Goal: Task Accomplishment & Management: Manage account settings

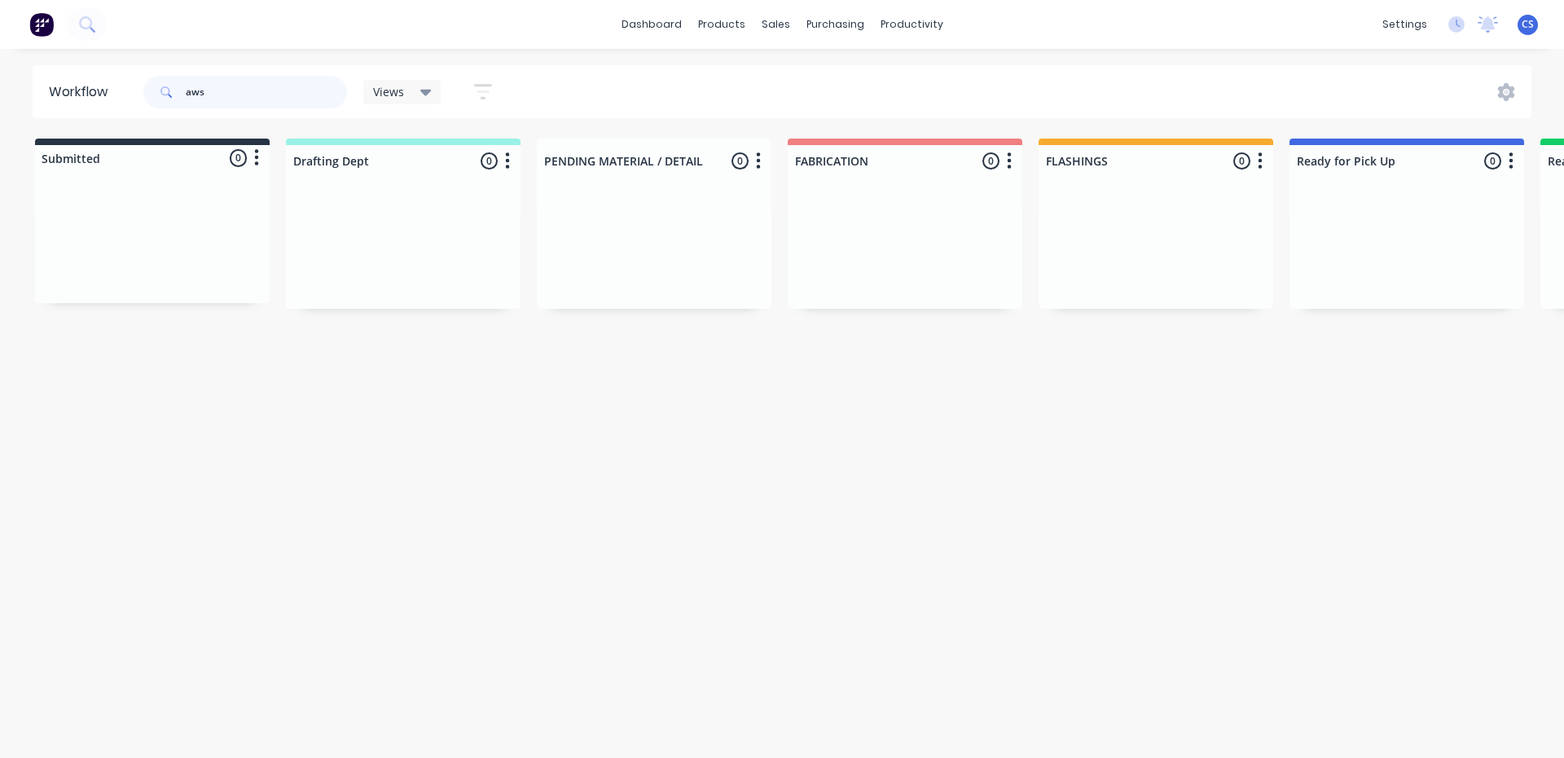
drag, startPoint x: 182, startPoint y: 94, endPoint x: 36, endPoint y: 95, distance: 145.8
click at [36, 95] on header "Workflow aws Views Save new view None (Default) edit [PERSON_NAME] edit Product…" at bounding box center [783, 91] width 1500 height 53
type input "nc408062"
click at [1381, 266] on div "Req. [DATE] PU" at bounding box center [1406, 276] width 205 height 28
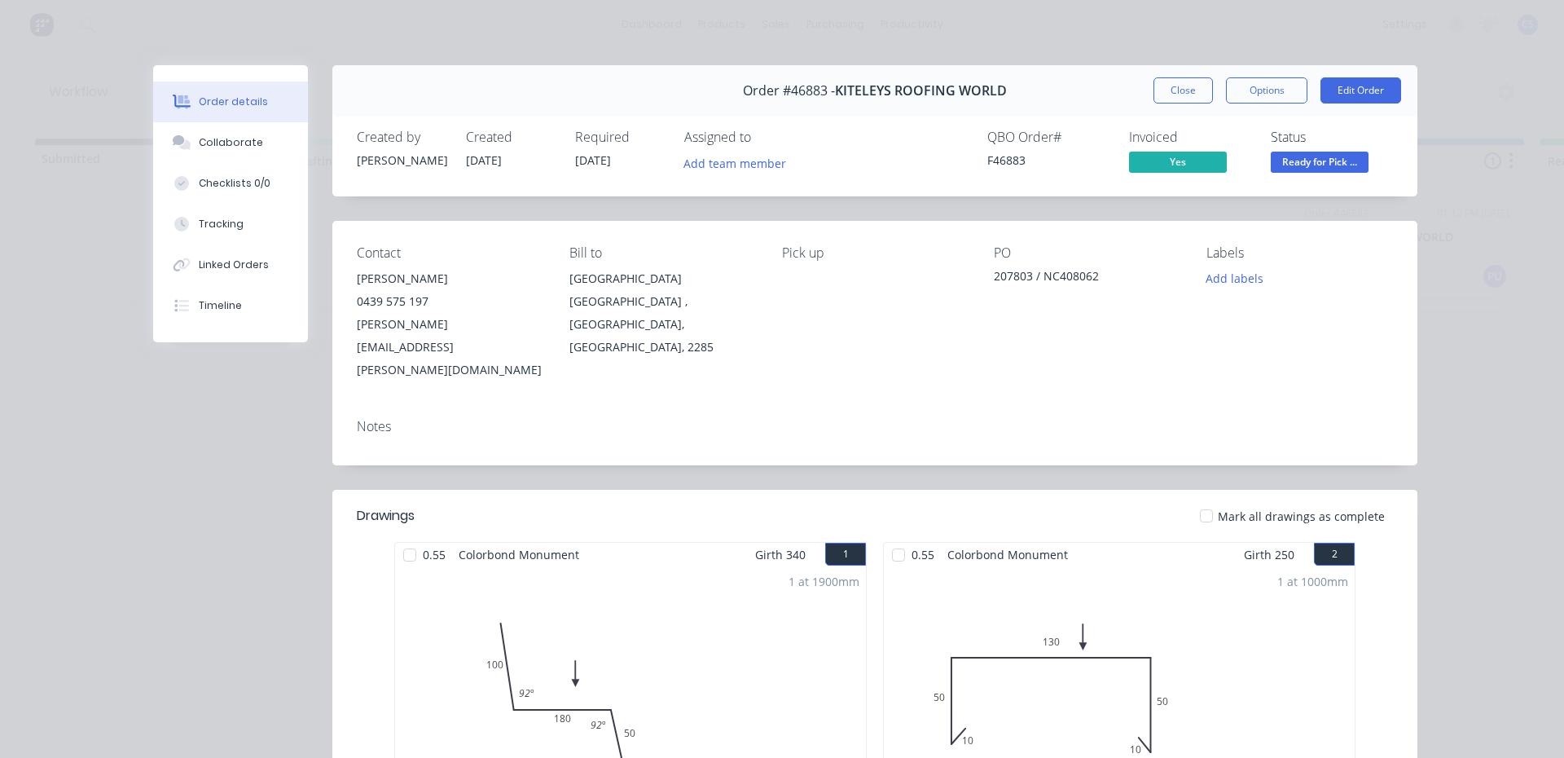
drag, startPoint x: 211, startPoint y: 146, endPoint x: 492, endPoint y: 248, distance: 299.2
click at [211, 145] on div "Collaborate" at bounding box center [231, 142] width 64 height 15
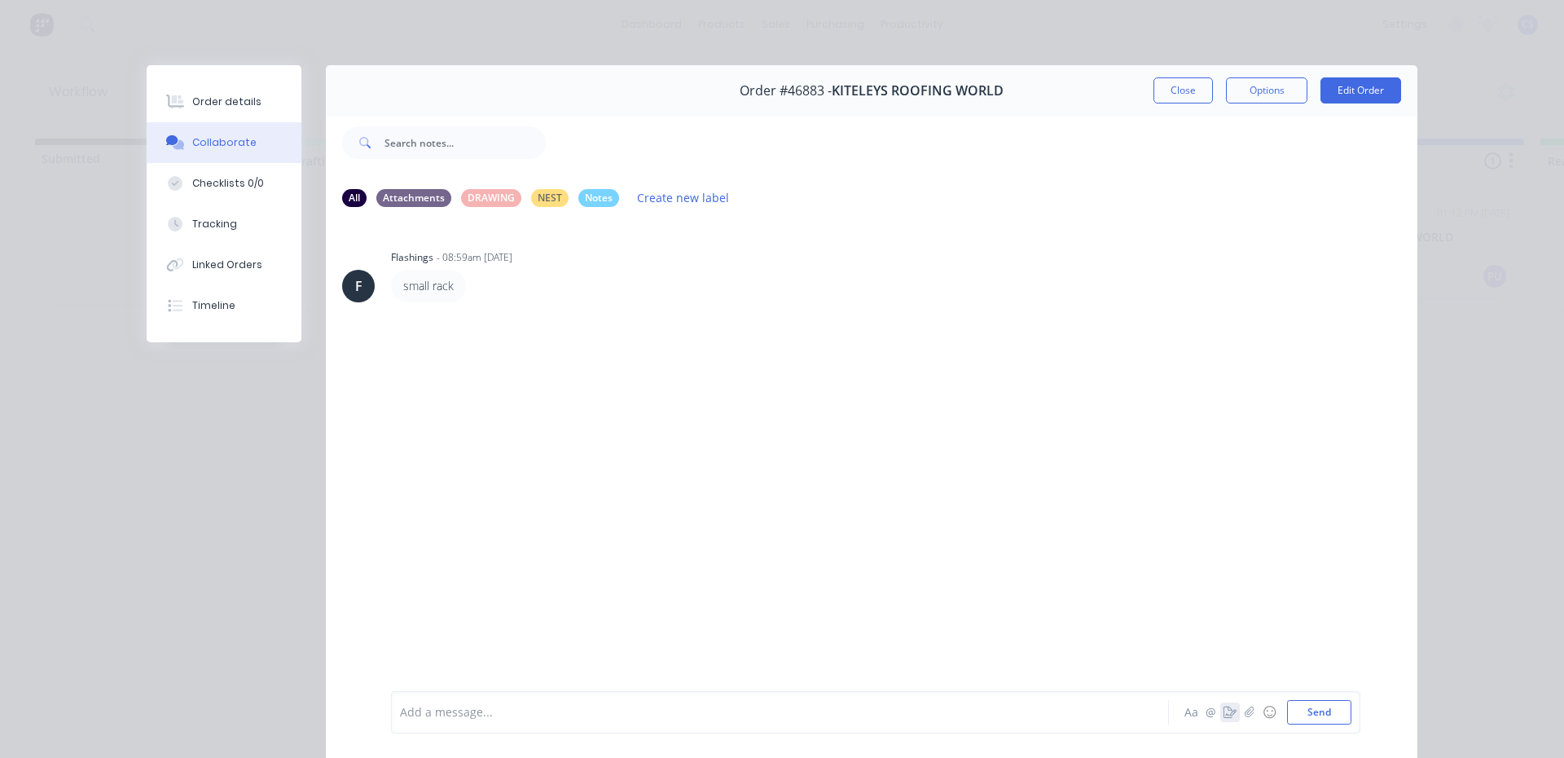
click at [1220, 708] on button "button" at bounding box center [1230, 712] width 20 height 20
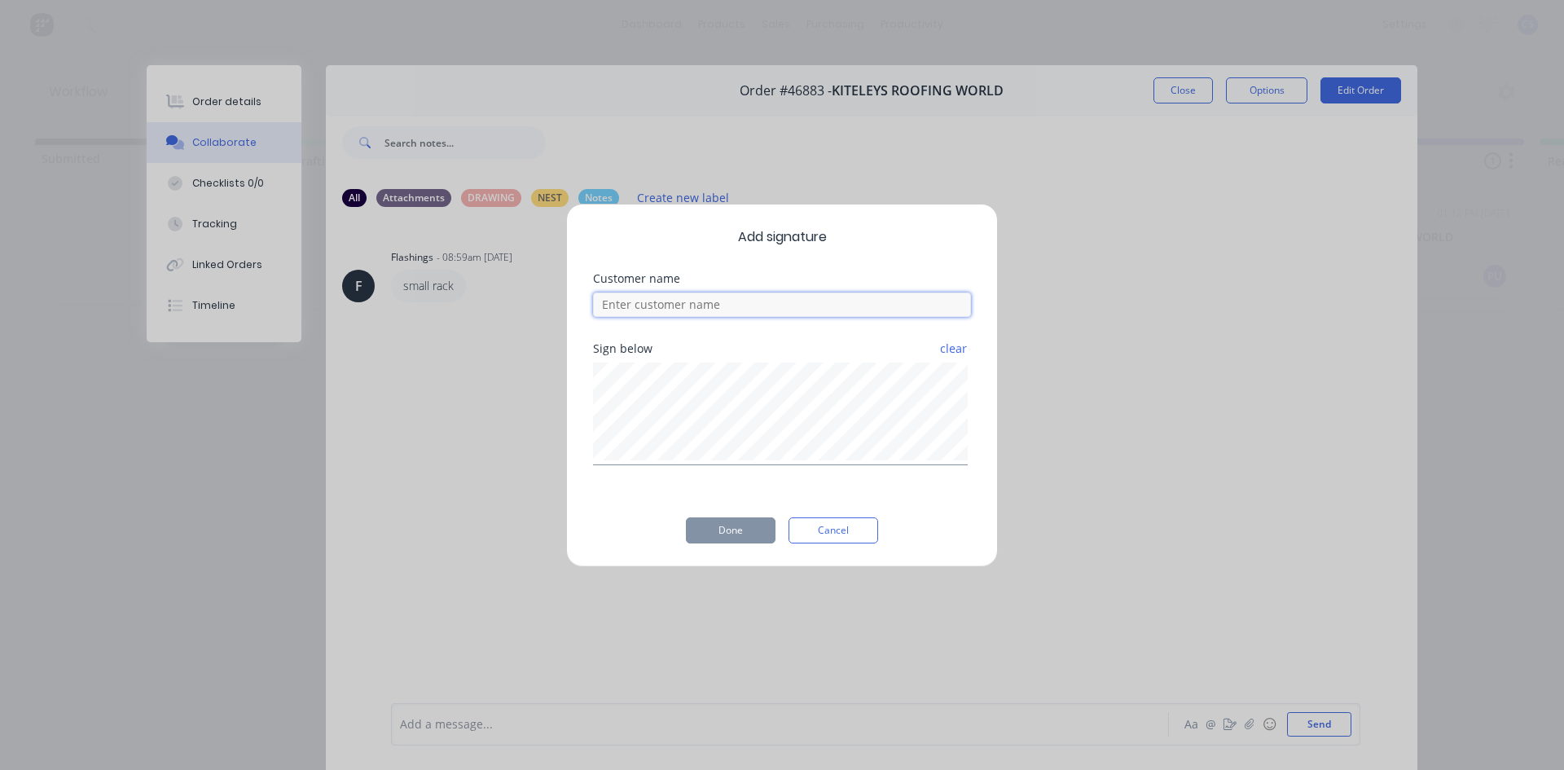
click at [750, 306] on input at bounding box center [782, 304] width 378 height 24
type input "will"
drag, startPoint x: 725, startPoint y: 535, endPoint x: 545, endPoint y: 446, distance: 201.1
click at [724, 535] on button "Done" at bounding box center [731, 530] width 90 height 26
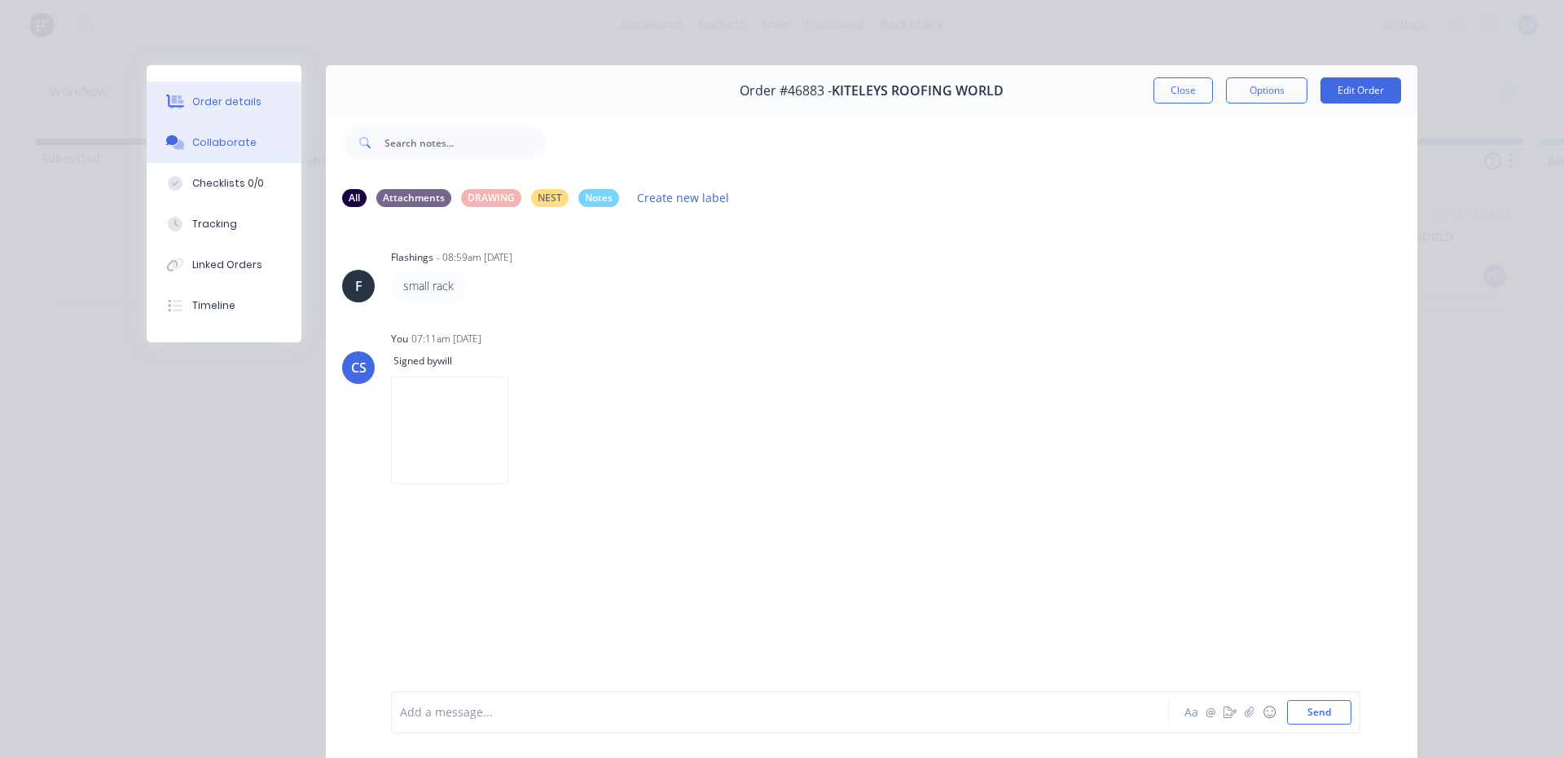
click at [232, 108] on div "Order details" at bounding box center [226, 102] width 69 height 15
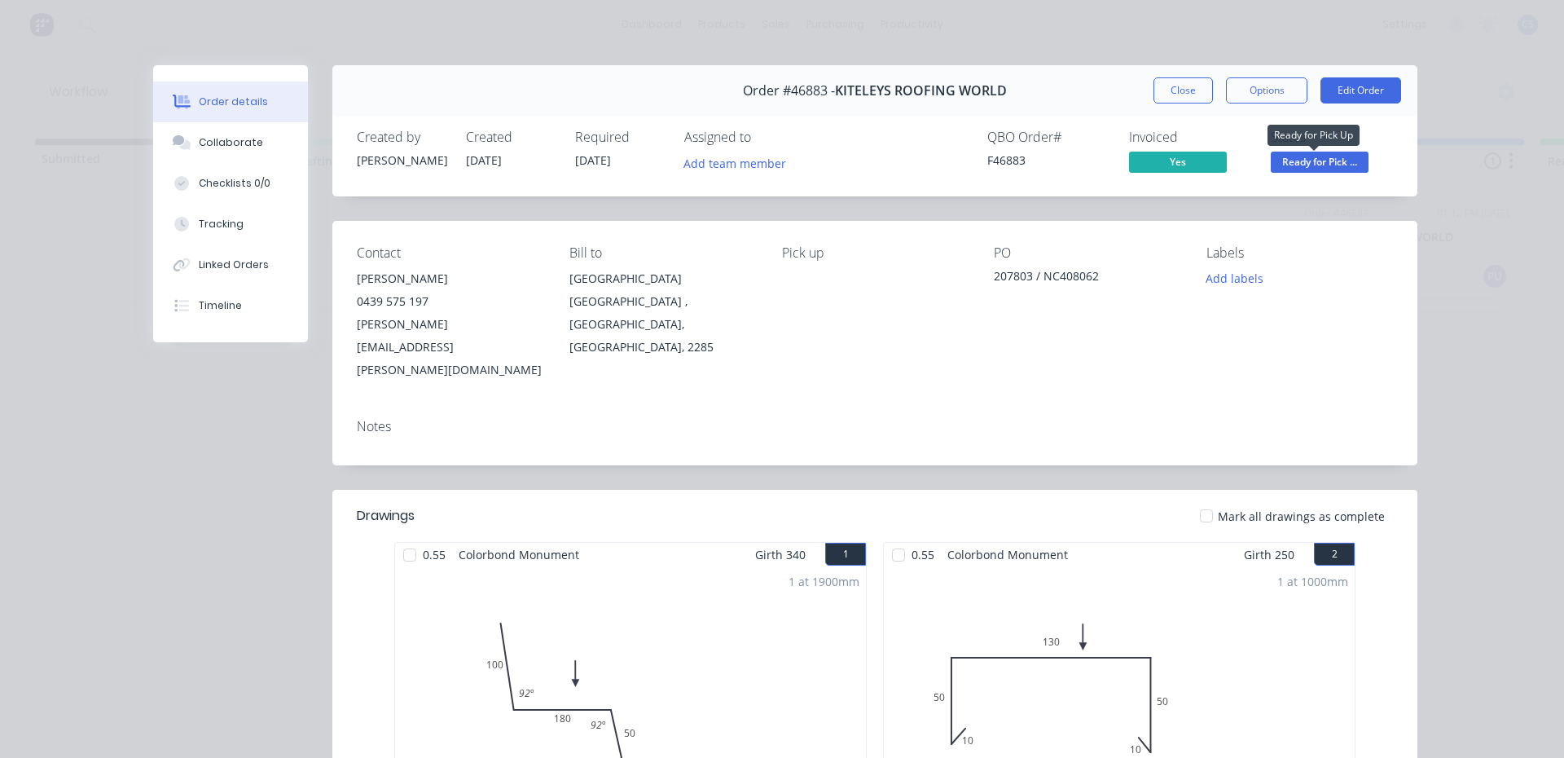
click at [1343, 160] on span "Ready for Pick ..." at bounding box center [1320, 162] width 98 height 20
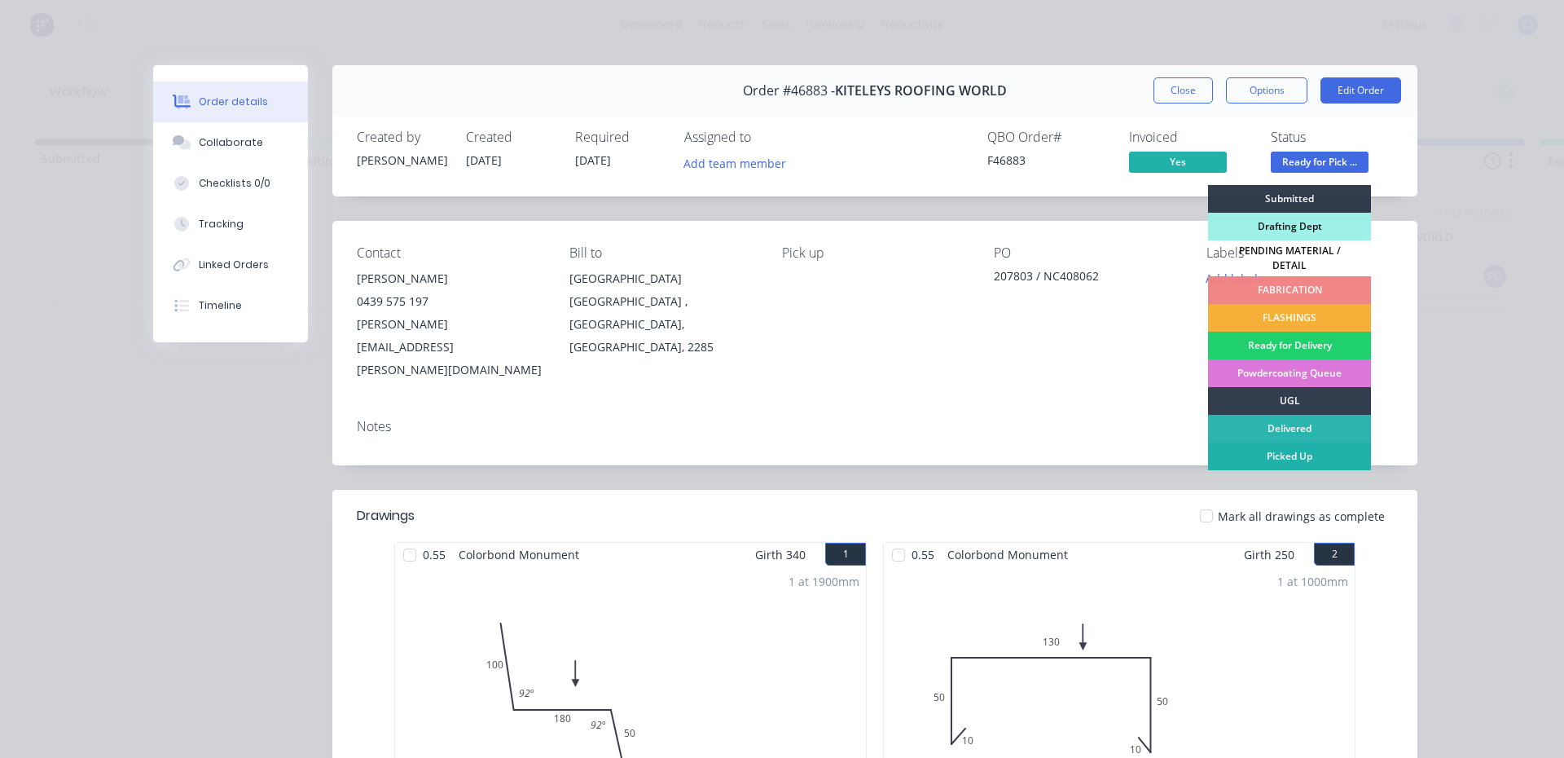
click at [1305, 452] on div "Picked Up" at bounding box center [1289, 456] width 163 height 28
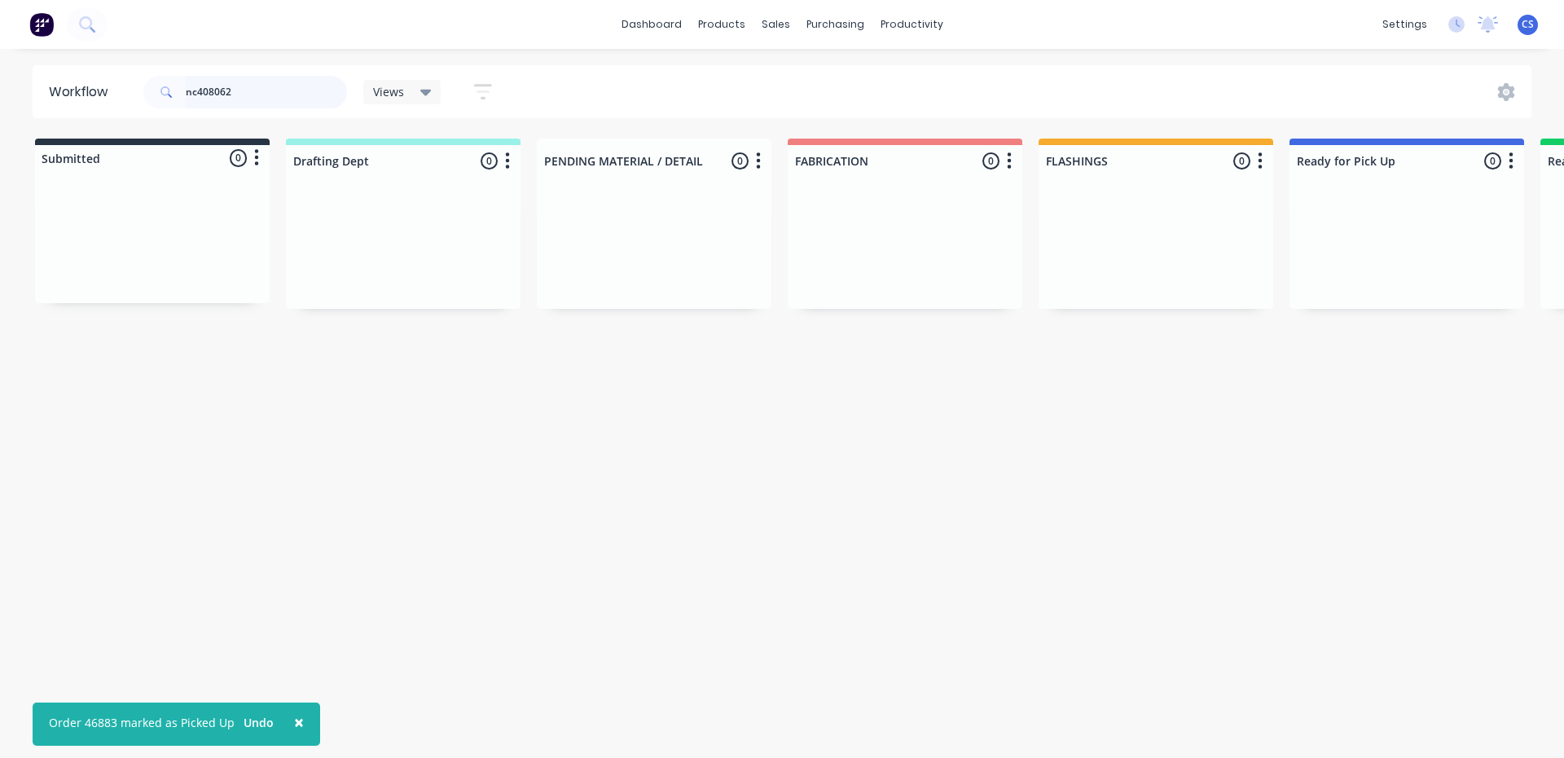
drag, startPoint x: 219, startPoint y: 89, endPoint x: 240, endPoint y: 91, distance: 20.5
click at [240, 91] on input "nc408062" at bounding box center [266, 92] width 161 height 33
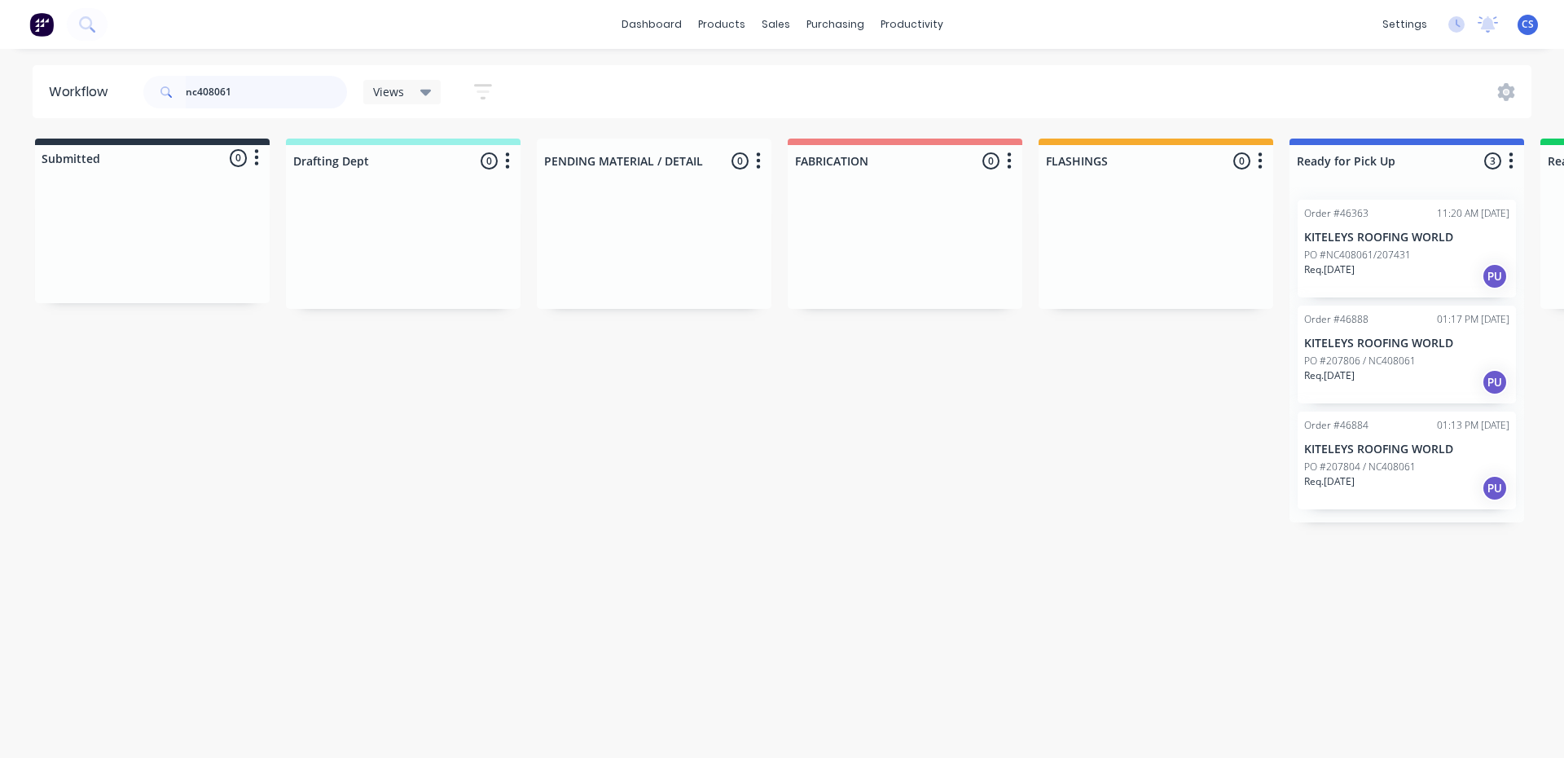
type input "nc408061"
click at [1355, 485] on p "Req. [DATE]" at bounding box center [1329, 481] width 51 height 15
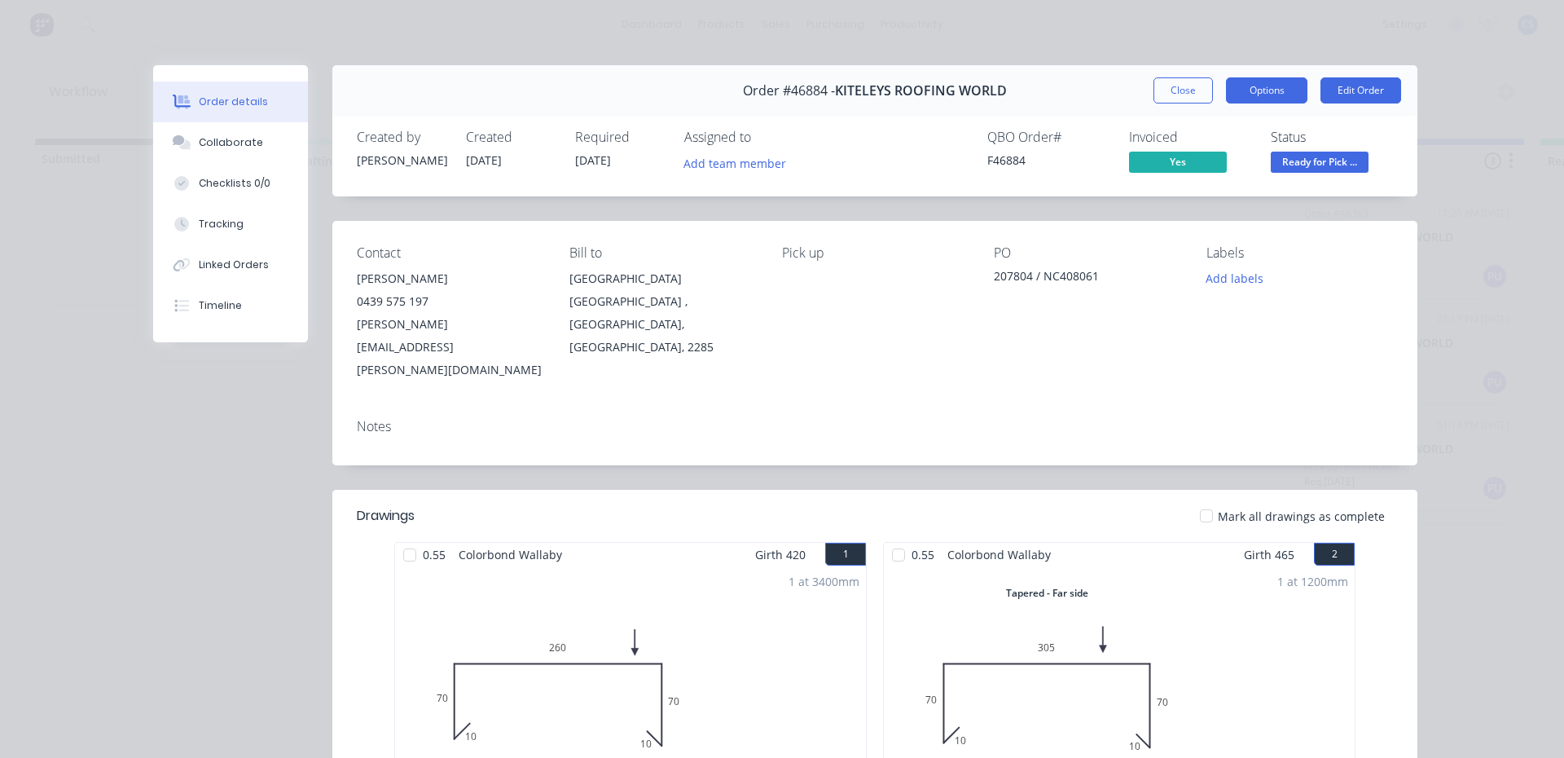
click at [1273, 92] on button "Options" at bounding box center [1266, 90] width 81 height 26
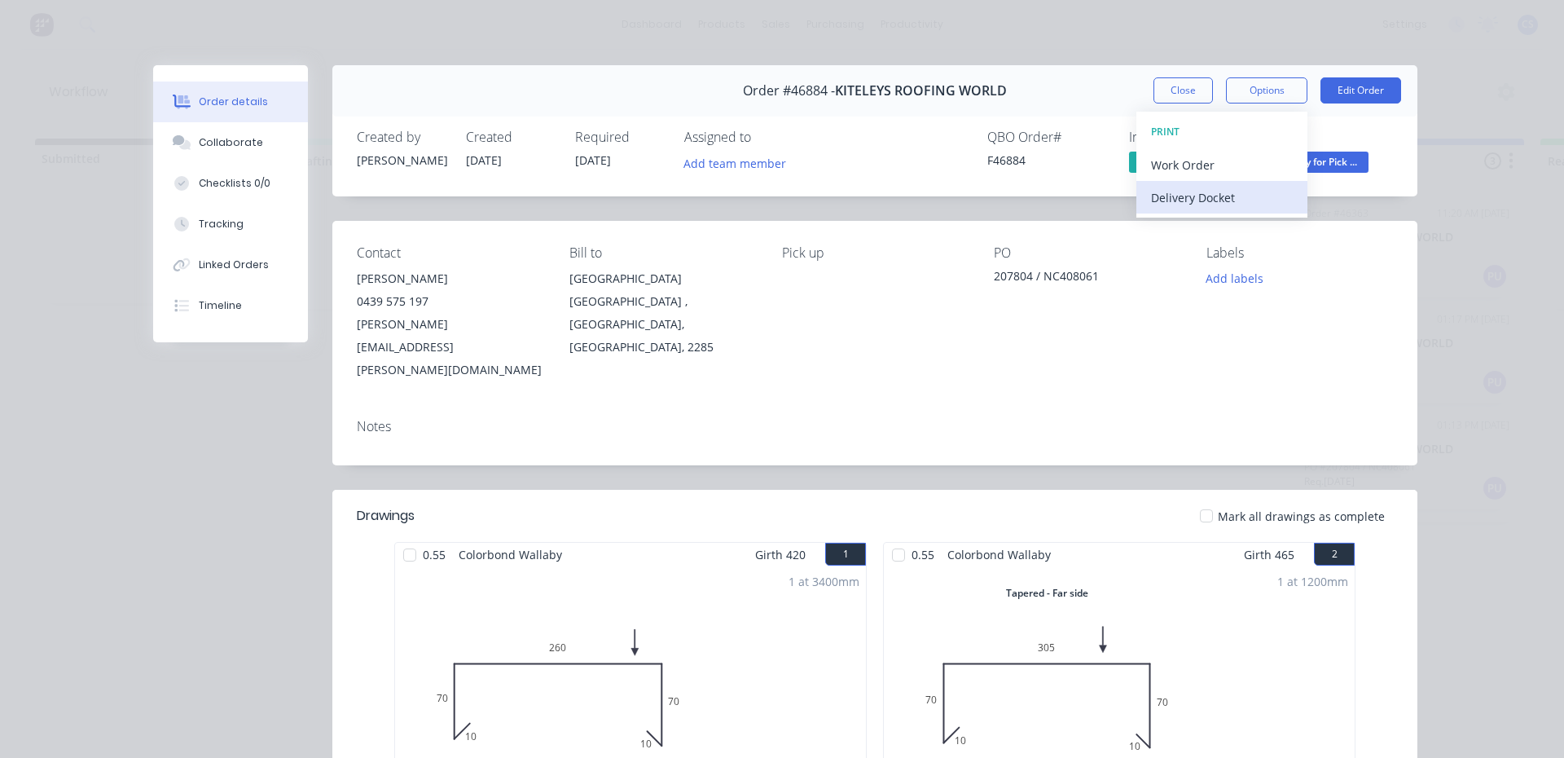
click at [1224, 192] on div "Delivery Docket" at bounding box center [1222, 198] width 142 height 24
click at [1216, 194] on div "Standard" at bounding box center [1222, 198] width 142 height 24
click at [247, 152] on button "Collaborate" at bounding box center [230, 142] width 155 height 41
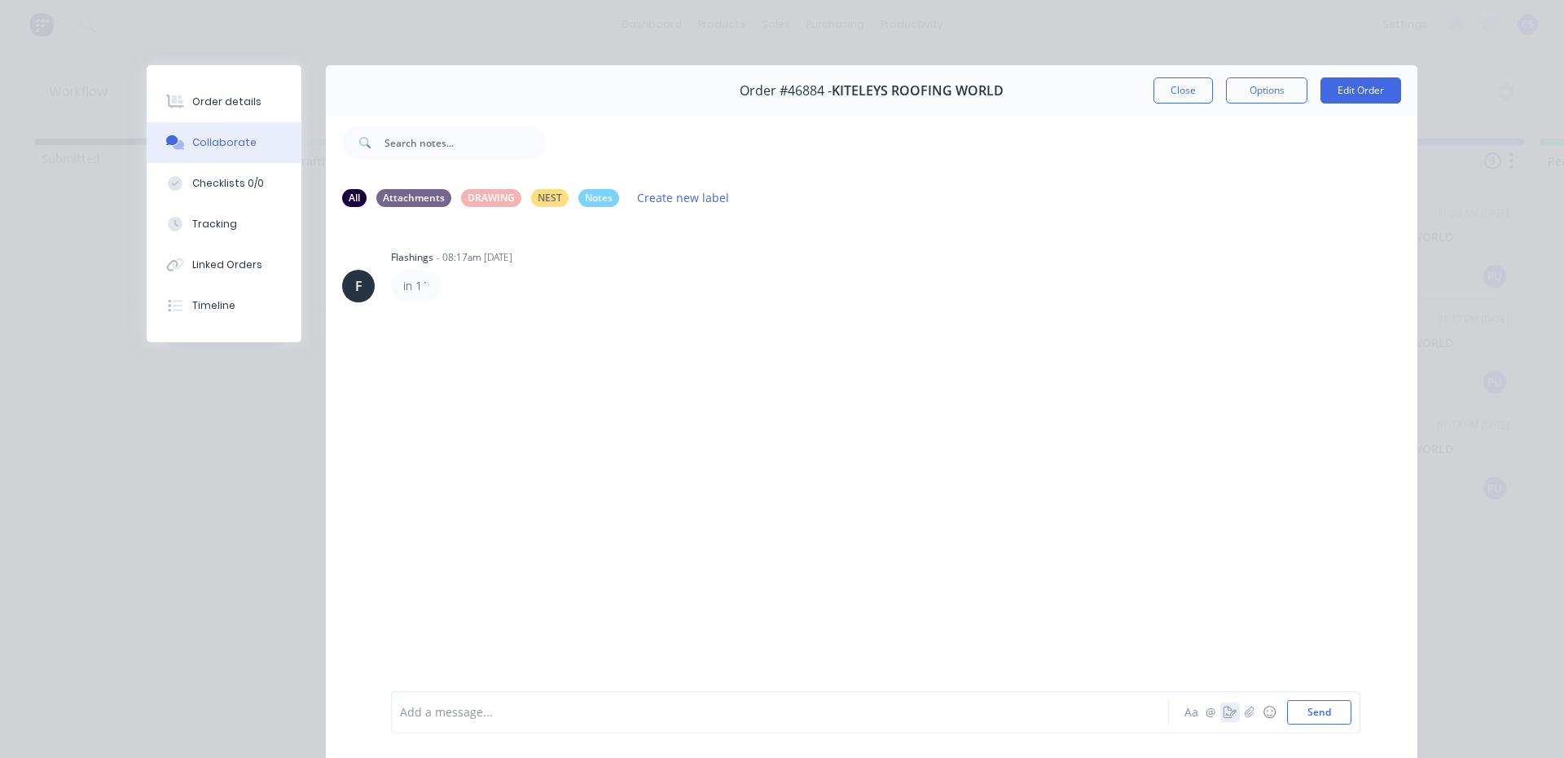
click at [1224, 716] on icon "button" at bounding box center [1230, 711] width 13 height 11
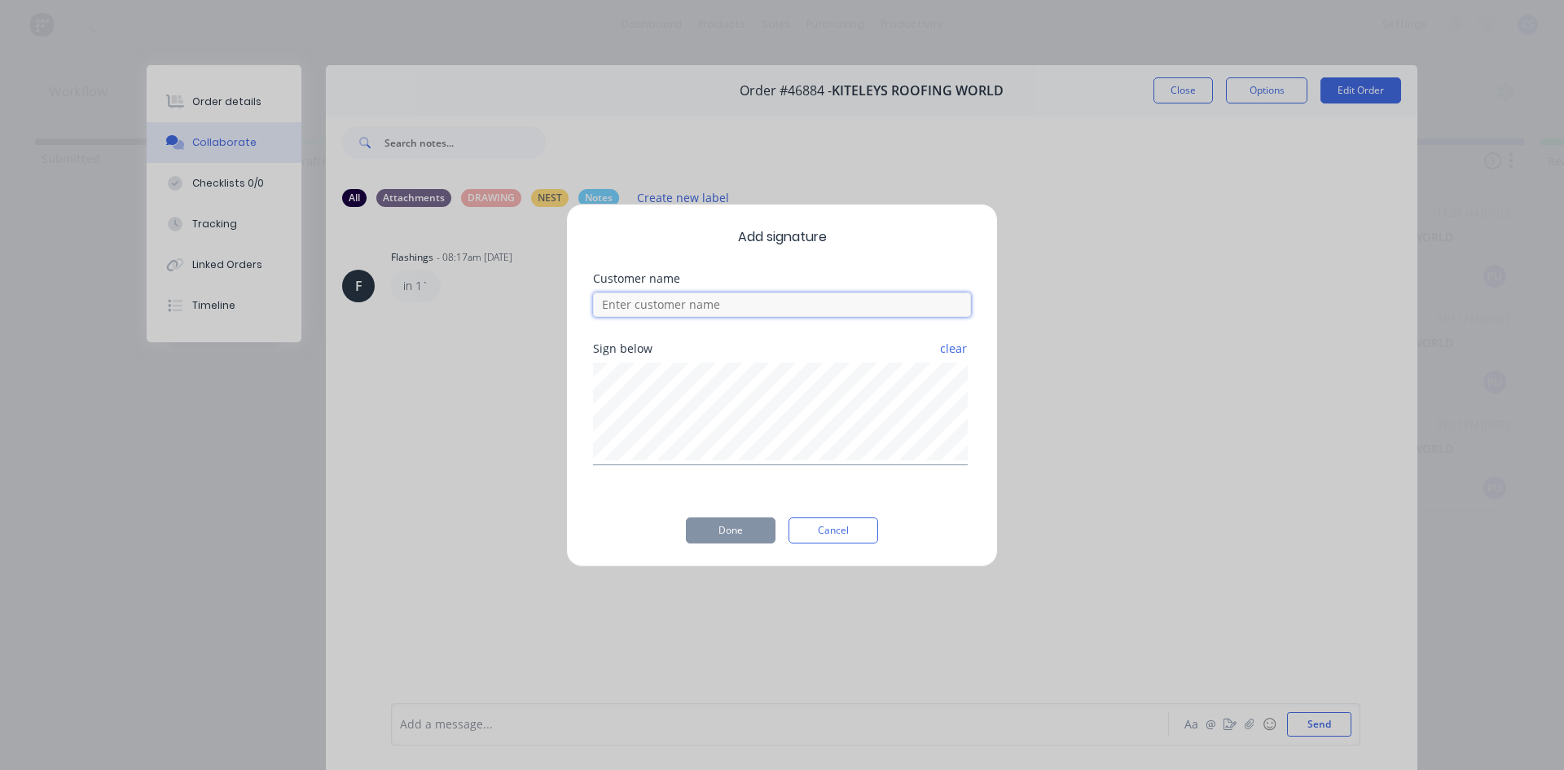
click at [807, 311] on input at bounding box center [782, 304] width 378 height 24
type input "will"
click at [761, 529] on button "Done" at bounding box center [731, 530] width 90 height 26
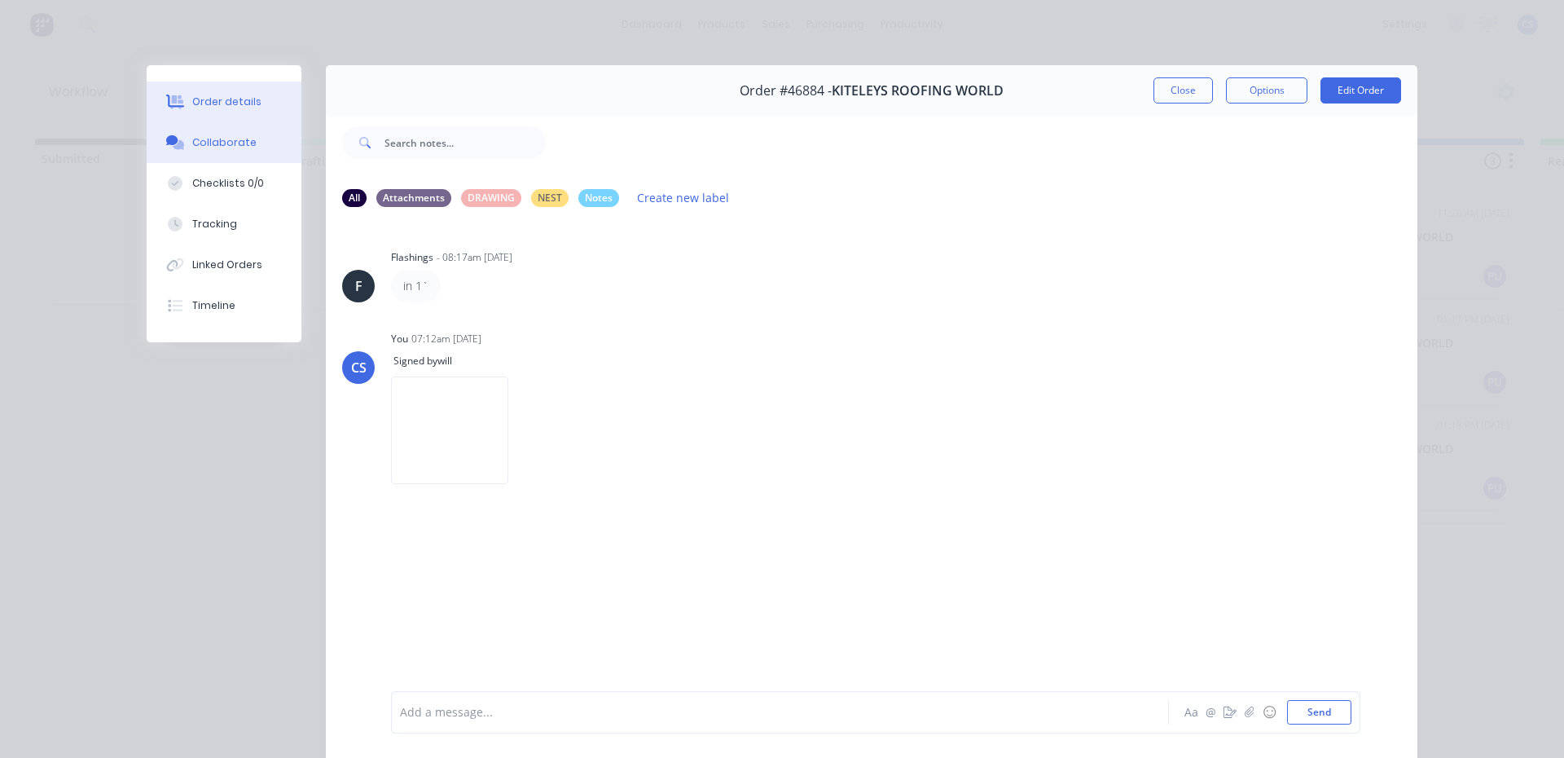
click at [242, 106] on div "Order details" at bounding box center [226, 102] width 69 height 15
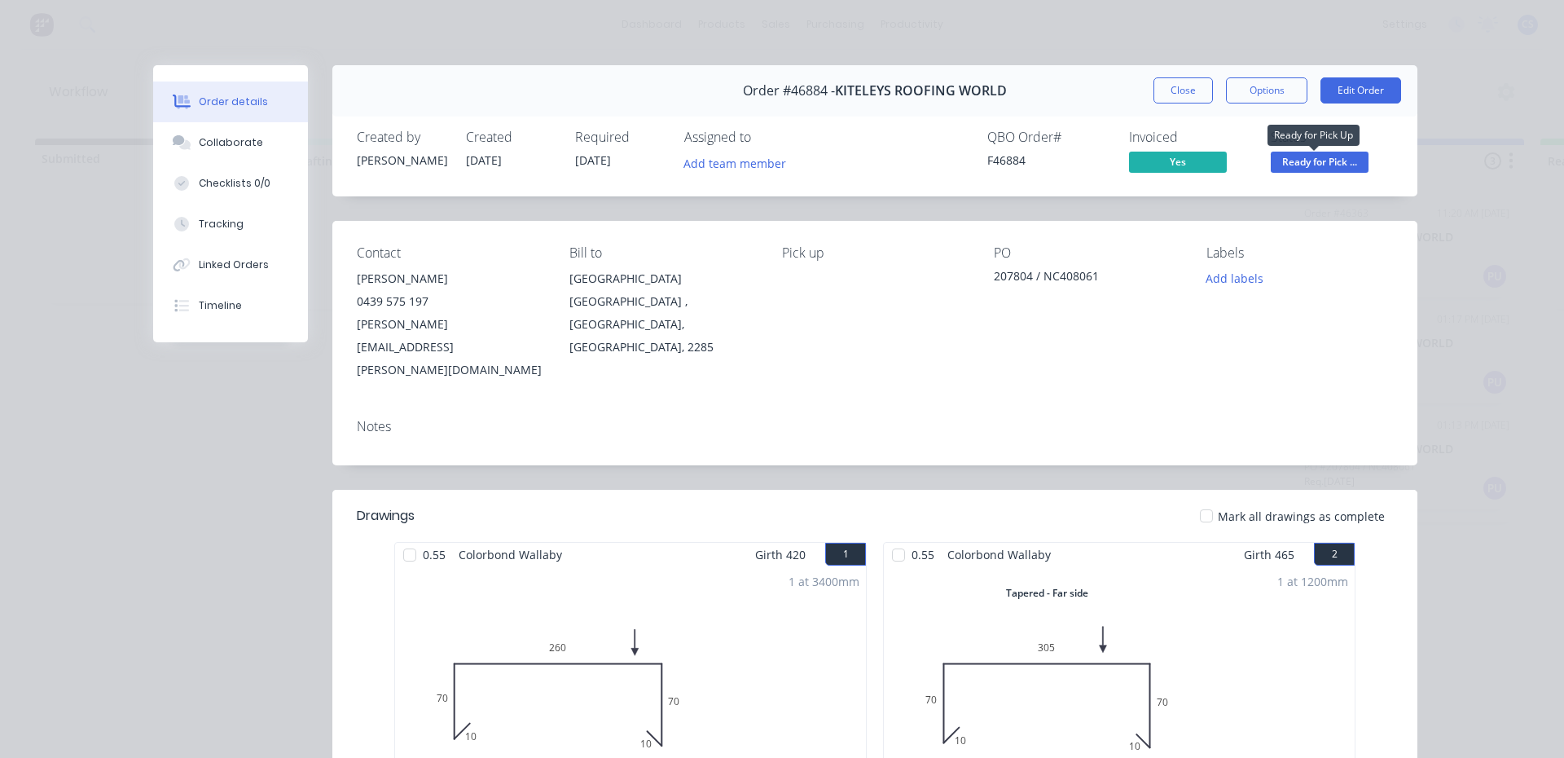
click at [1299, 156] on span "Ready for Pick ..." at bounding box center [1320, 162] width 98 height 20
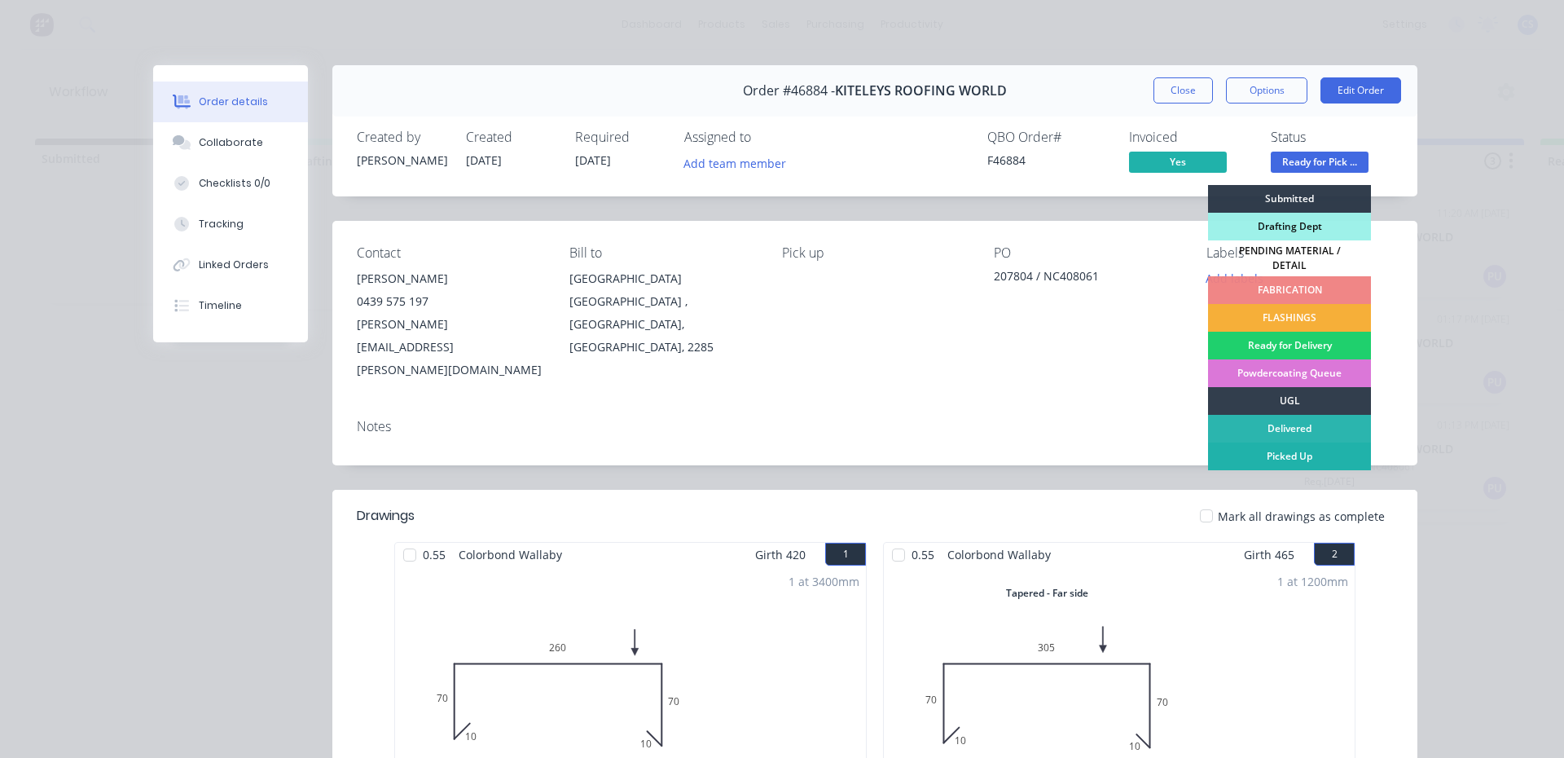
click at [1275, 450] on div "Picked Up" at bounding box center [1289, 456] width 163 height 28
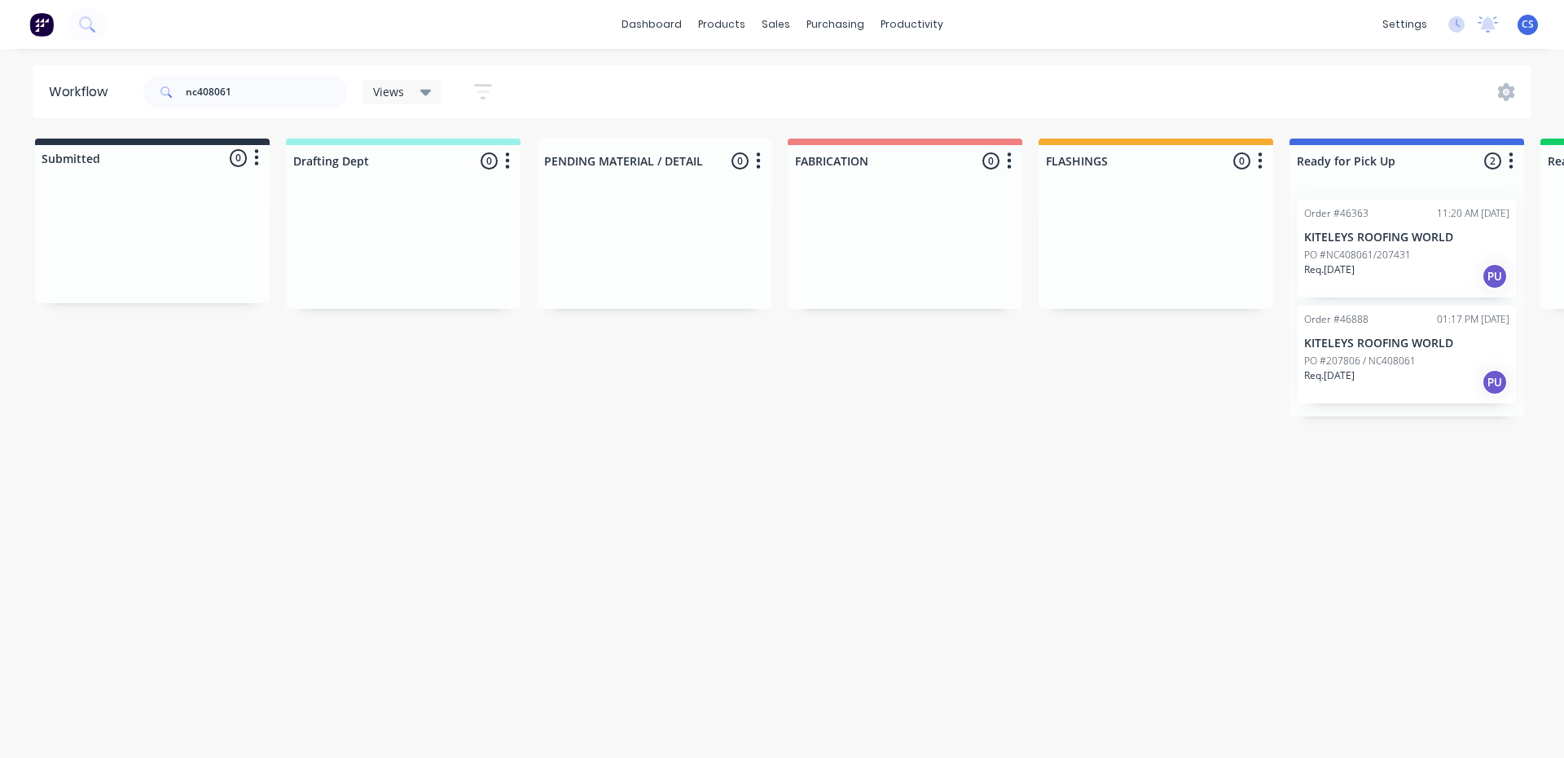
click at [1387, 385] on div "Req. [DATE] PU" at bounding box center [1406, 382] width 205 height 28
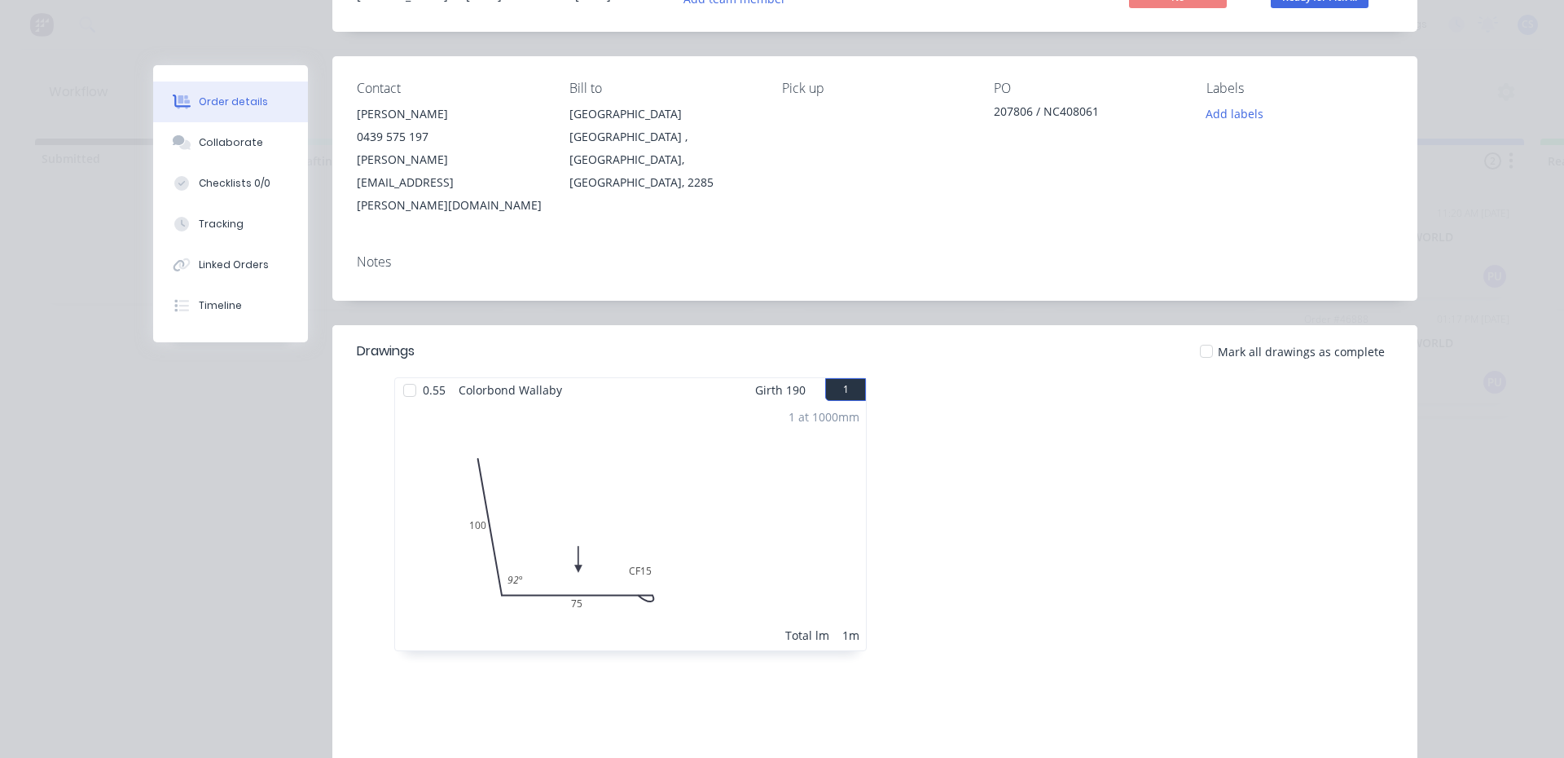
scroll to position [171, 0]
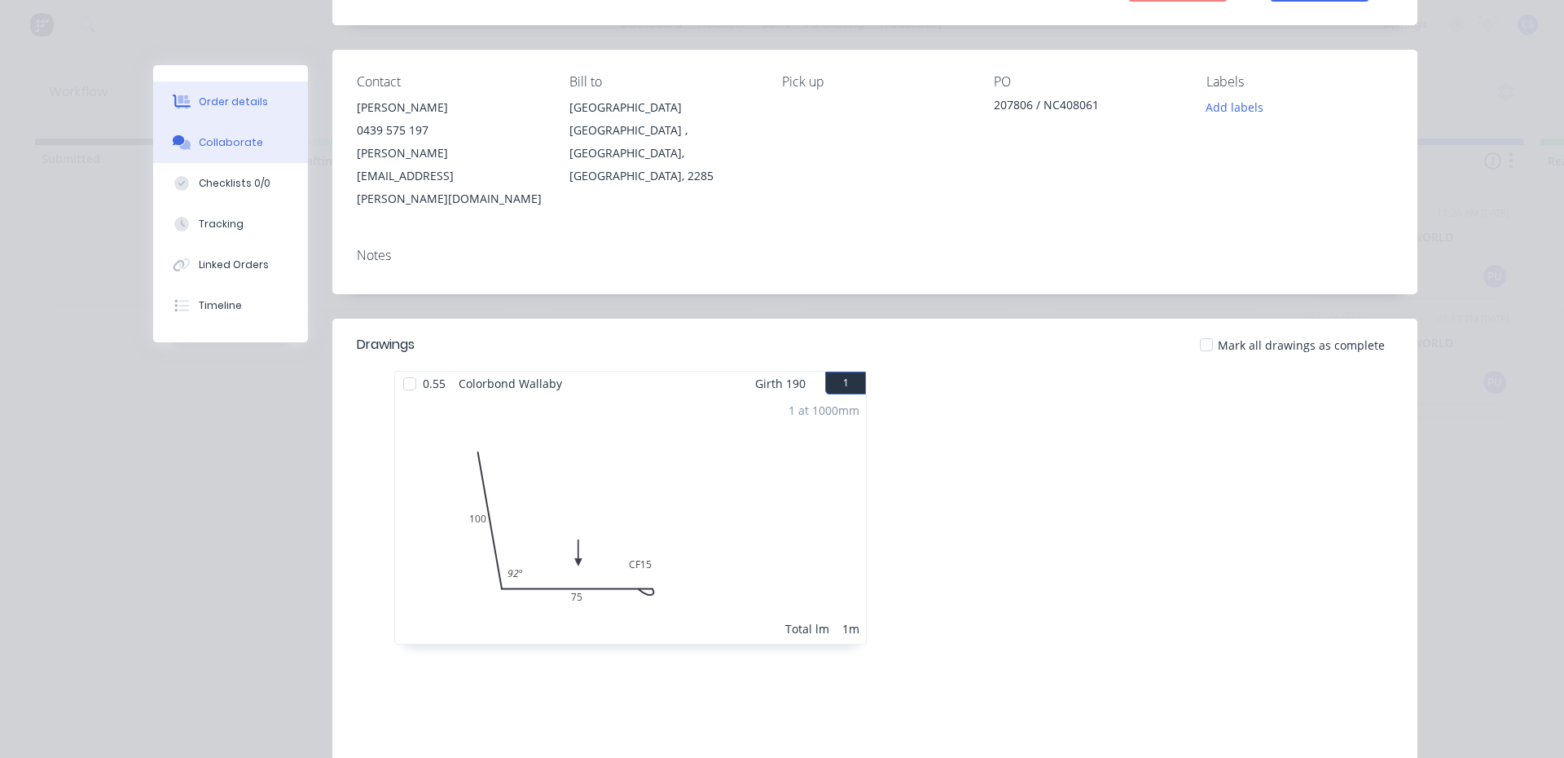
click at [211, 135] on div "Collaborate" at bounding box center [231, 142] width 64 height 15
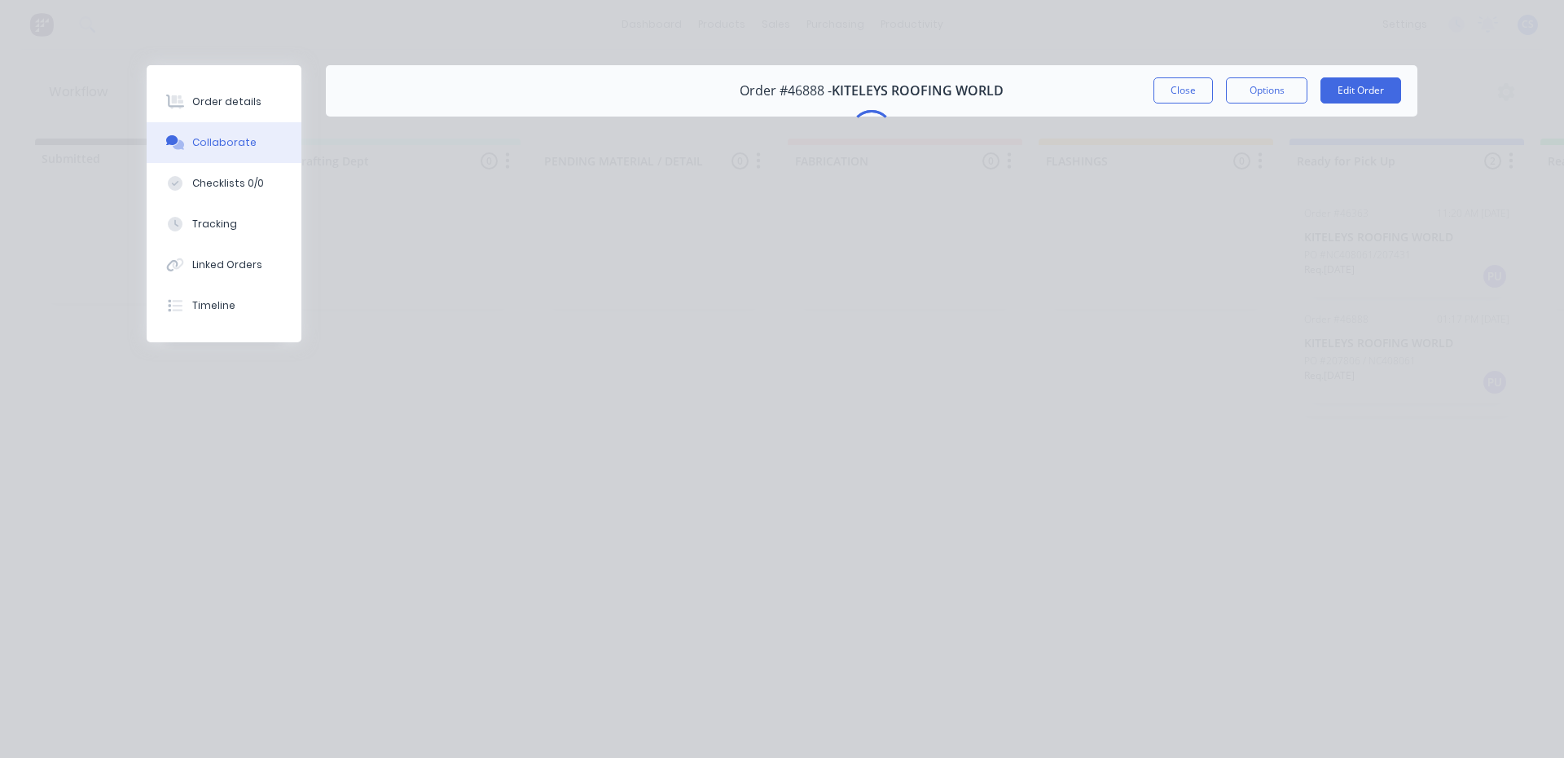
scroll to position [0, 0]
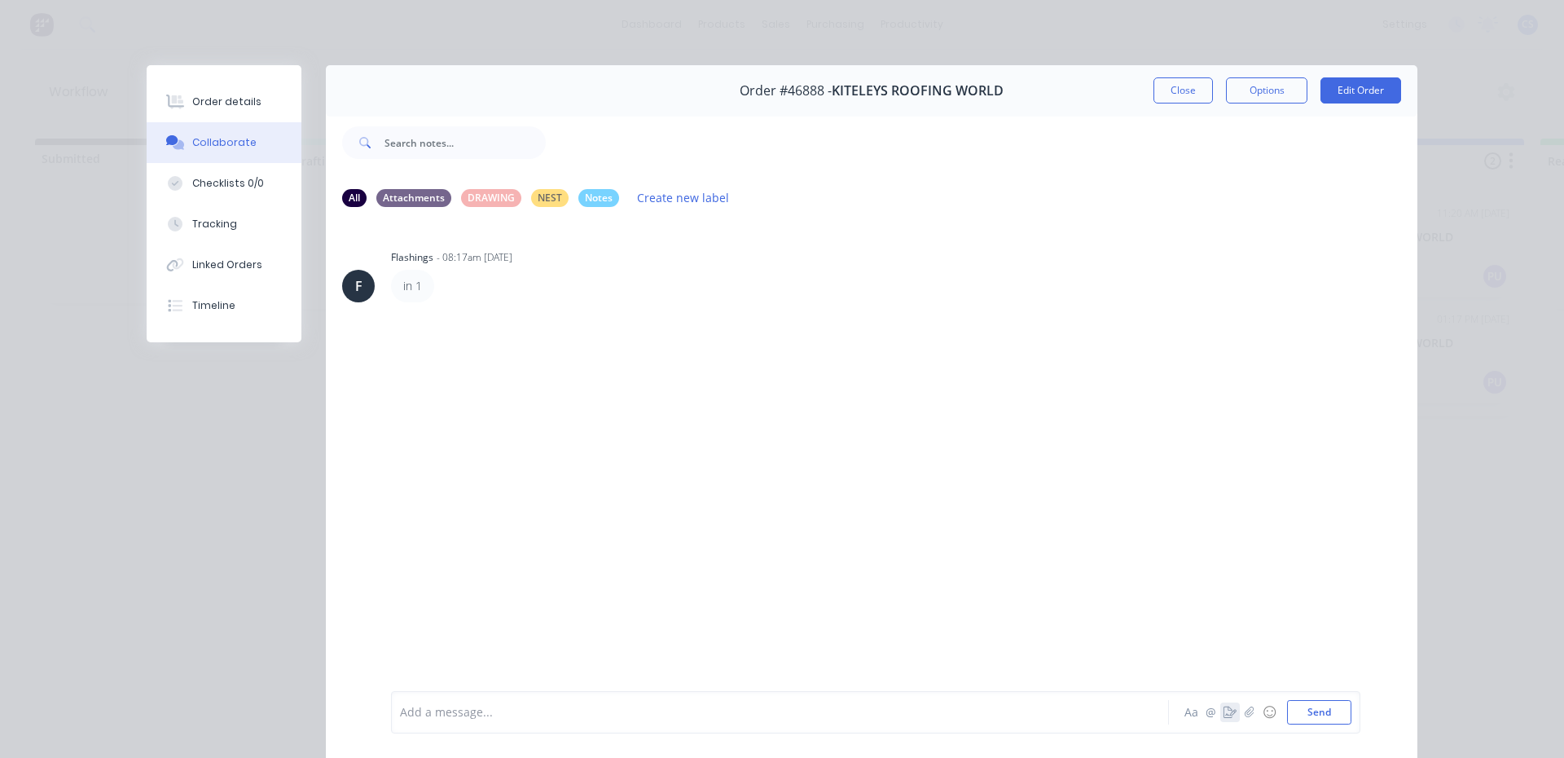
click at [1224, 712] on icon "button" at bounding box center [1230, 711] width 13 height 11
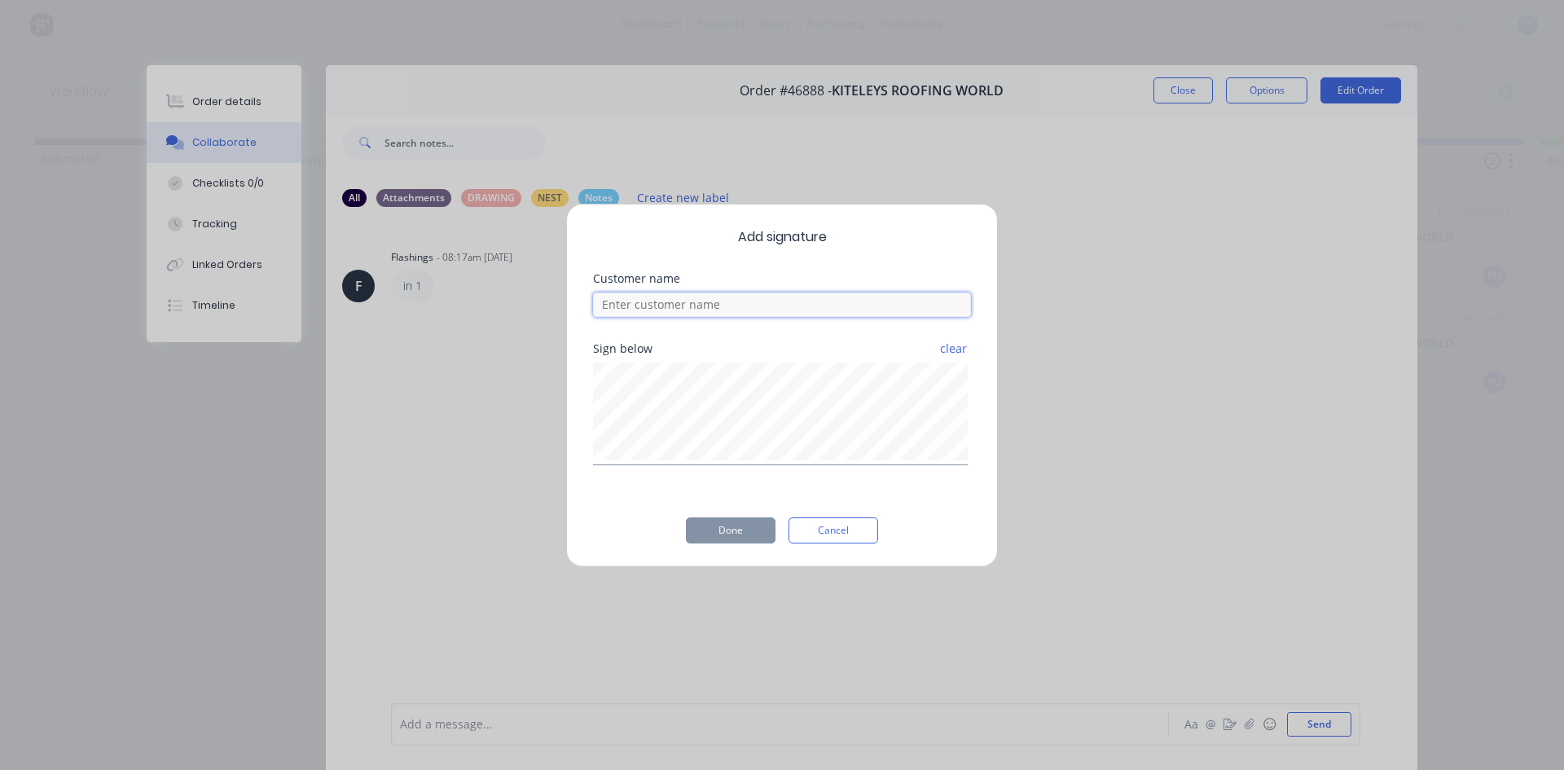
click at [778, 312] on input at bounding box center [782, 304] width 378 height 24
type input "will"
drag, startPoint x: 745, startPoint y: 536, endPoint x: 583, endPoint y: 415, distance: 203.2
click at [743, 536] on button "Done" at bounding box center [731, 530] width 90 height 26
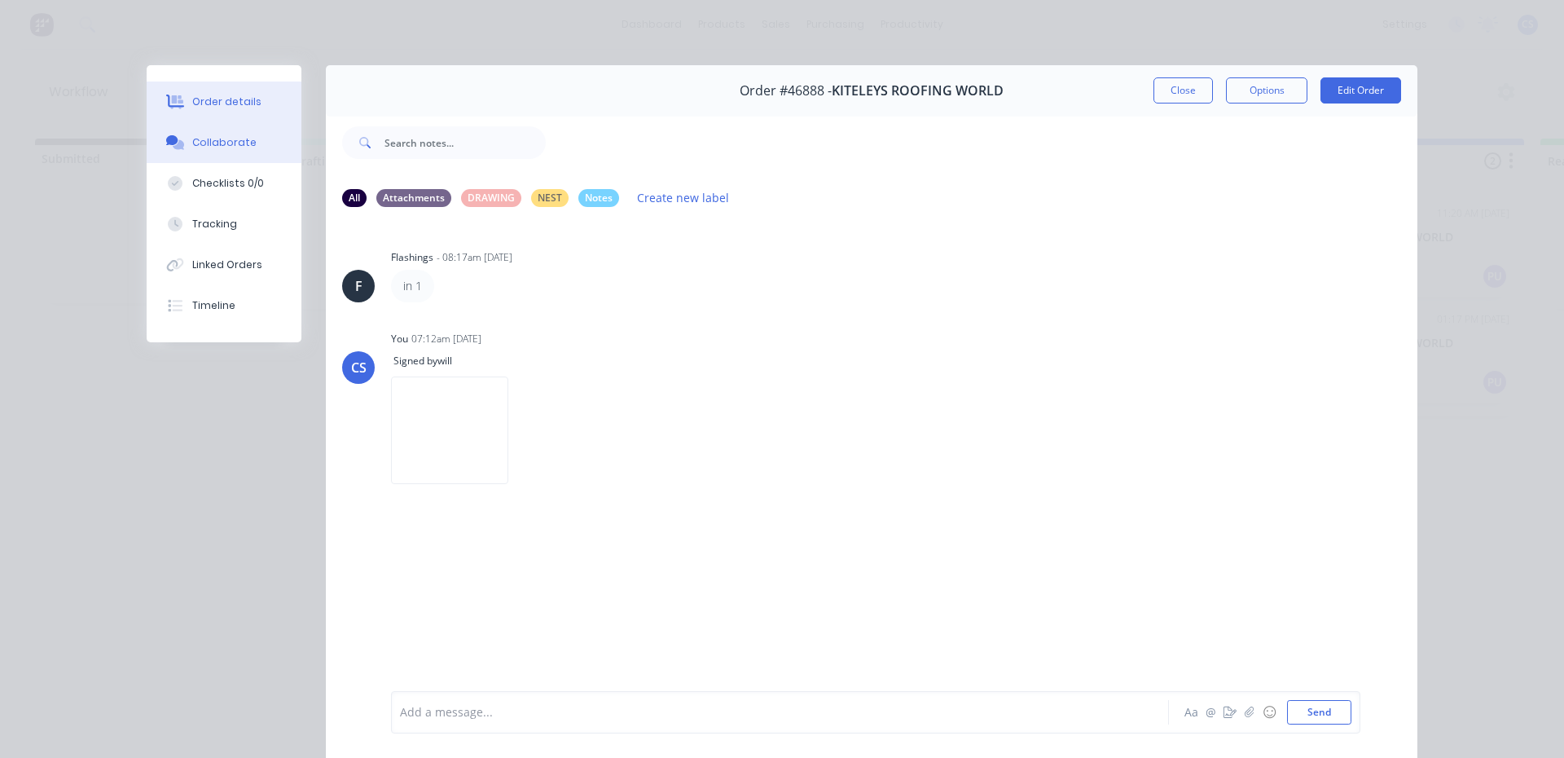
click at [213, 104] on div "Order details" at bounding box center [226, 102] width 69 height 15
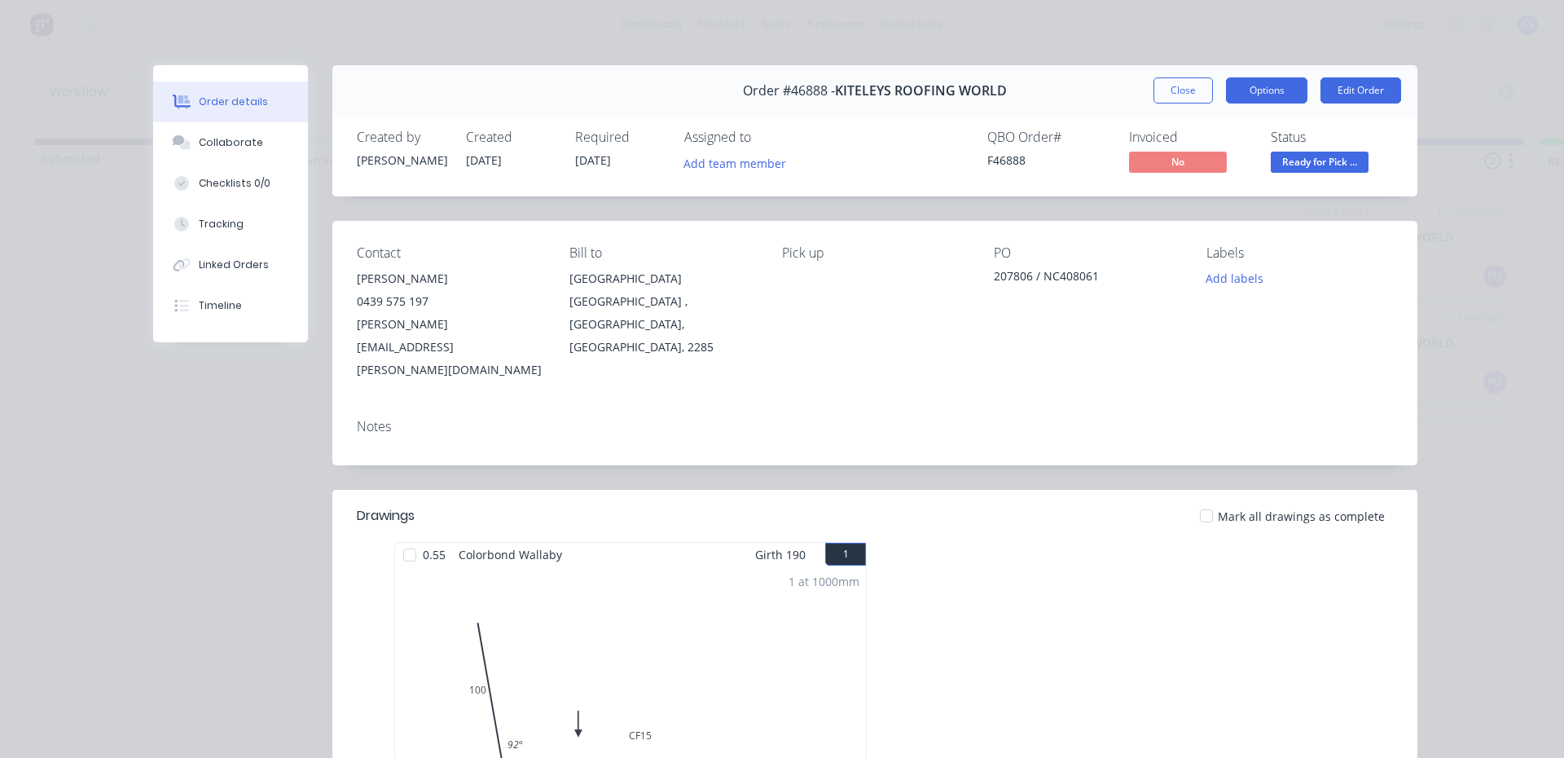
click at [1270, 90] on button "Options" at bounding box center [1266, 90] width 81 height 26
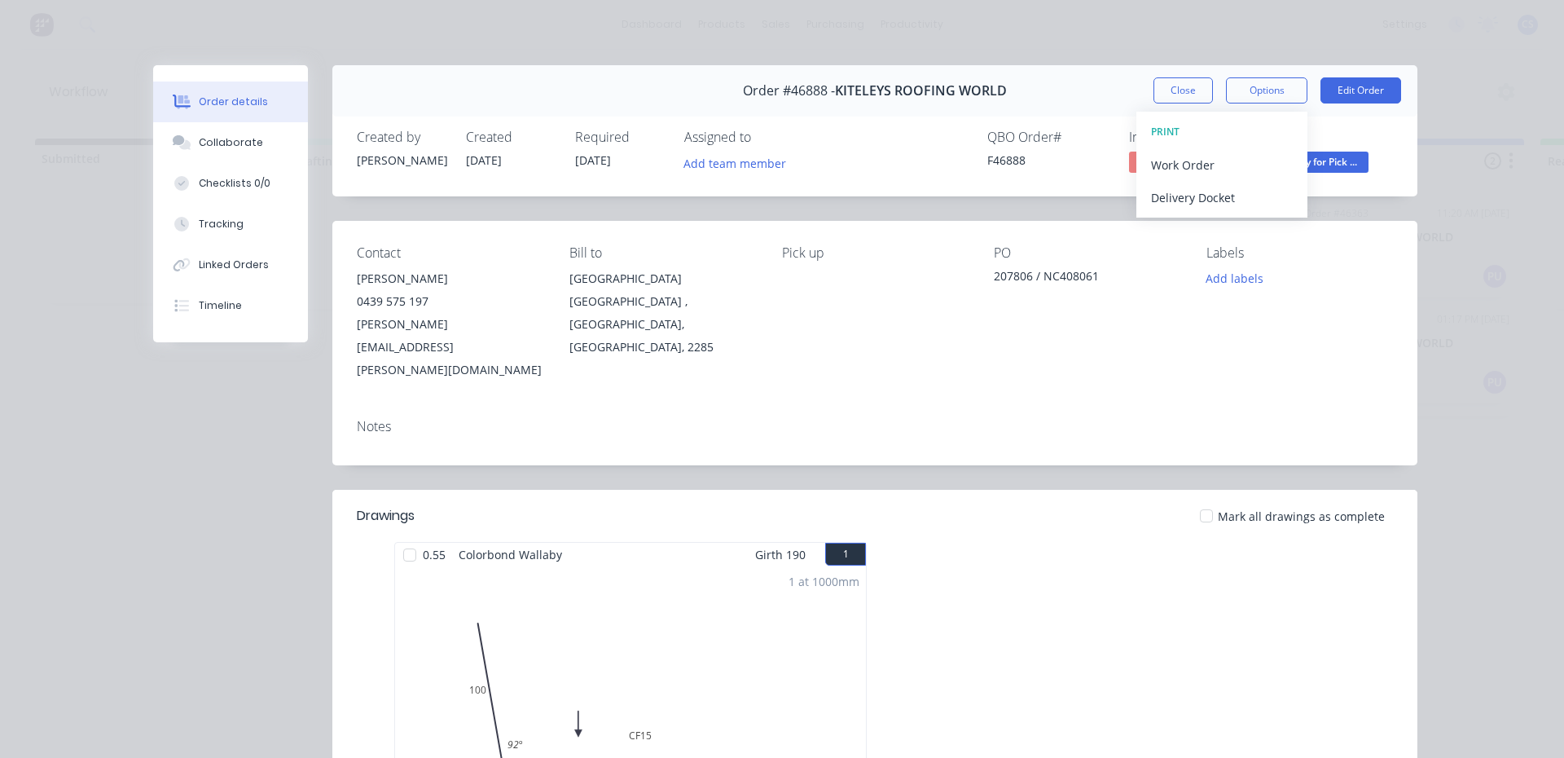
click at [1321, 153] on span "Ready for Pick ..." at bounding box center [1320, 162] width 98 height 20
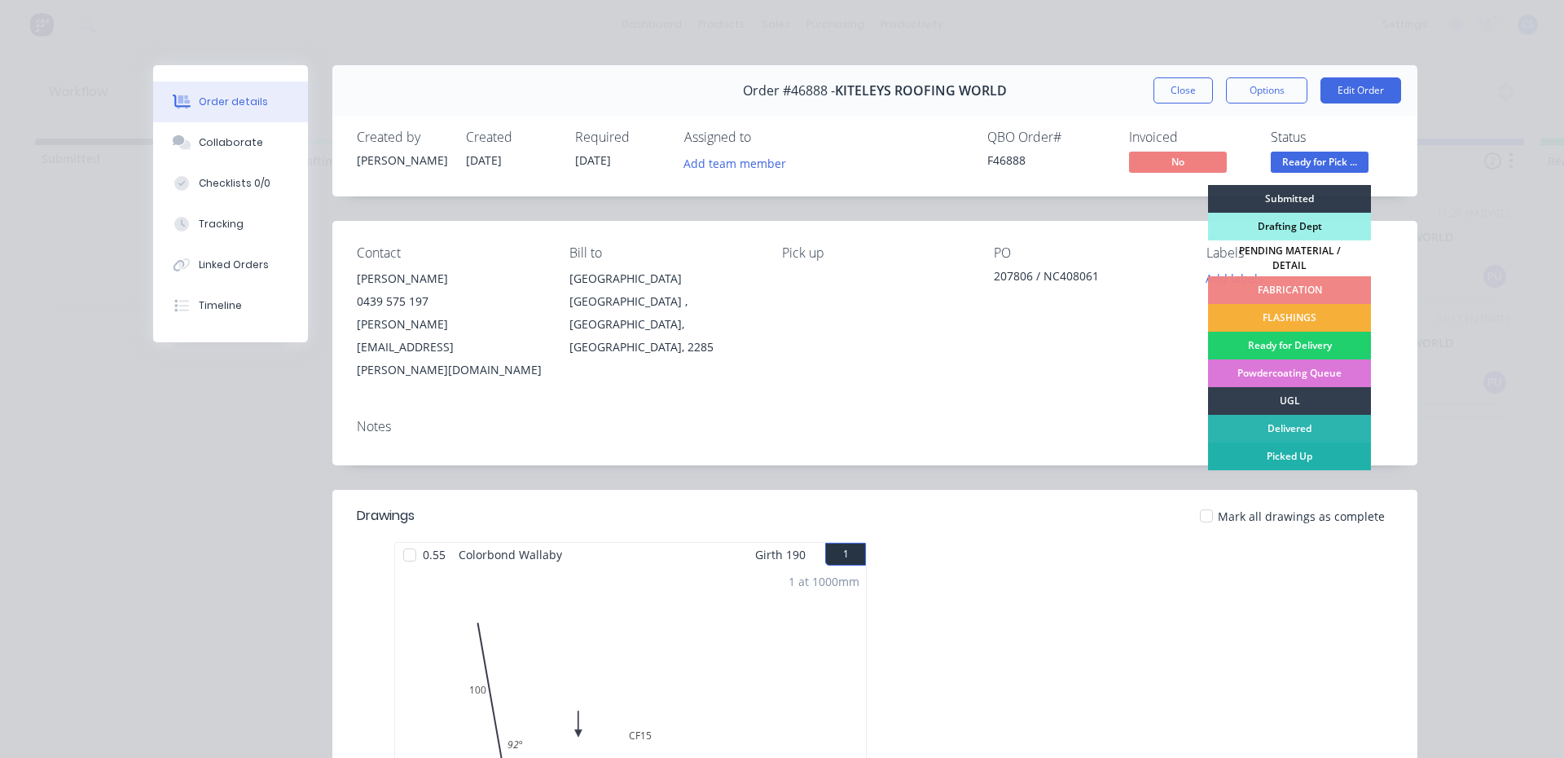
click at [1284, 449] on div "Picked Up" at bounding box center [1289, 456] width 163 height 28
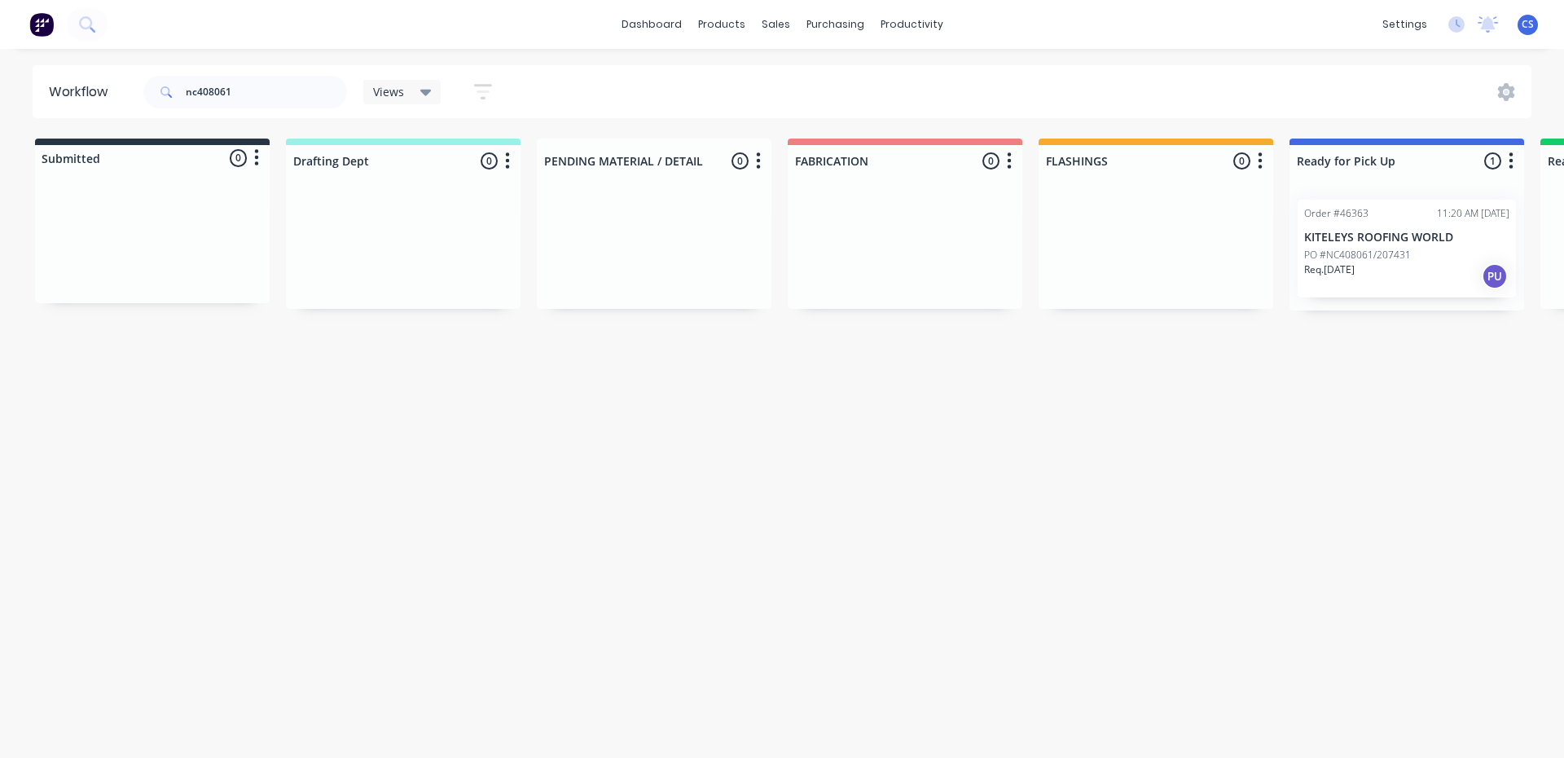
click at [1390, 271] on div "Req. [DATE] PU" at bounding box center [1406, 276] width 205 height 28
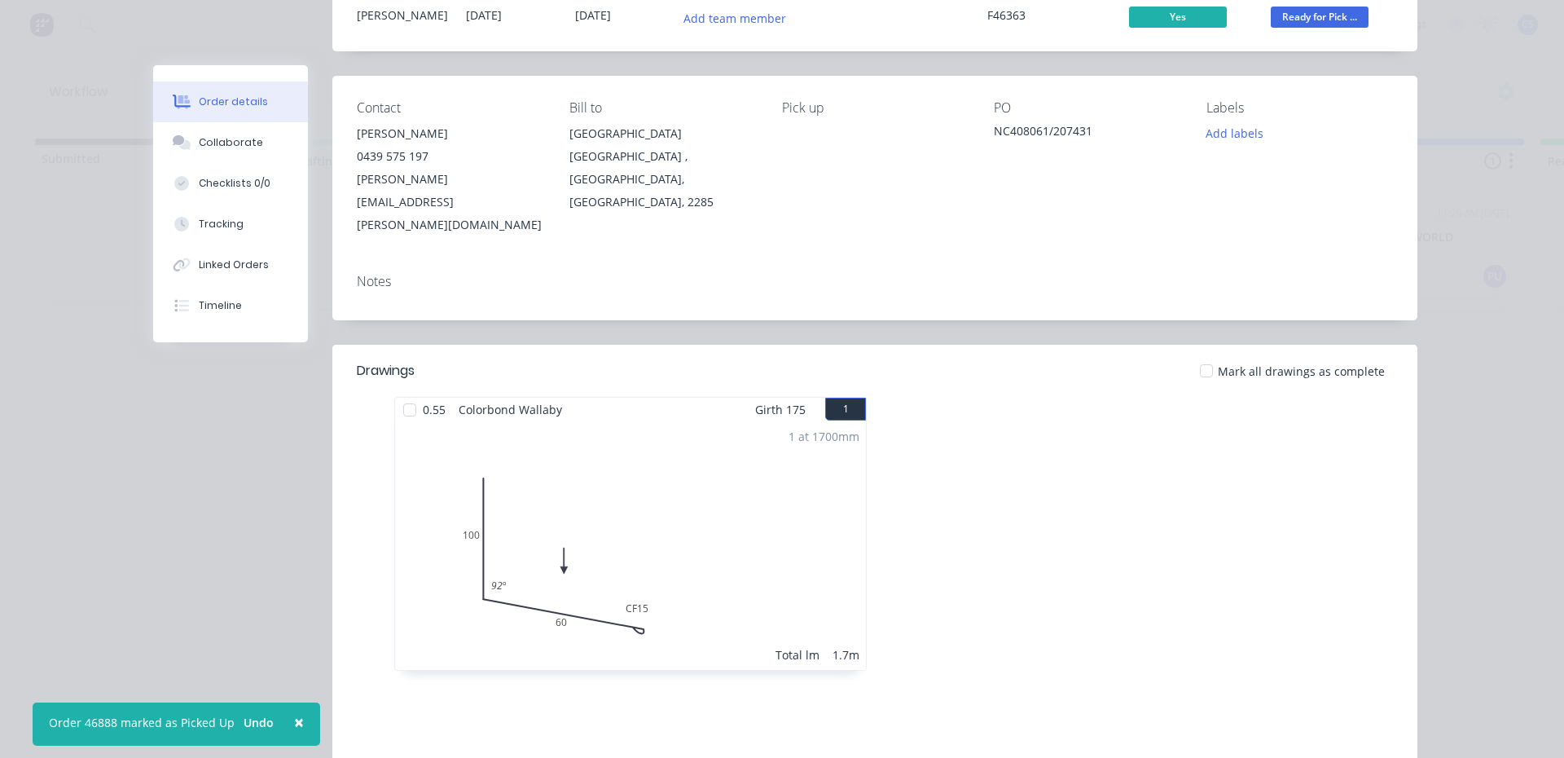
scroll to position [81, 0]
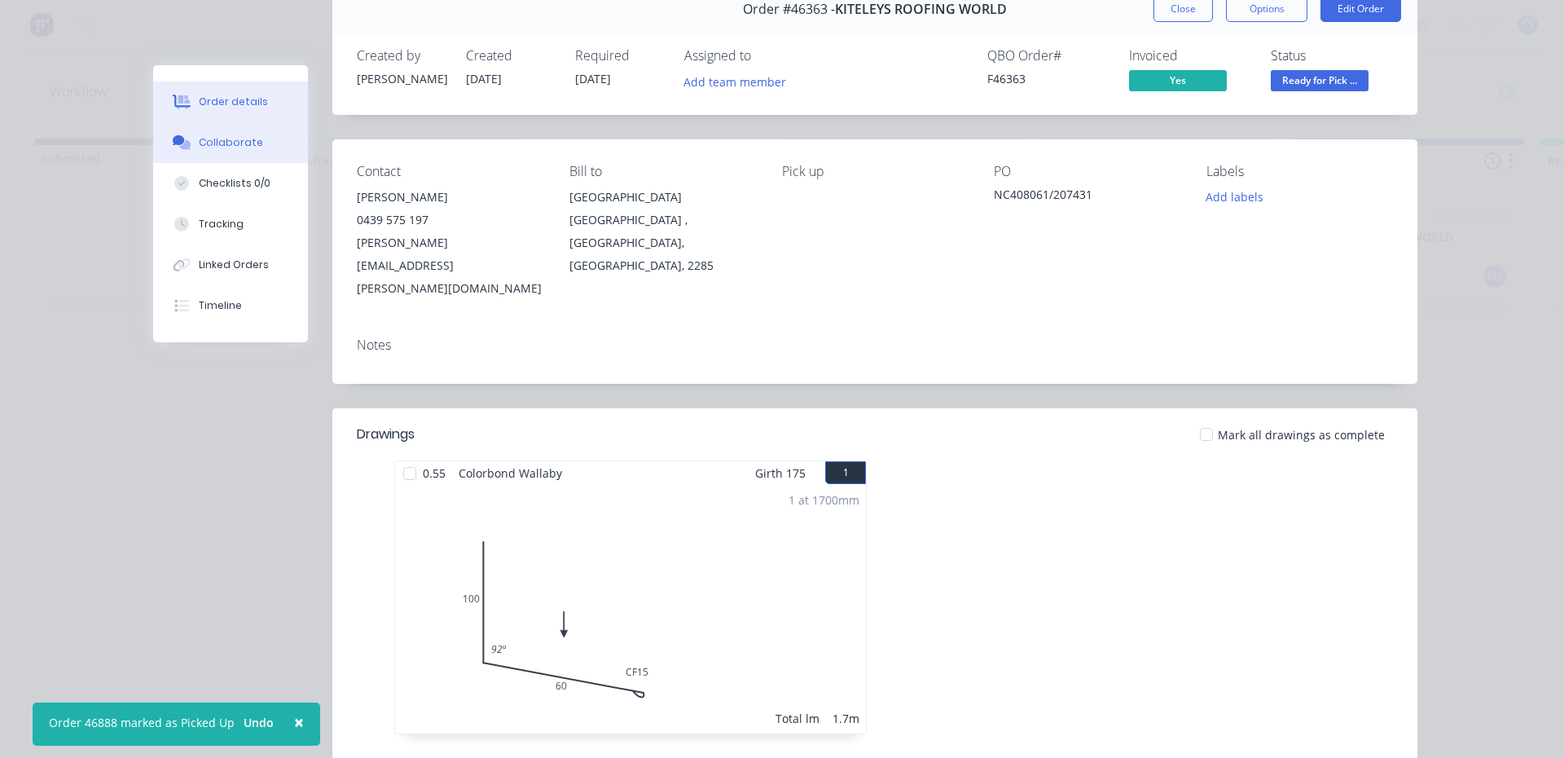
click at [262, 143] on button "Collaborate" at bounding box center [230, 142] width 155 height 41
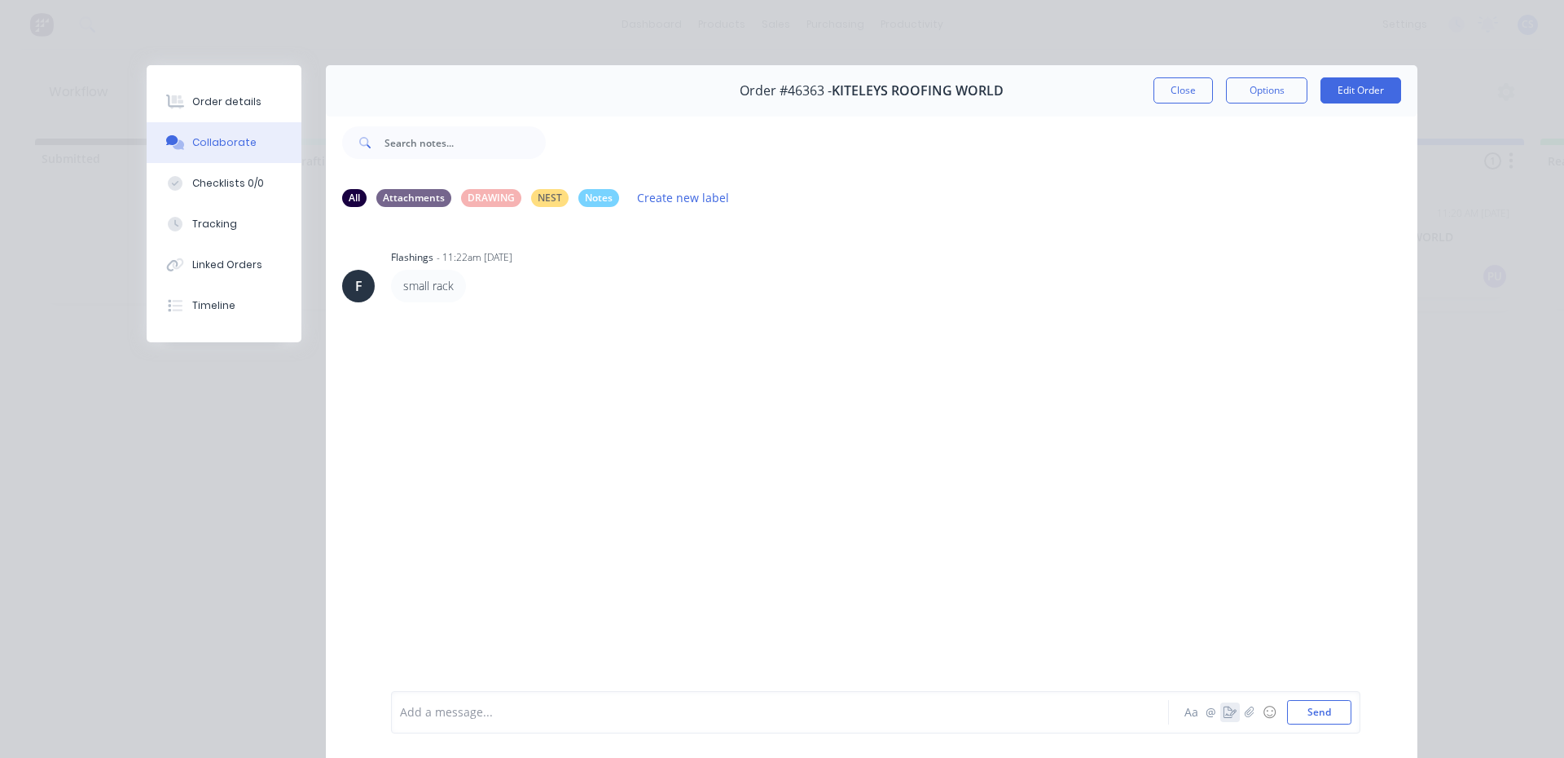
drag, startPoint x: 1225, startPoint y: 714, endPoint x: 1218, endPoint y: 709, distance: 9.3
click at [1224, 709] on icon "button" at bounding box center [1230, 711] width 13 height 11
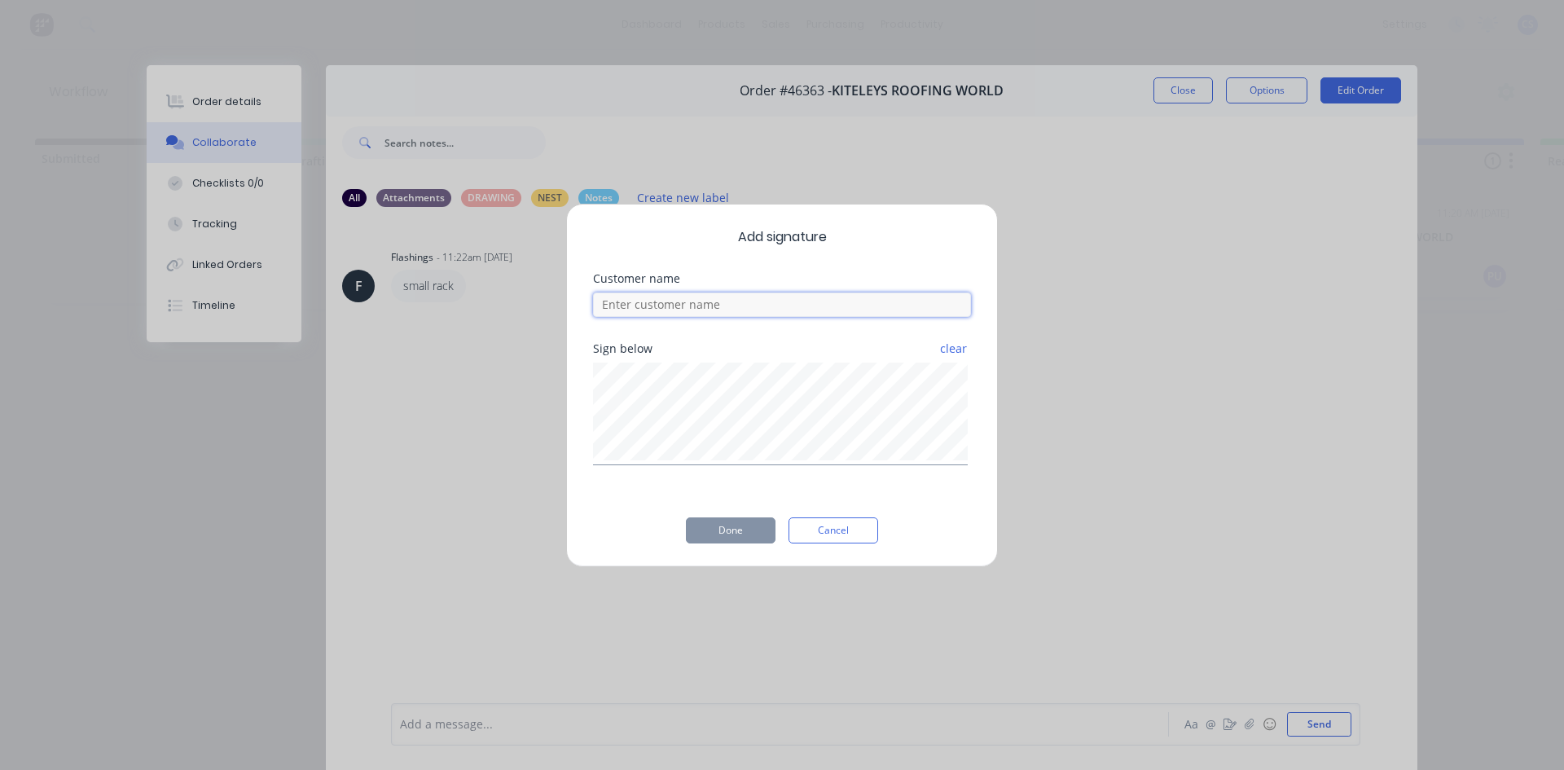
click at [804, 297] on input at bounding box center [782, 304] width 378 height 24
type input "will"
drag, startPoint x: 752, startPoint y: 536, endPoint x: 405, endPoint y: 298, distance: 420.8
click at [750, 536] on button "Done" at bounding box center [731, 530] width 90 height 26
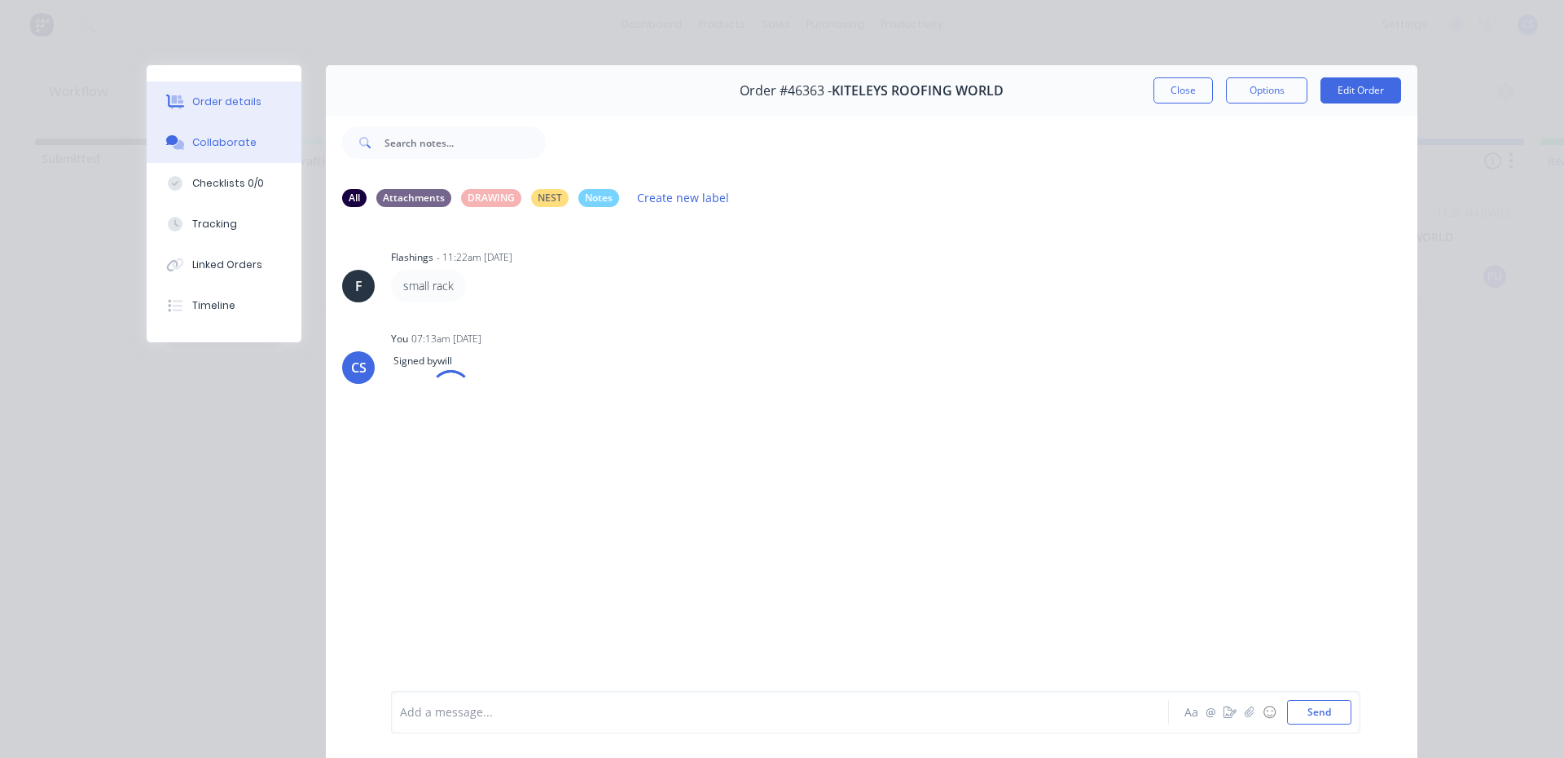
click at [234, 104] on div "Order details" at bounding box center [226, 102] width 69 height 15
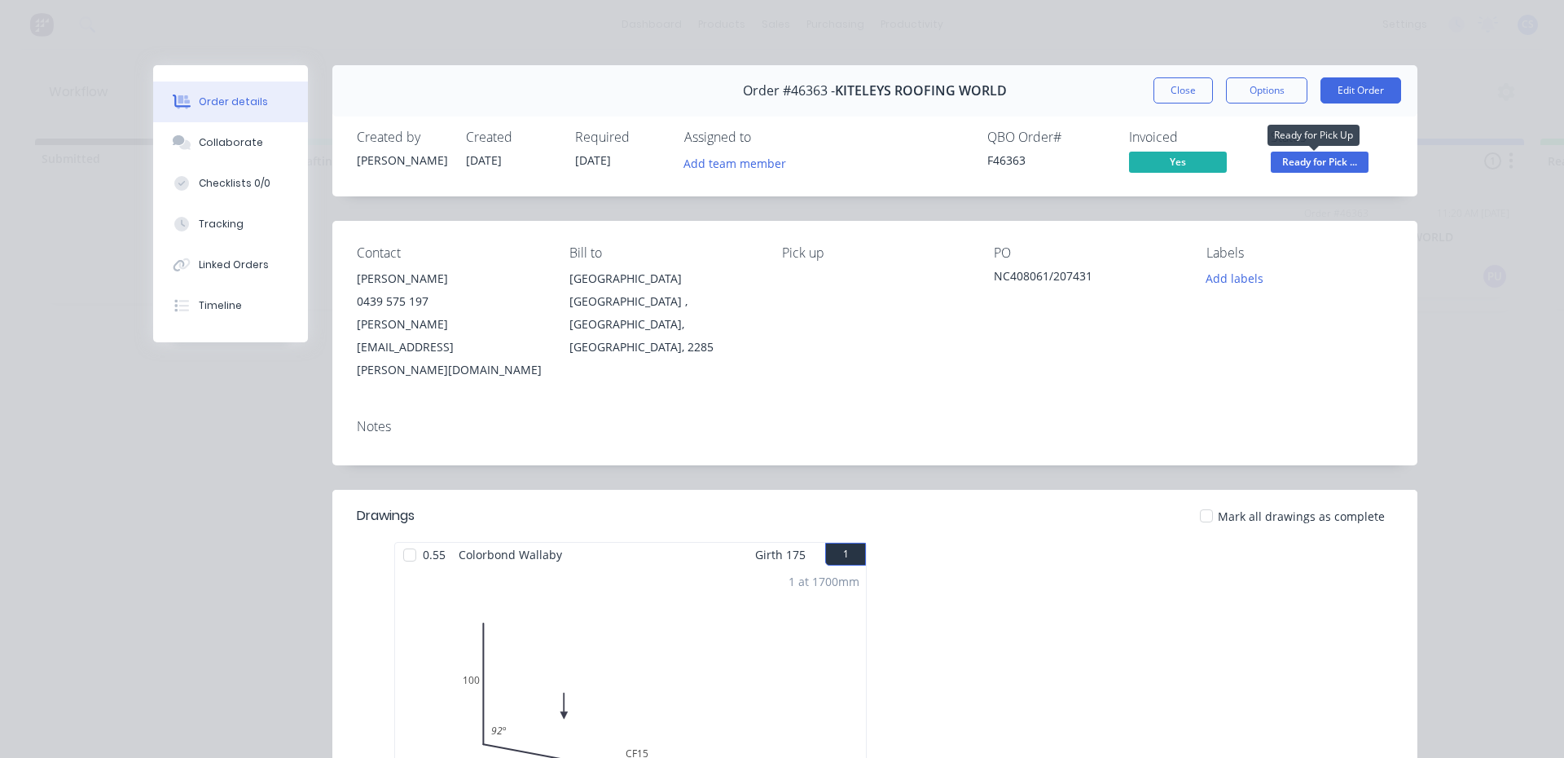
click at [1327, 165] on span "Ready for Pick ..." at bounding box center [1320, 162] width 98 height 20
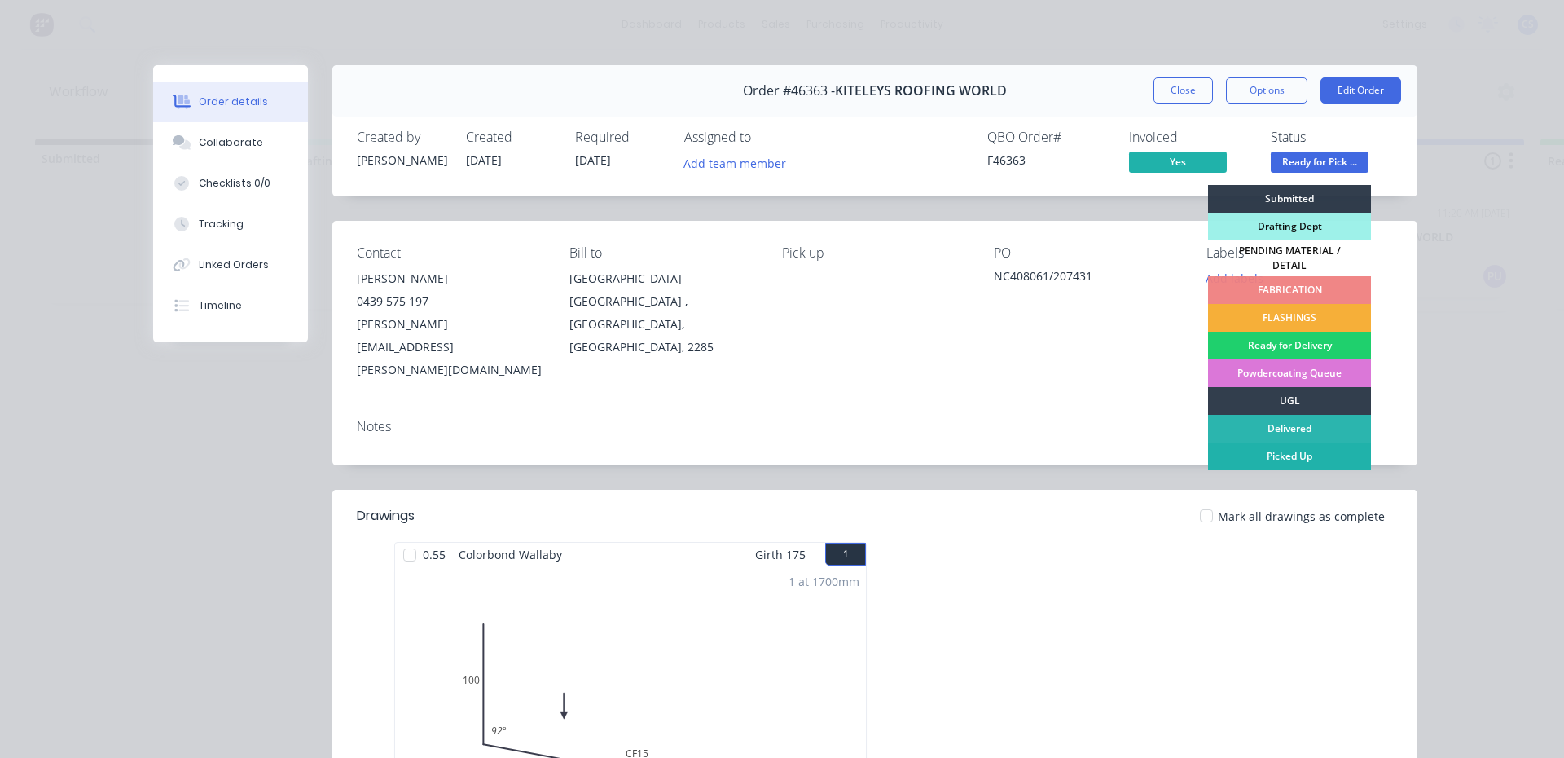
click at [1301, 450] on div "Picked Up" at bounding box center [1289, 456] width 163 height 28
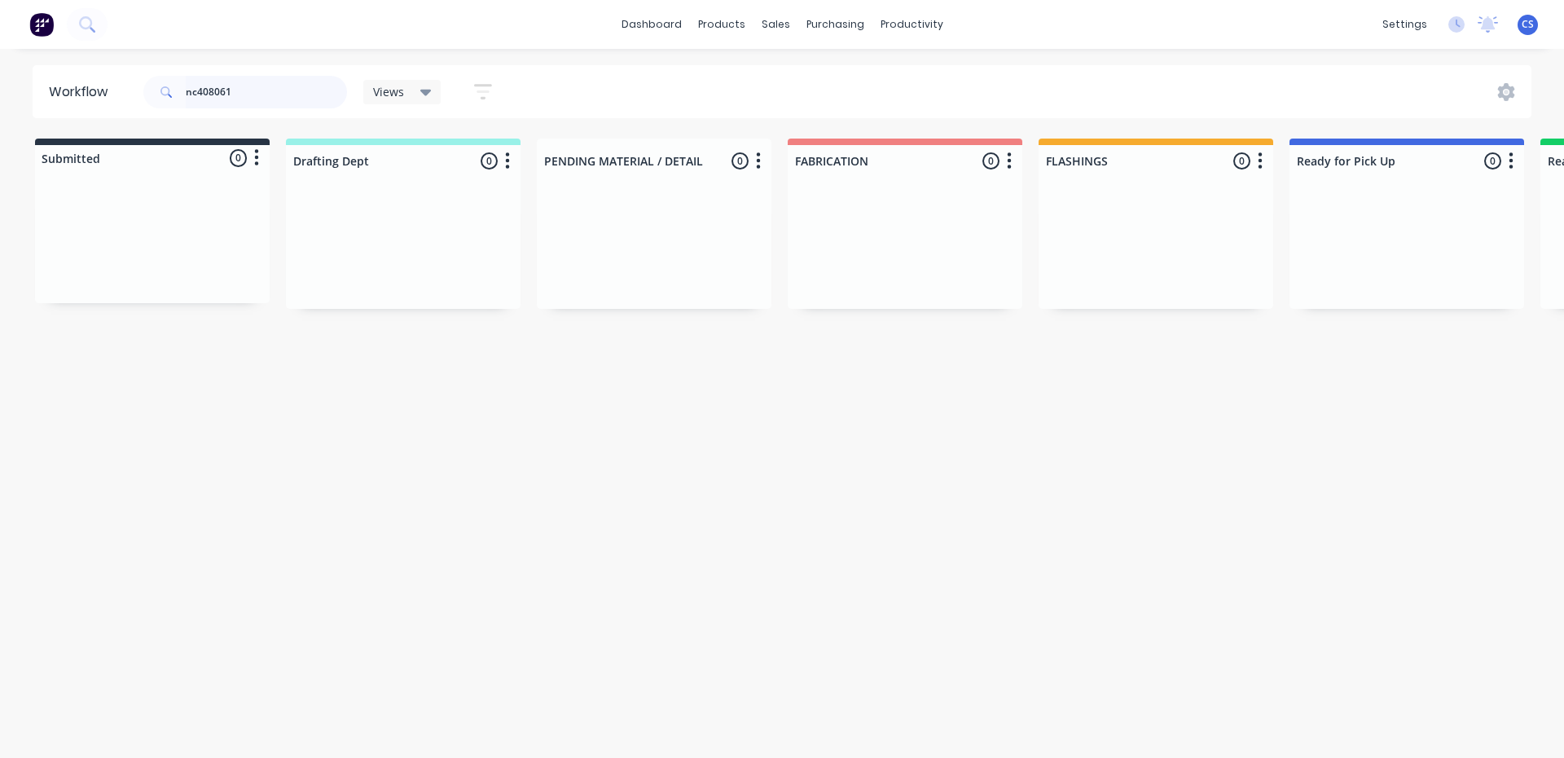
drag, startPoint x: 209, startPoint y: 90, endPoint x: 274, endPoint y: 93, distance: 64.4
click at [274, 93] on input "nc408061" at bounding box center [266, 92] width 161 height 33
click at [212, 92] on input "nc4011067" at bounding box center [266, 92] width 161 height 33
click at [209, 91] on input "nc4011067" at bounding box center [266, 92] width 161 height 33
type input "nc411067"
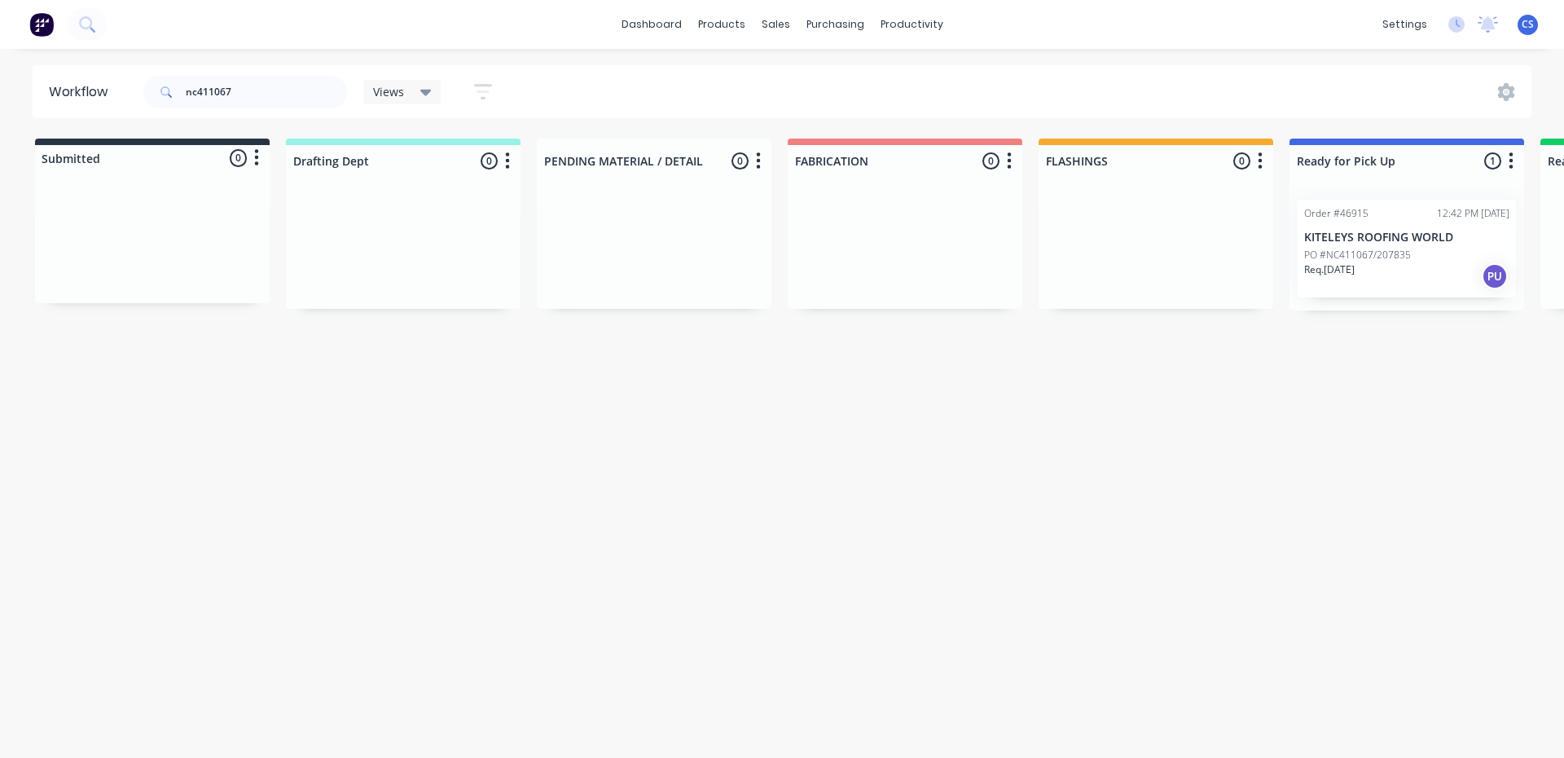
click at [1339, 270] on p "Req. [DATE]" at bounding box center [1329, 269] width 51 height 15
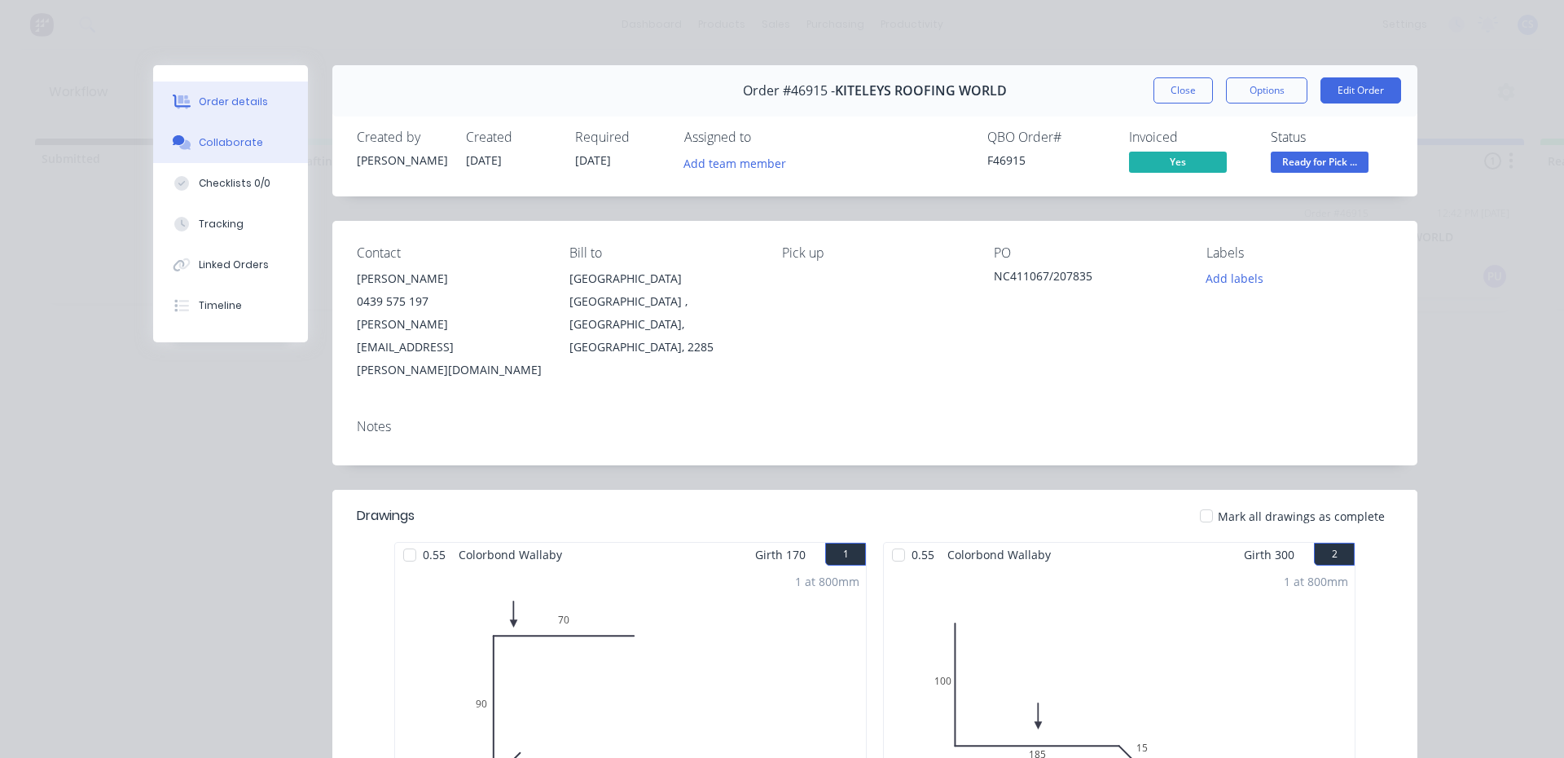
click at [184, 136] on icon at bounding box center [182, 142] width 19 height 15
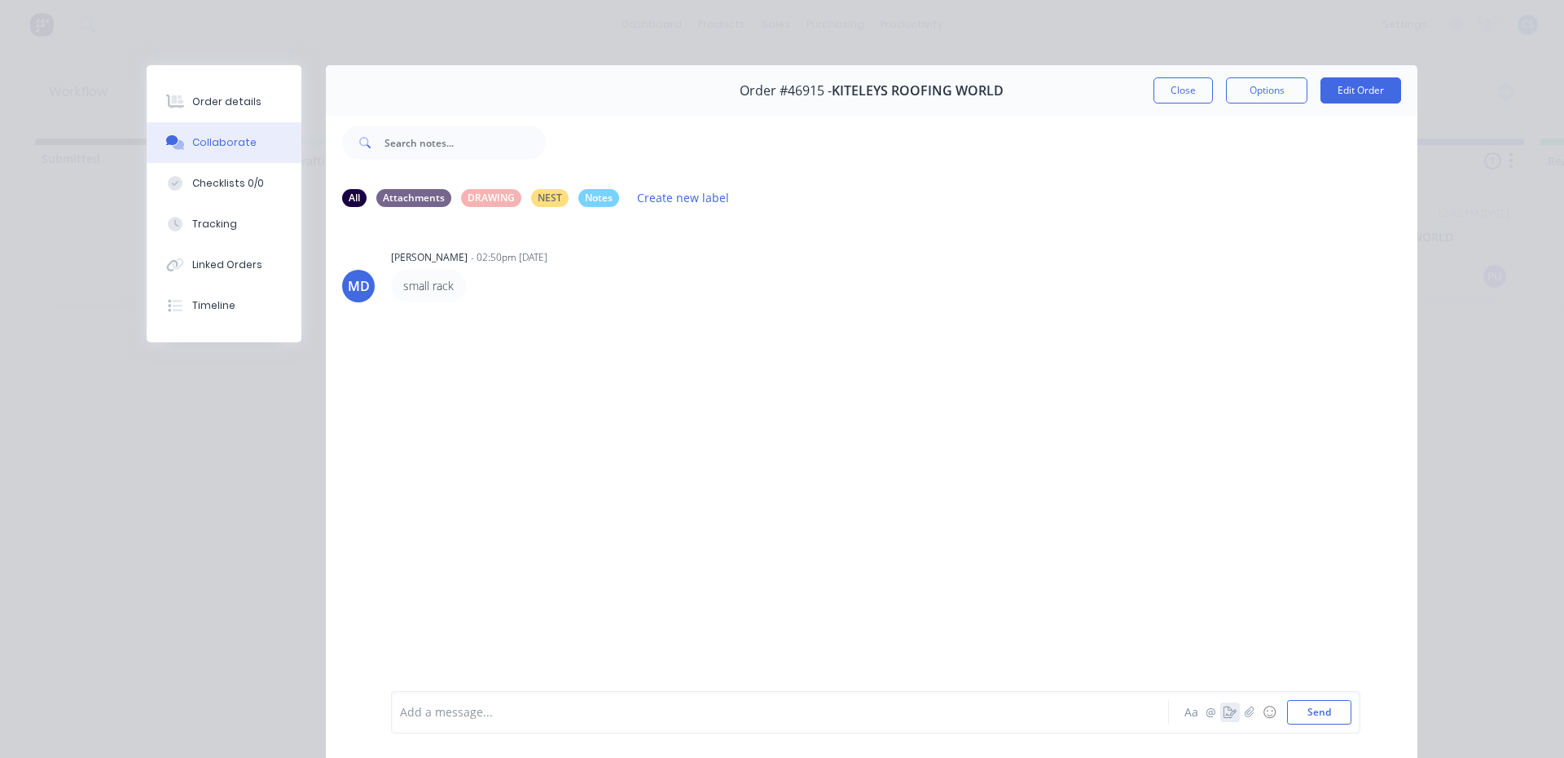
click at [1224, 706] on icon "button" at bounding box center [1230, 711] width 13 height 11
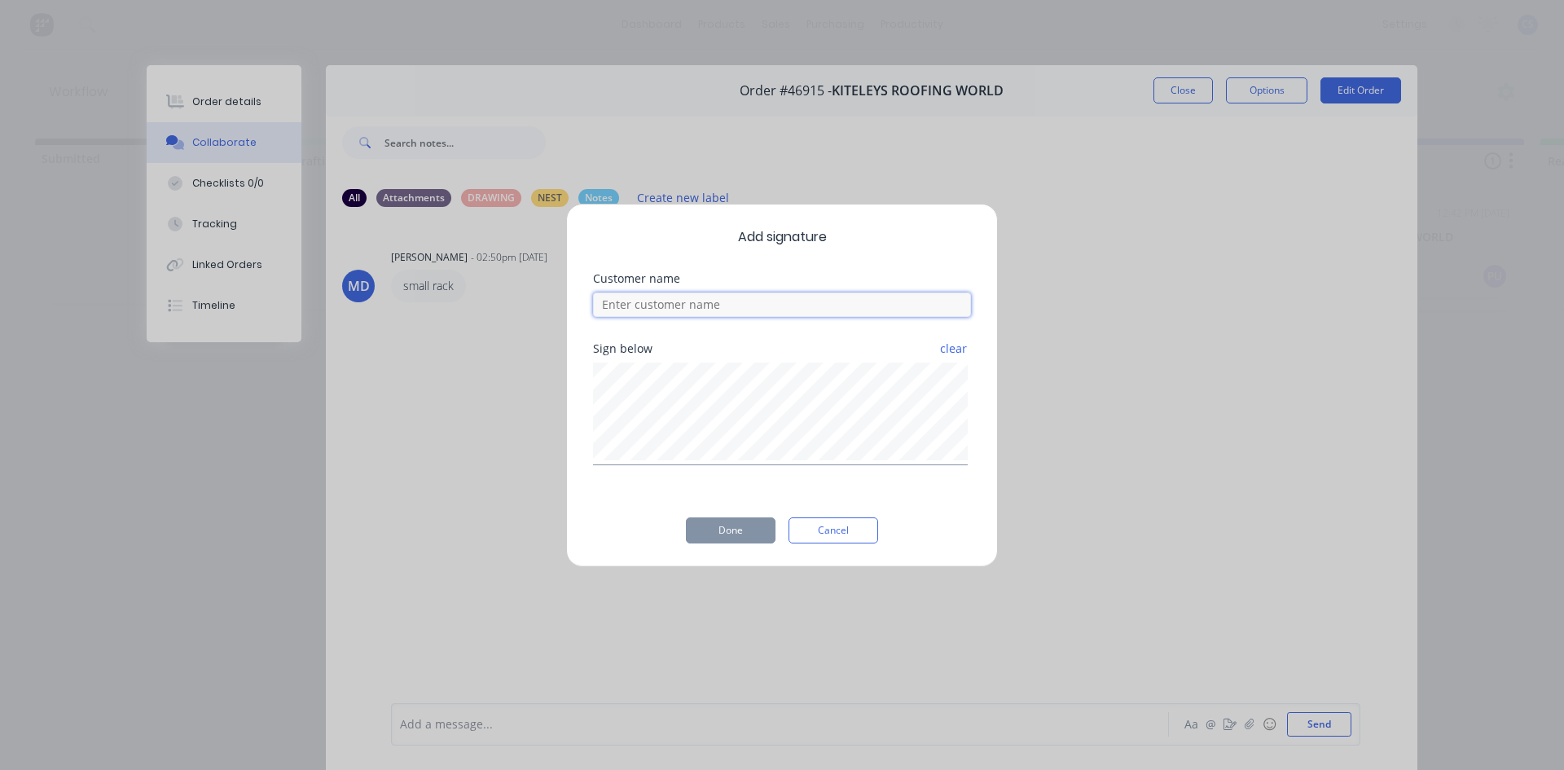
click at [752, 292] on input at bounding box center [782, 304] width 378 height 24
type input "will"
click at [723, 537] on button "Done" at bounding box center [731, 530] width 90 height 26
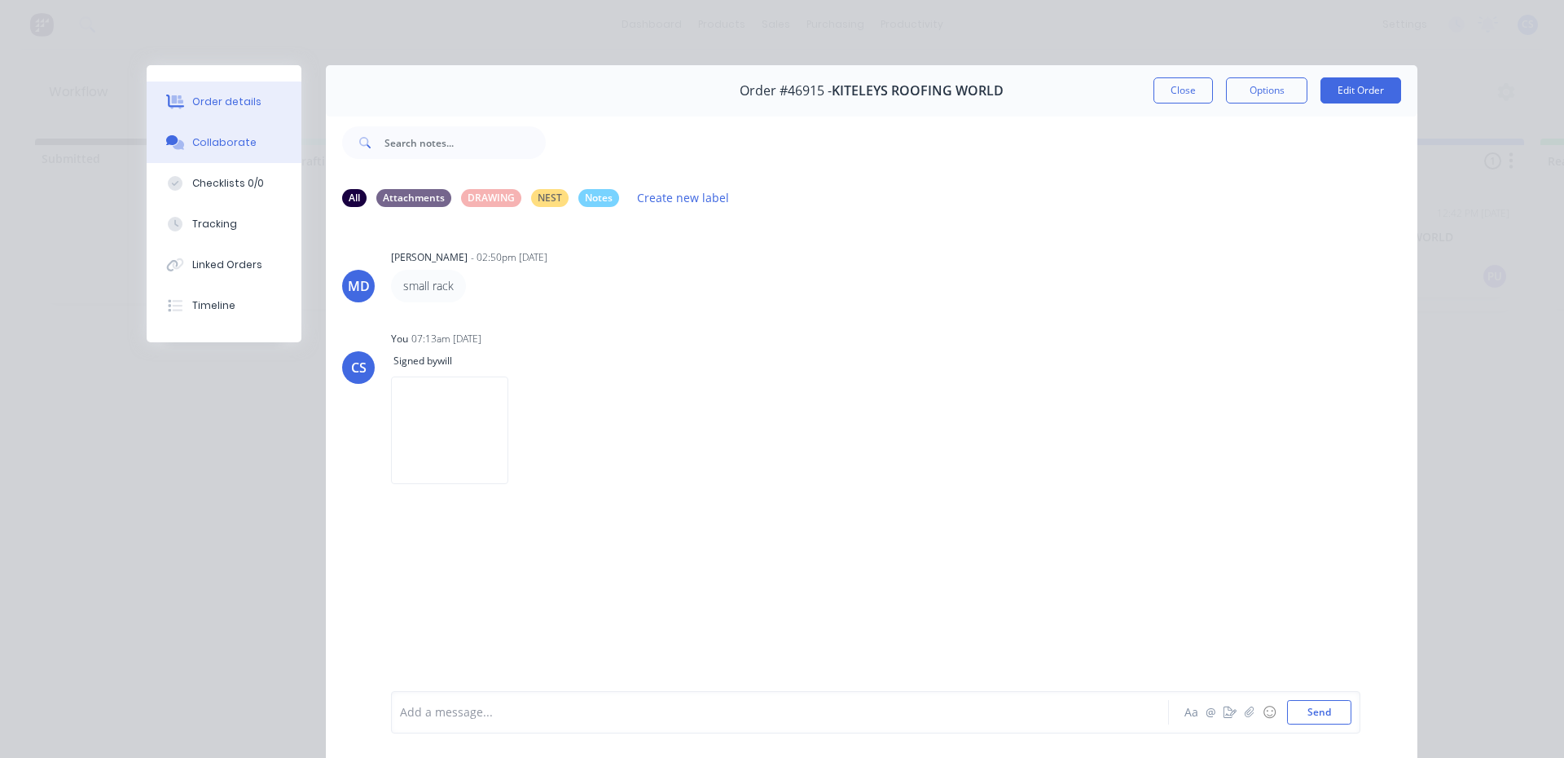
click at [231, 108] on div "Order details" at bounding box center [226, 102] width 69 height 15
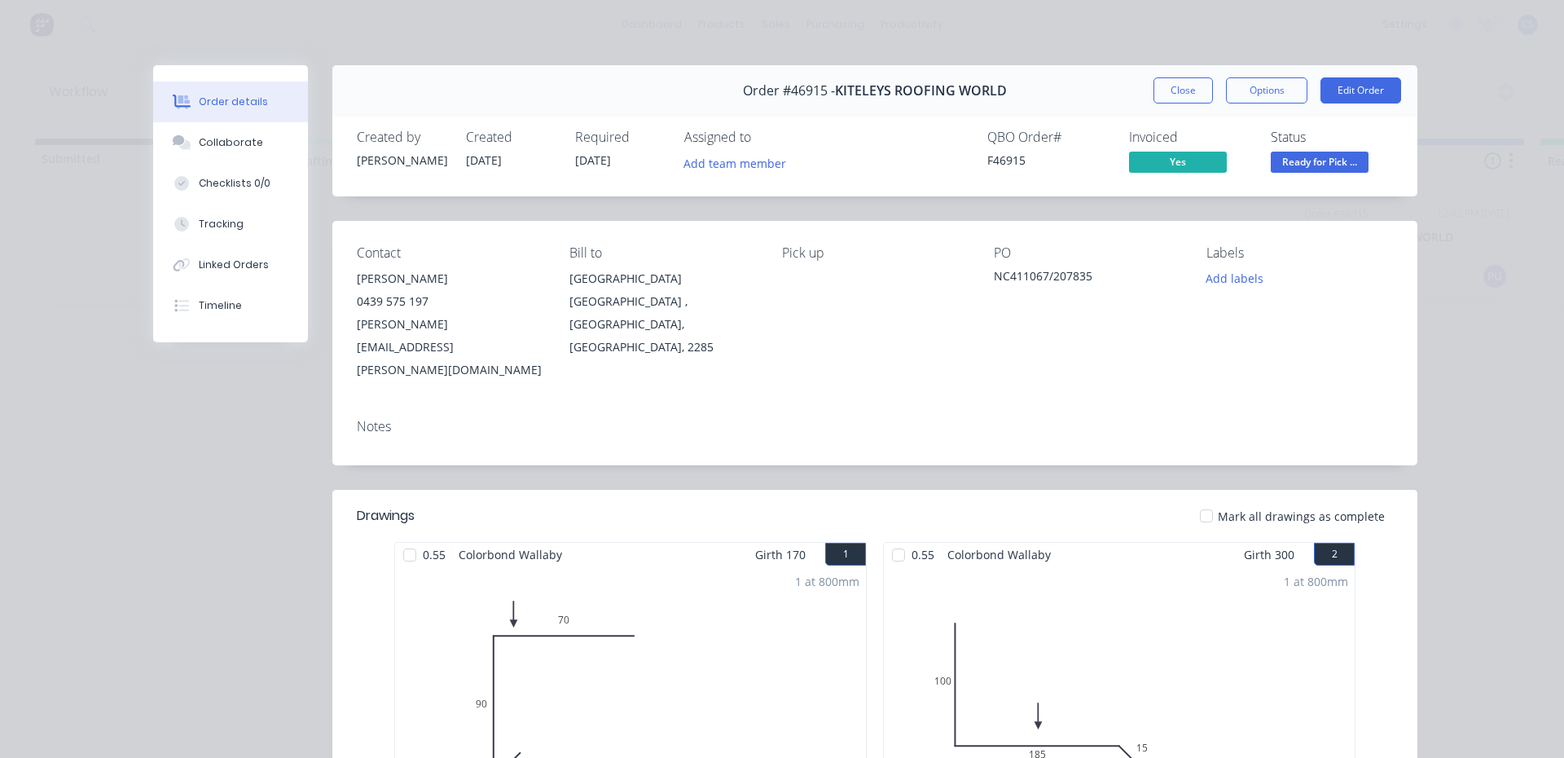
drag, startPoint x: 1268, startPoint y: 160, endPoint x: 1274, endPoint y: 174, distance: 15.7
click at [1271, 160] on span "Ready for Pick ..." at bounding box center [1320, 162] width 98 height 20
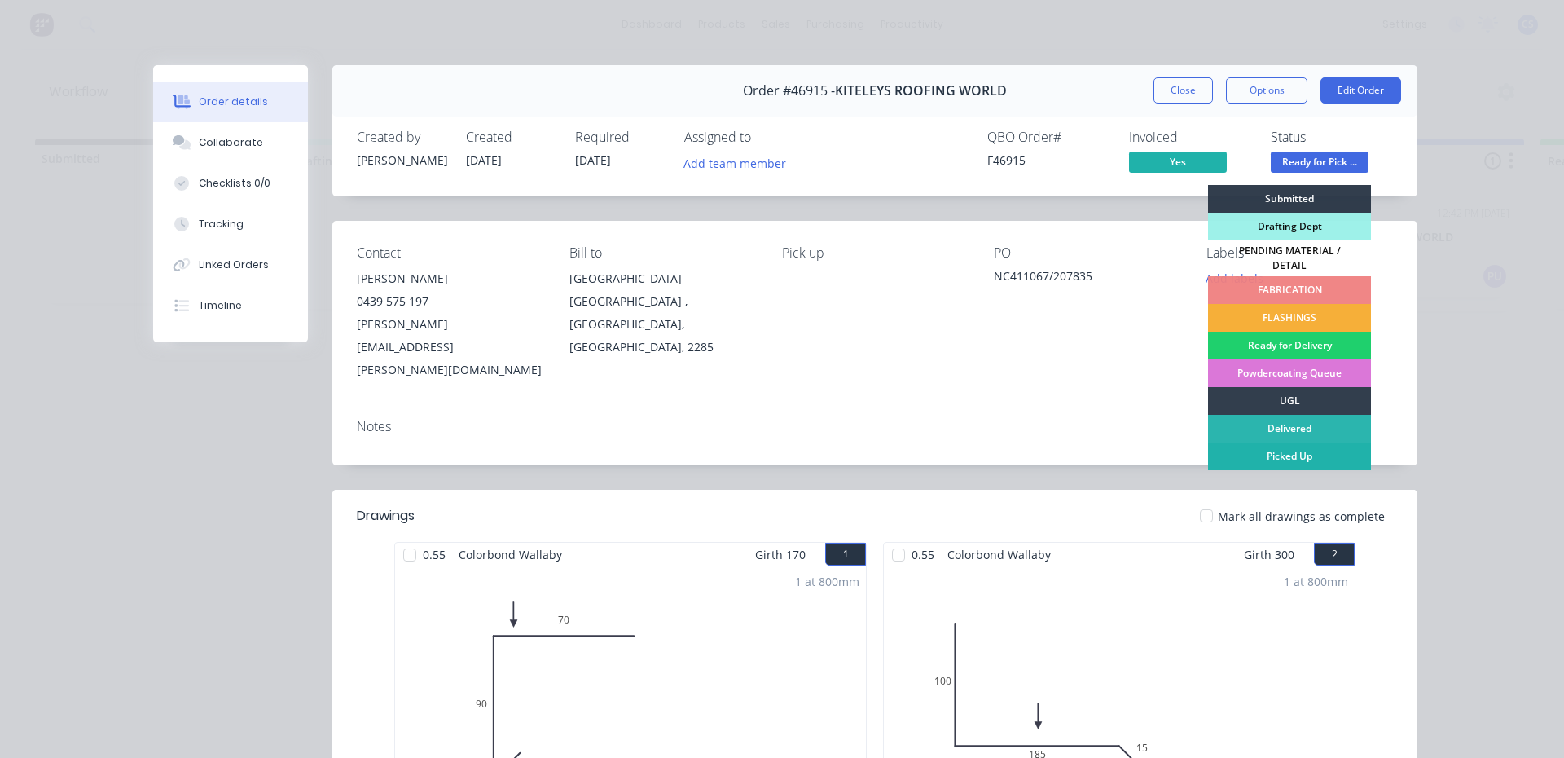
click at [1255, 448] on div "Picked Up" at bounding box center [1289, 456] width 163 height 28
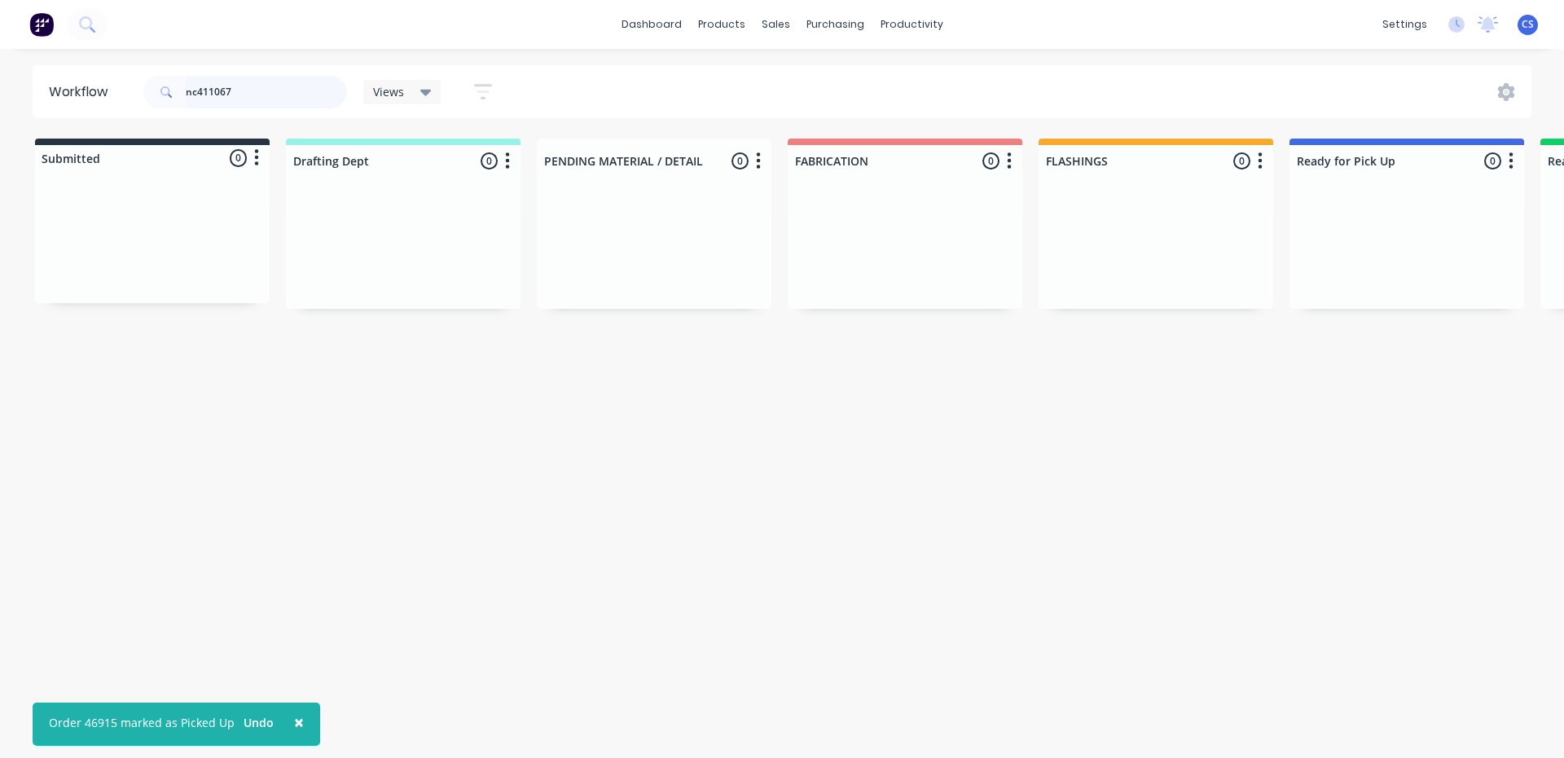
drag, startPoint x: 201, startPoint y: 94, endPoint x: 268, endPoint y: 91, distance: 66.9
click at [268, 91] on input "nc411067" at bounding box center [266, 92] width 161 height 33
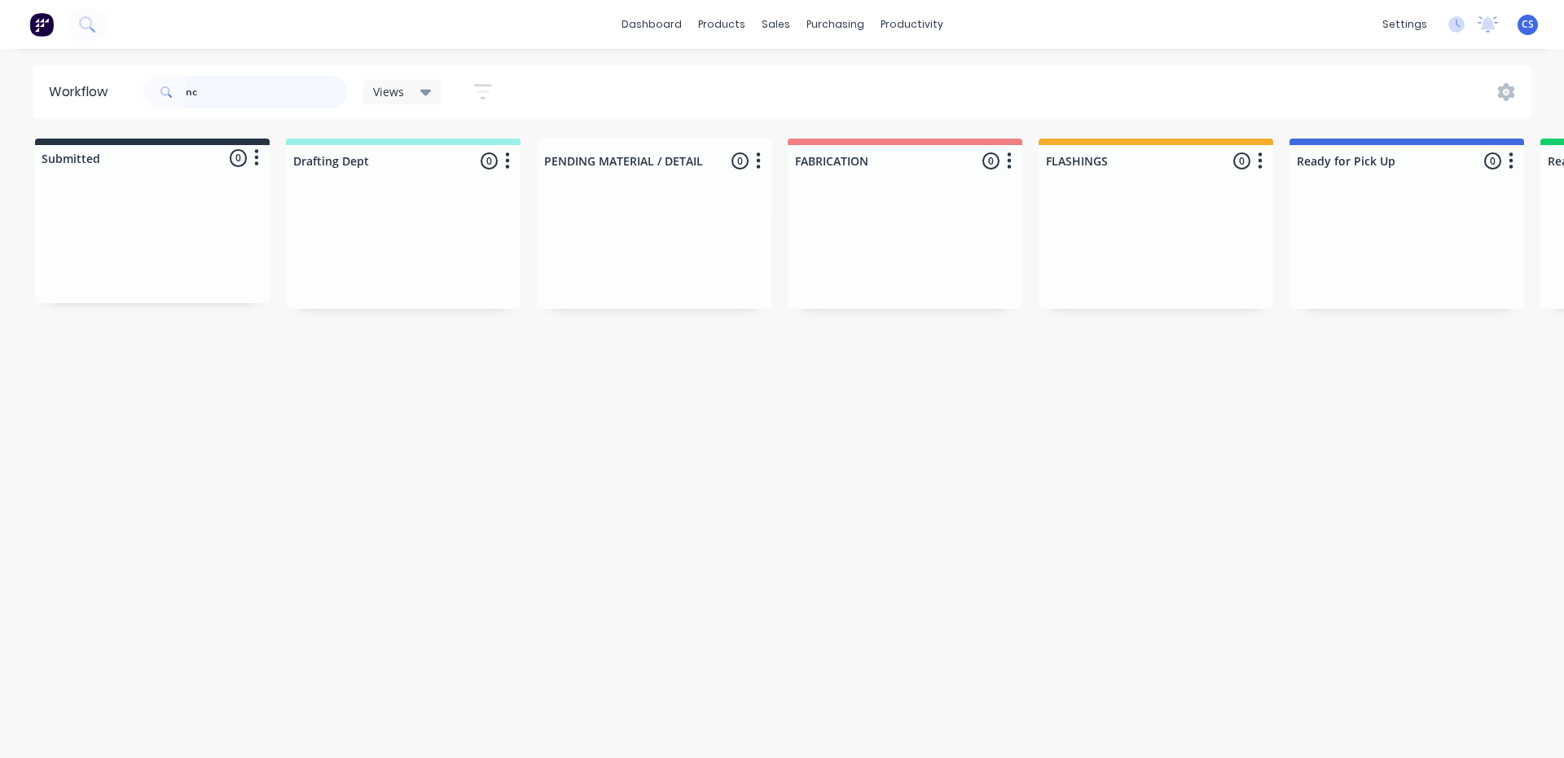
type input "n"
type input "nc310040"
click at [1352, 266] on p "Req. [DATE]" at bounding box center [1329, 269] width 51 height 15
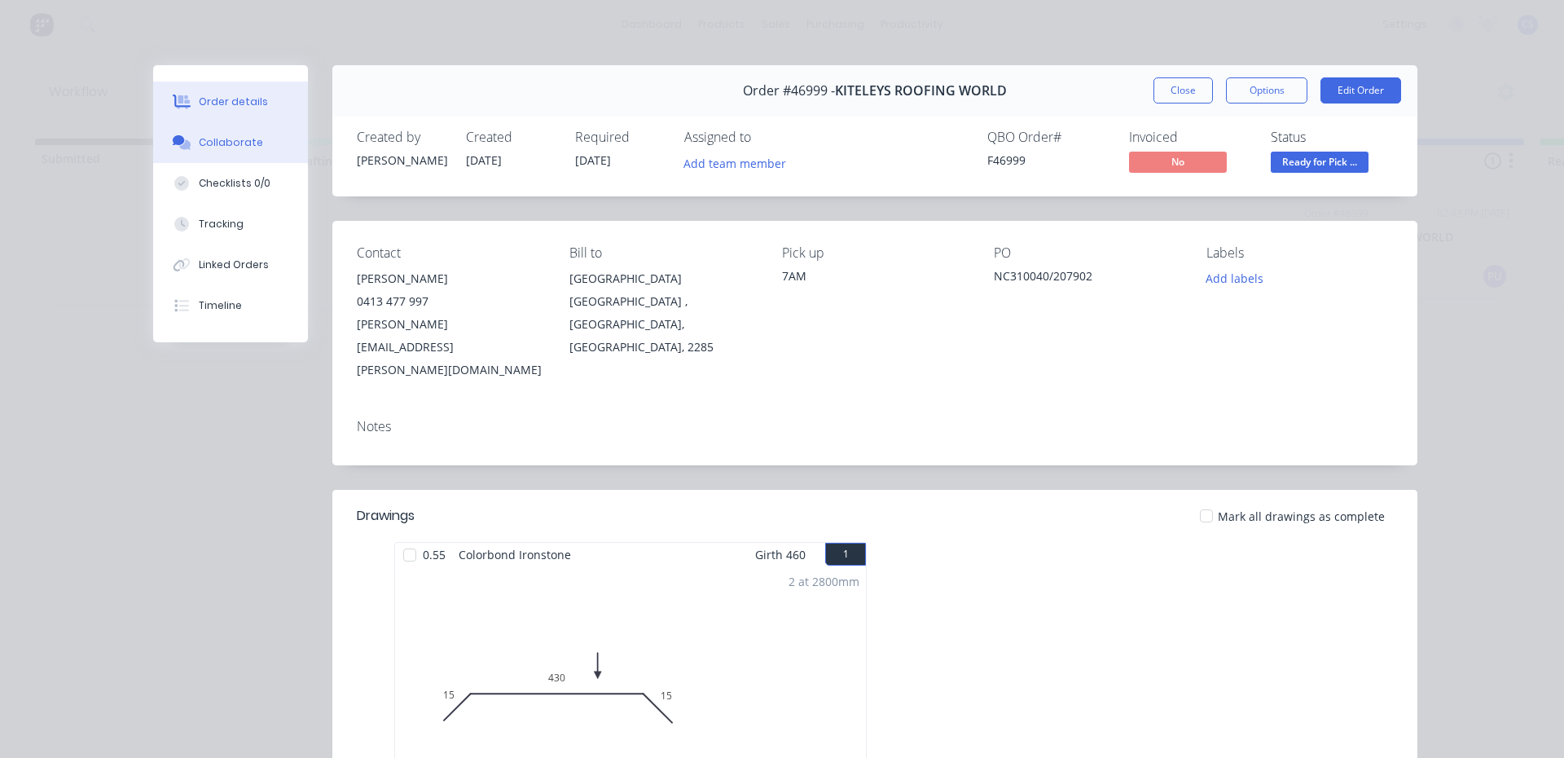
click at [275, 140] on button "Collaborate" at bounding box center [230, 142] width 155 height 41
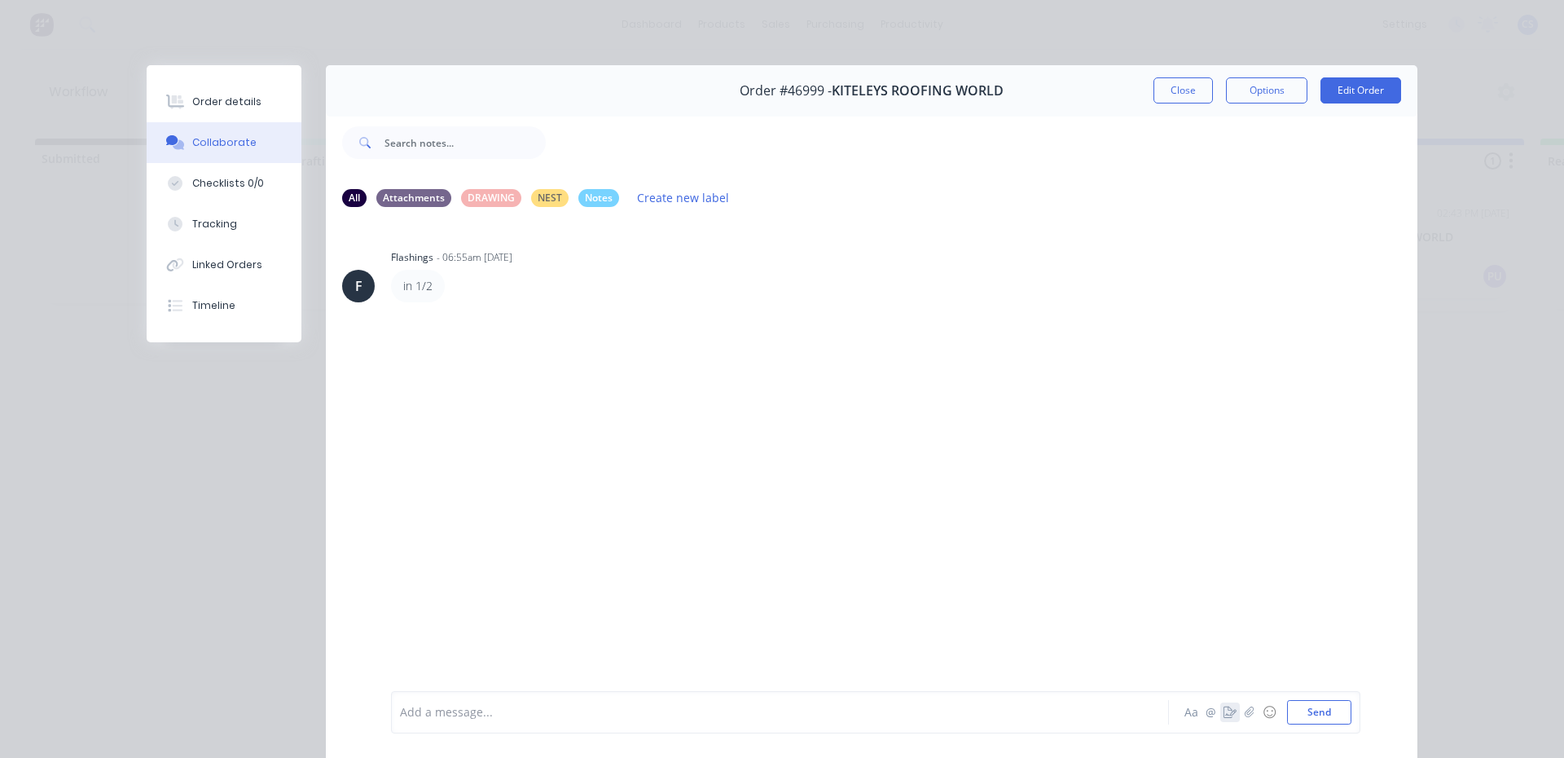
click at [1220, 711] on button "button" at bounding box center [1230, 712] width 20 height 20
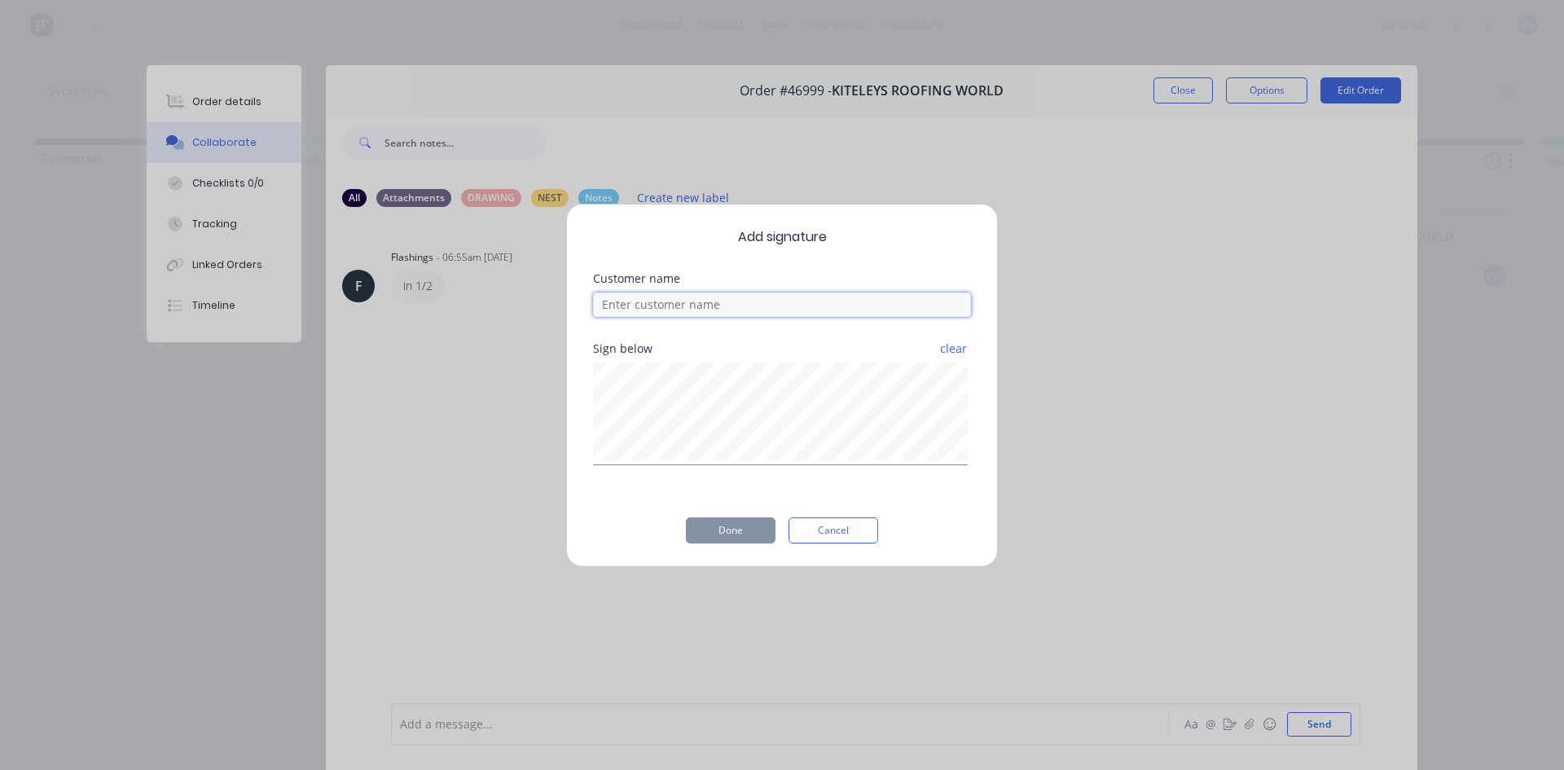
click at [749, 314] on input at bounding box center [782, 304] width 378 height 24
type input "will"
click at [706, 528] on button "Done" at bounding box center [731, 530] width 90 height 26
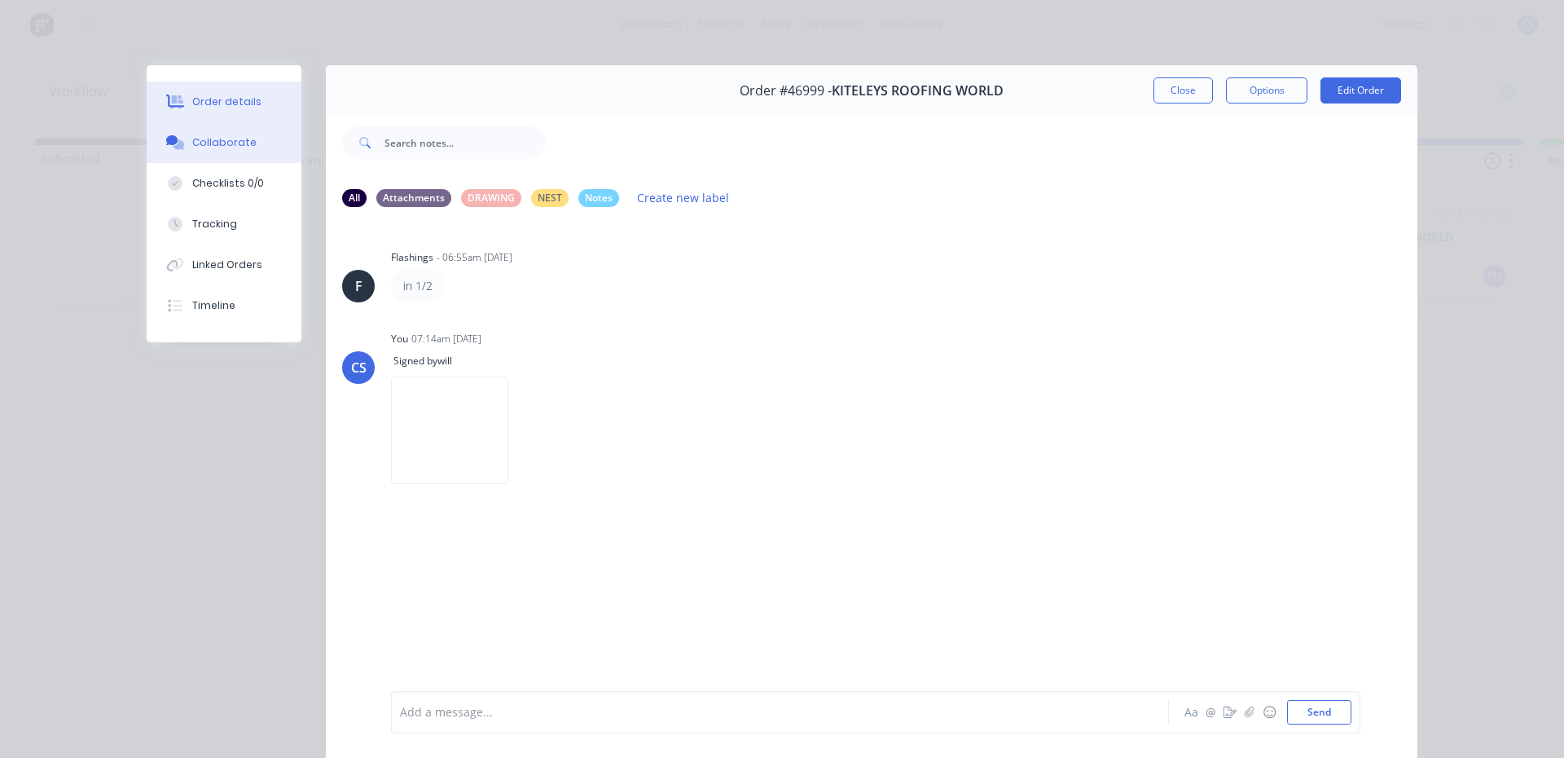
click at [262, 101] on button "Order details" at bounding box center [224, 101] width 155 height 41
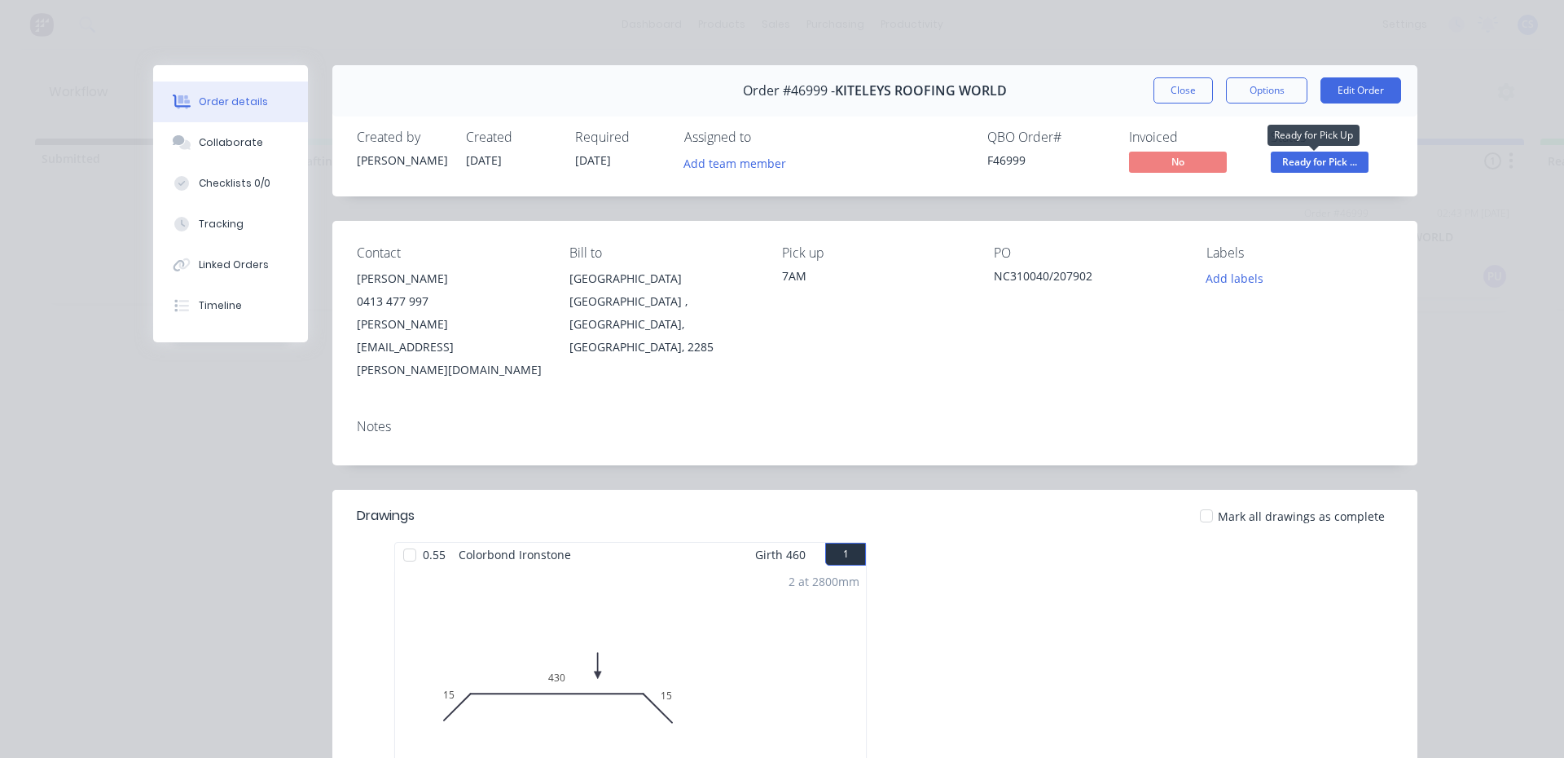
click at [1280, 163] on span "Ready for Pick ..." at bounding box center [1320, 162] width 98 height 20
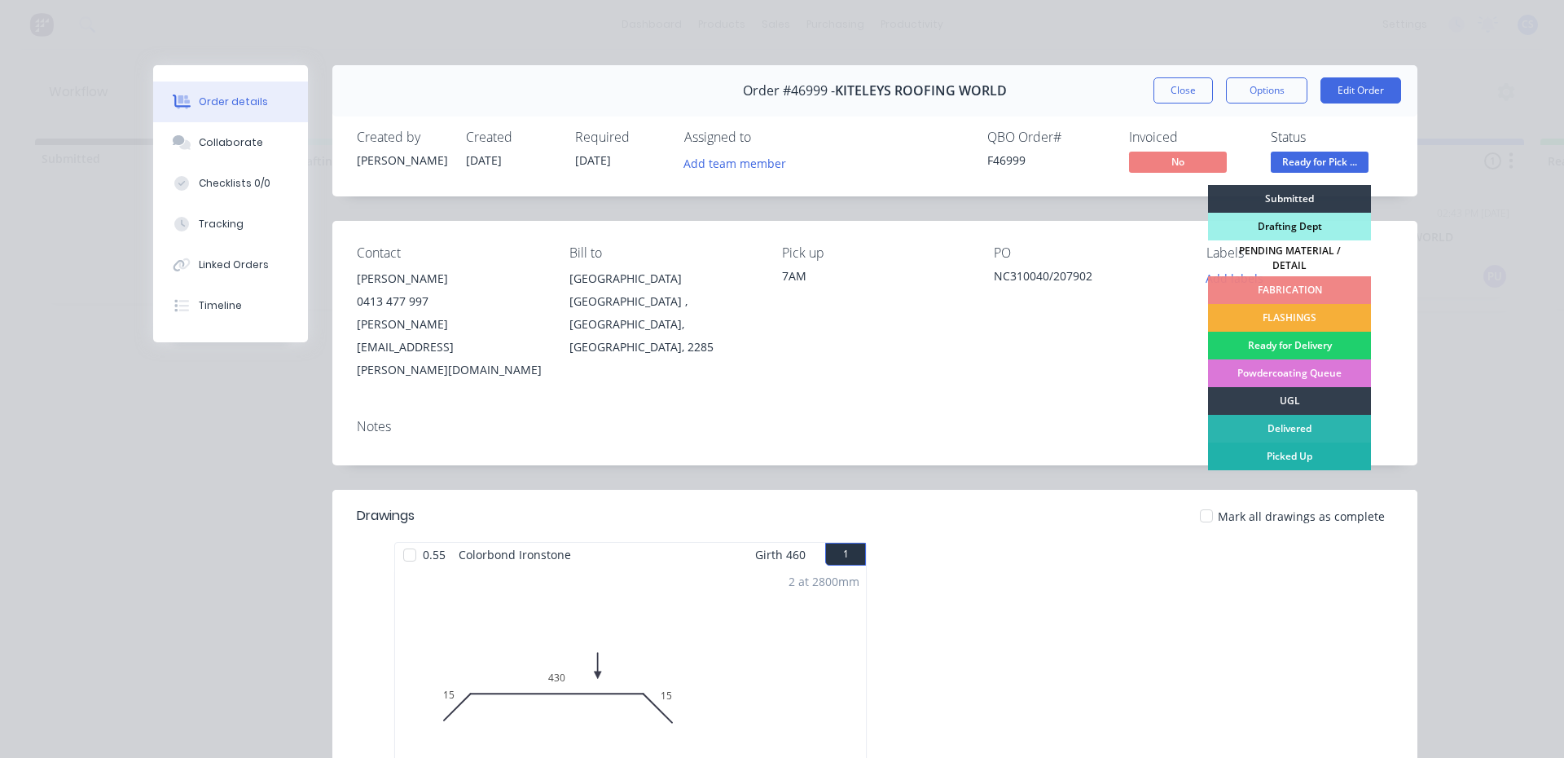
click at [1297, 451] on div "Picked Up" at bounding box center [1289, 456] width 163 height 28
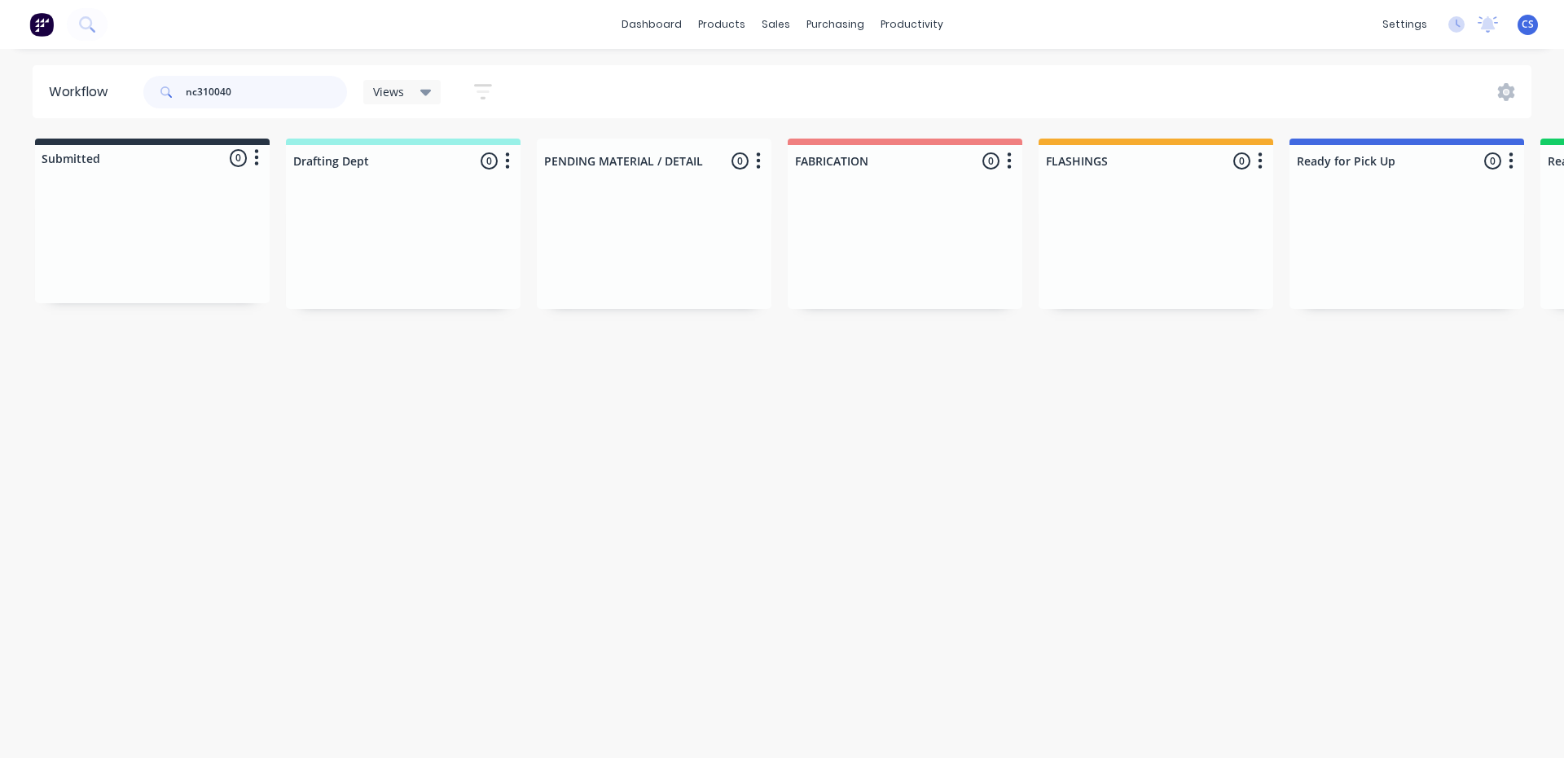
drag, startPoint x: 216, startPoint y: 93, endPoint x: 160, endPoint y: 88, distance: 55.6
click at [160, 88] on div "nc310040" at bounding box center [245, 92] width 204 height 33
type input "your"
click at [1429, 255] on div "PO #BELGRAVE" at bounding box center [1406, 255] width 205 height 15
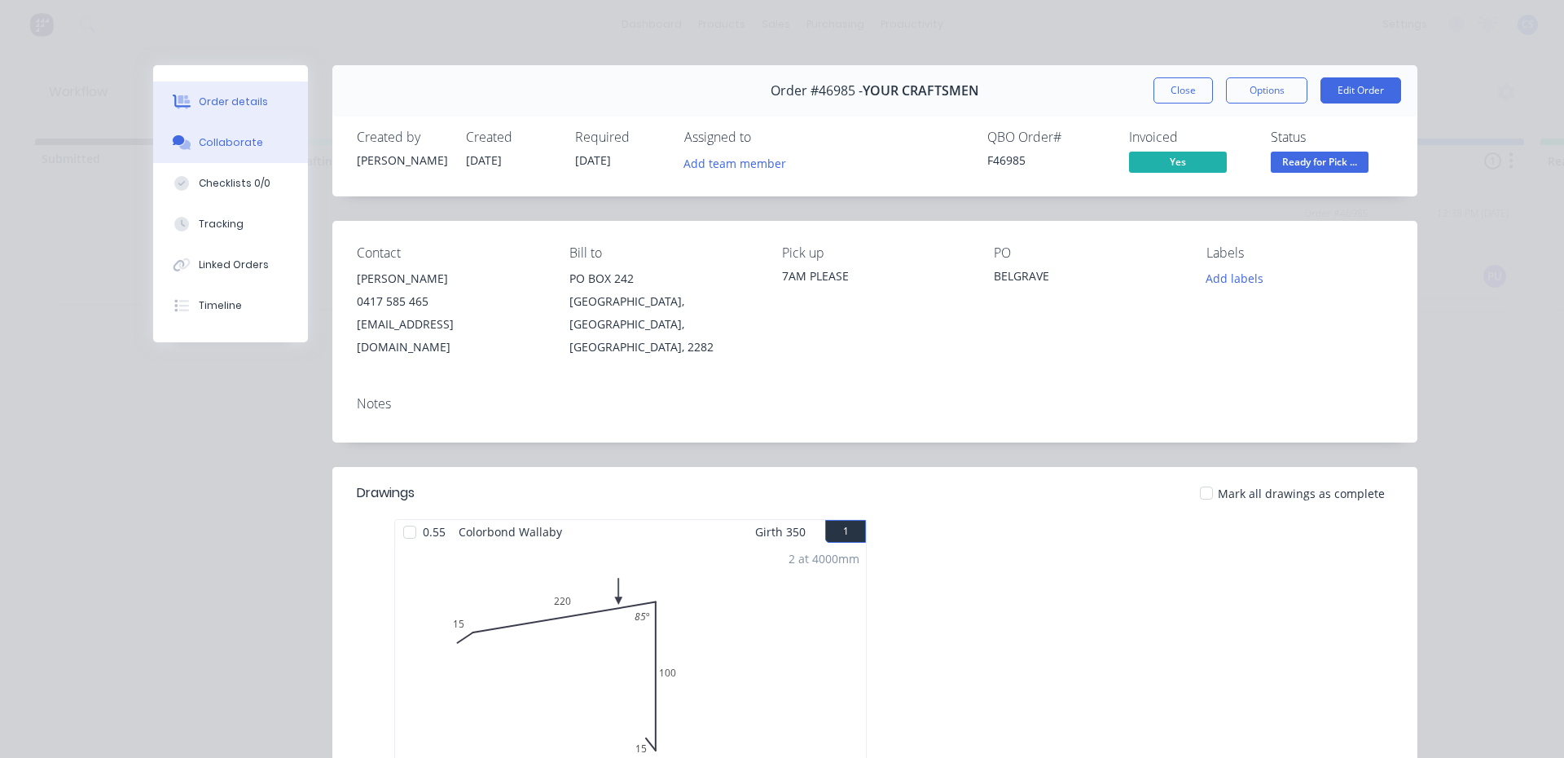
click at [229, 143] on div "Collaborate" at bounding box center [231, 142] width 64 height 15
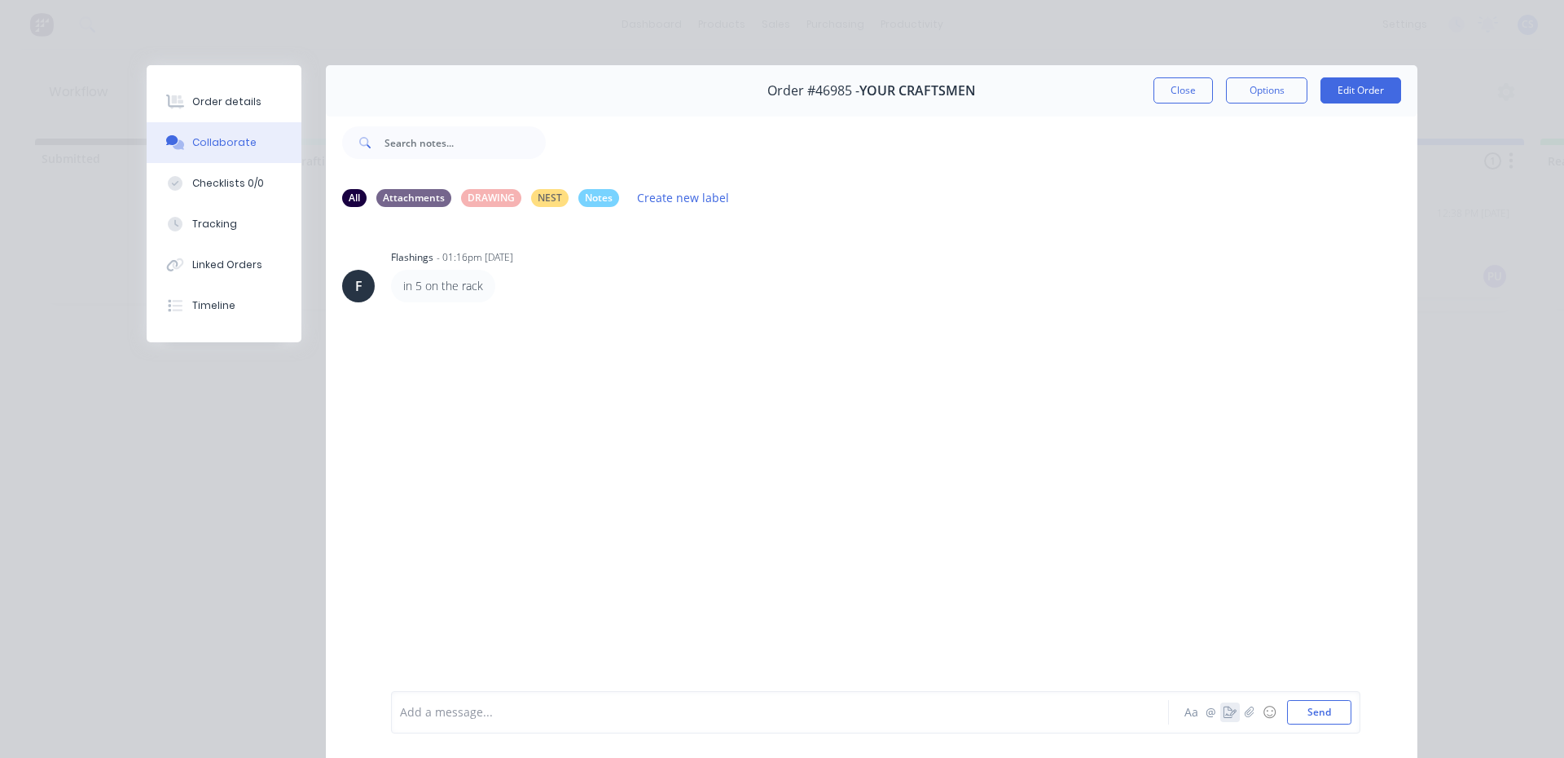
click at [1224, 714] on icon "button" at bounding box center [1230, 711] width 13 height 11
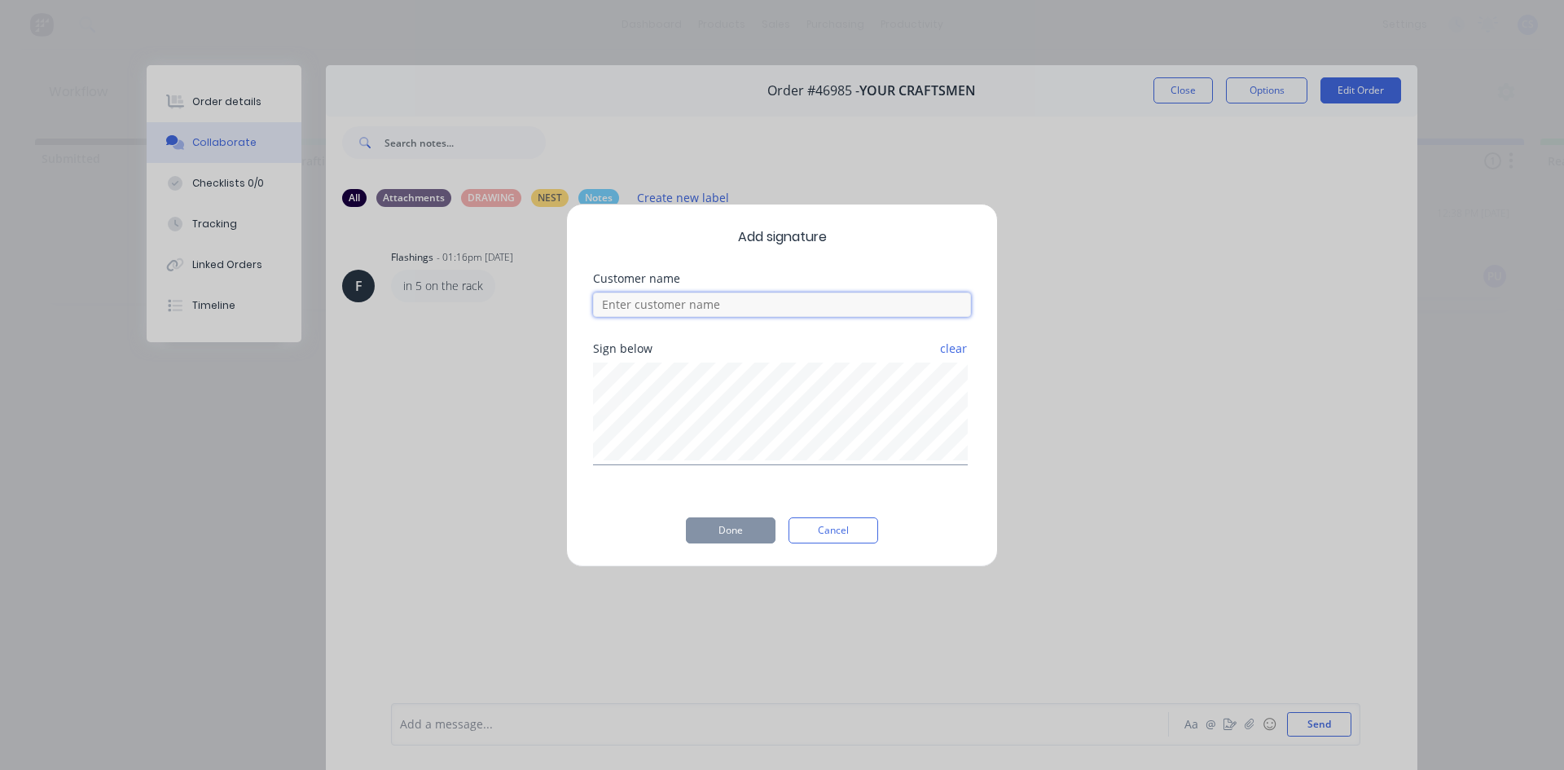
click at [905, 306] on input at bounding box center [782, 304] width 378 height 24
type input "[PERSON_NAME]"
drag, startPoint x: 710, startPoint y: 529, endPoint x: 686, endPoint y: 519, distance: 26.3
click at [706, 529] on button "Done" at bounding box center [731, 530] width 90 height 26
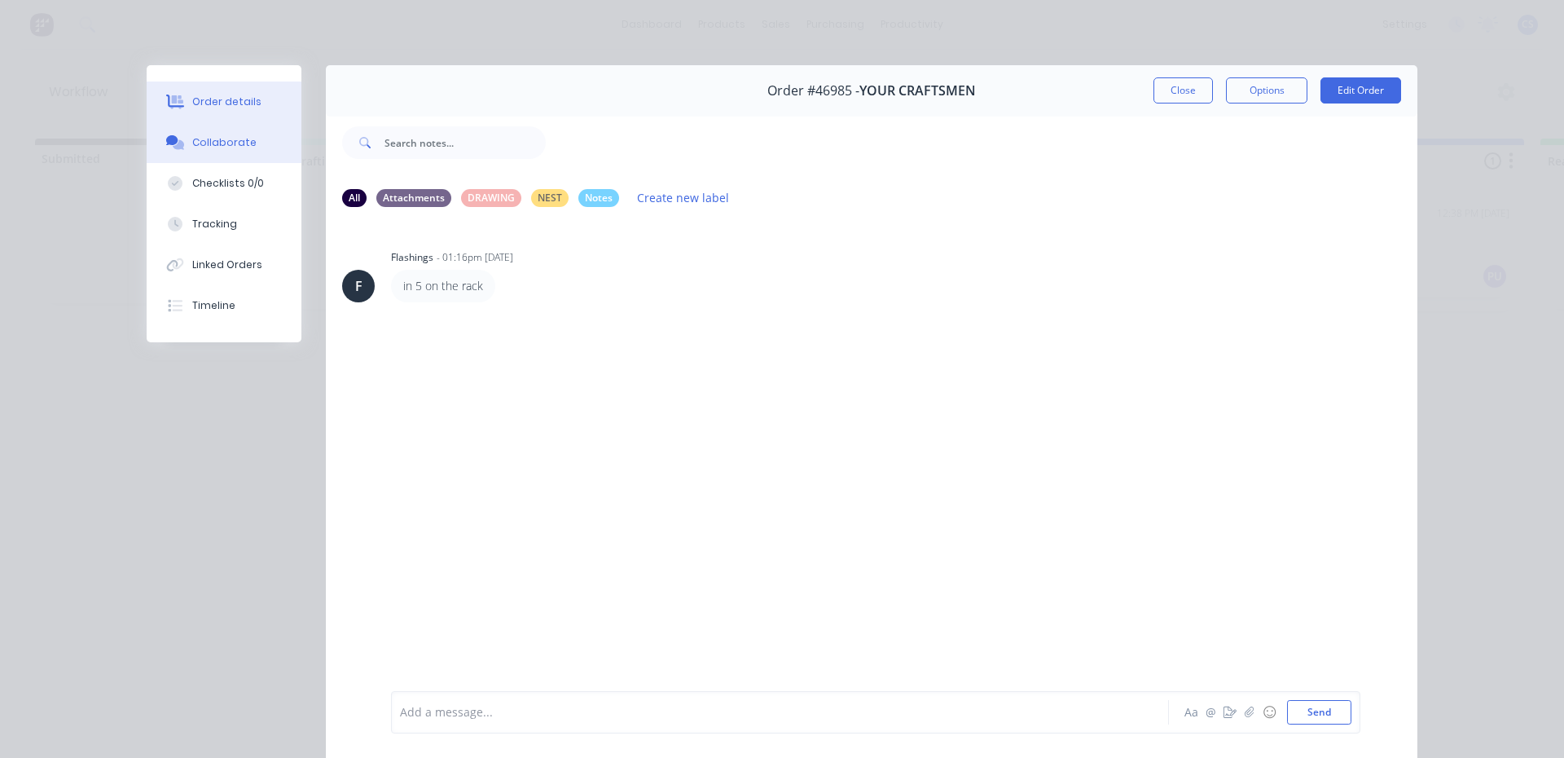
click at [235, 112] on button "Order details" at bounding box center [224, 101] width 155 height 41
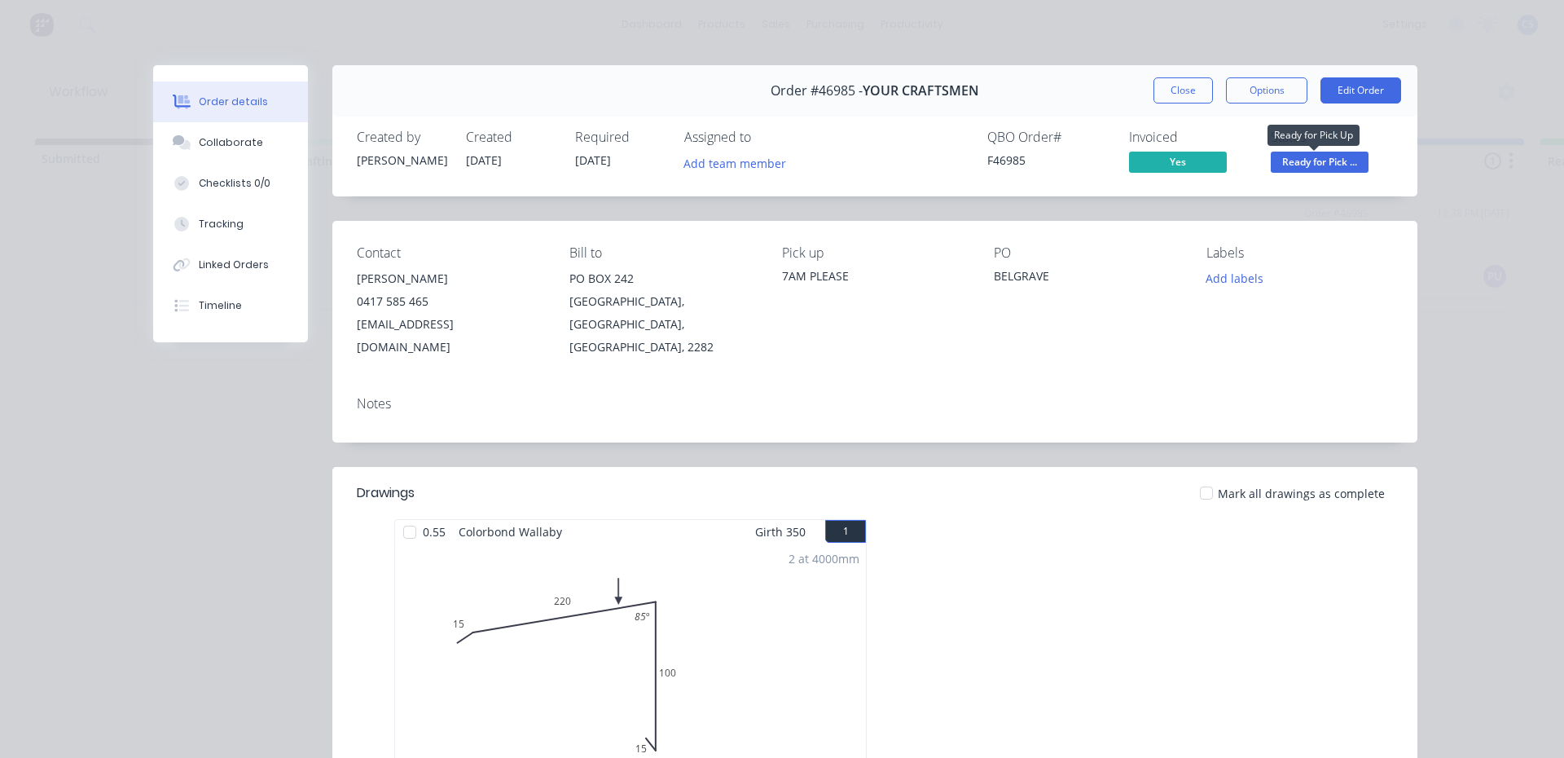
click at [1293, 165] on span "Ready for Pick ..." at bounding box center [1320, 162] width 98 height 20
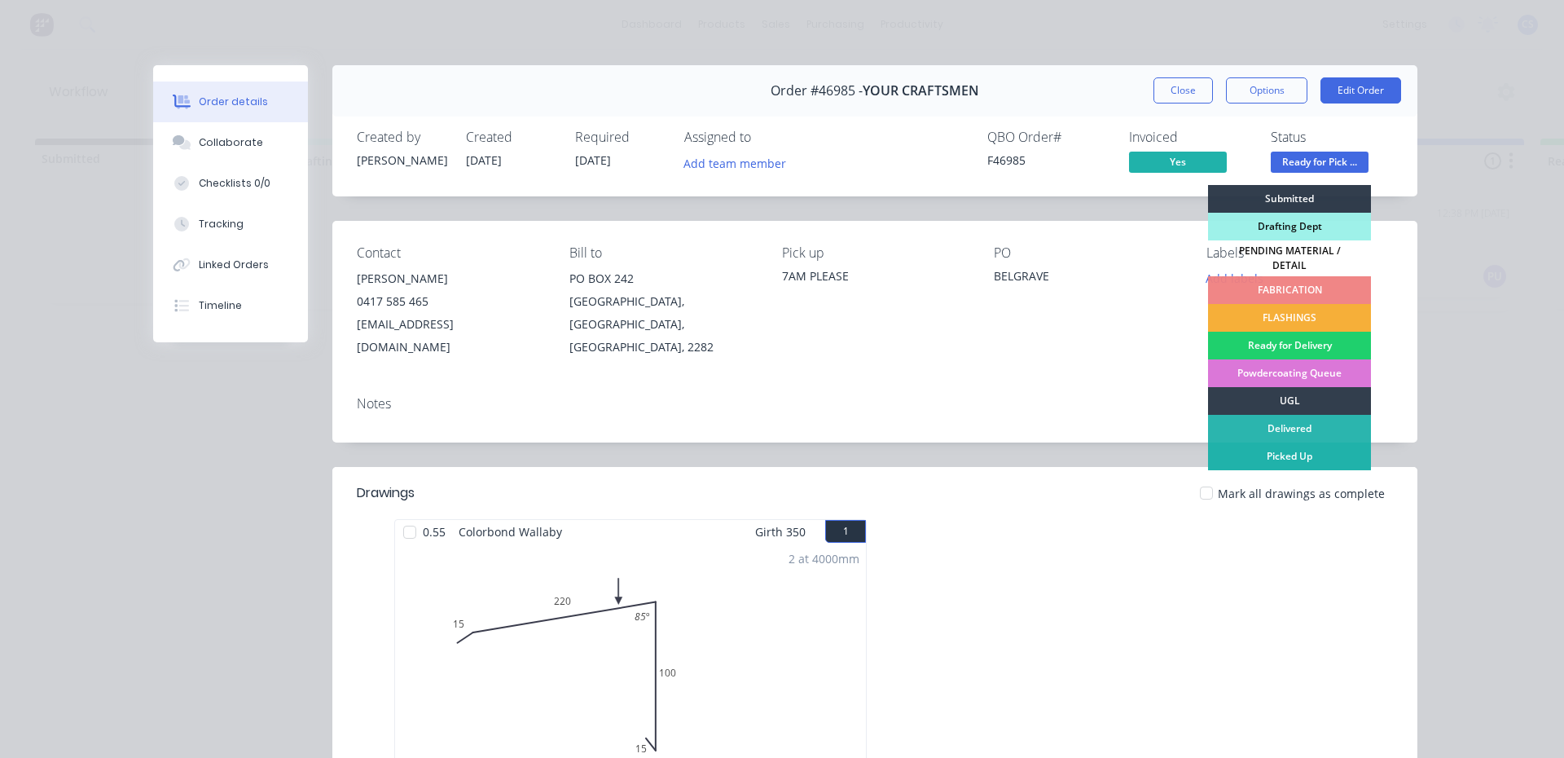
click at [1306, 443] on div "Picked Up" at bounding box center [1289, 456] width 163 height 28
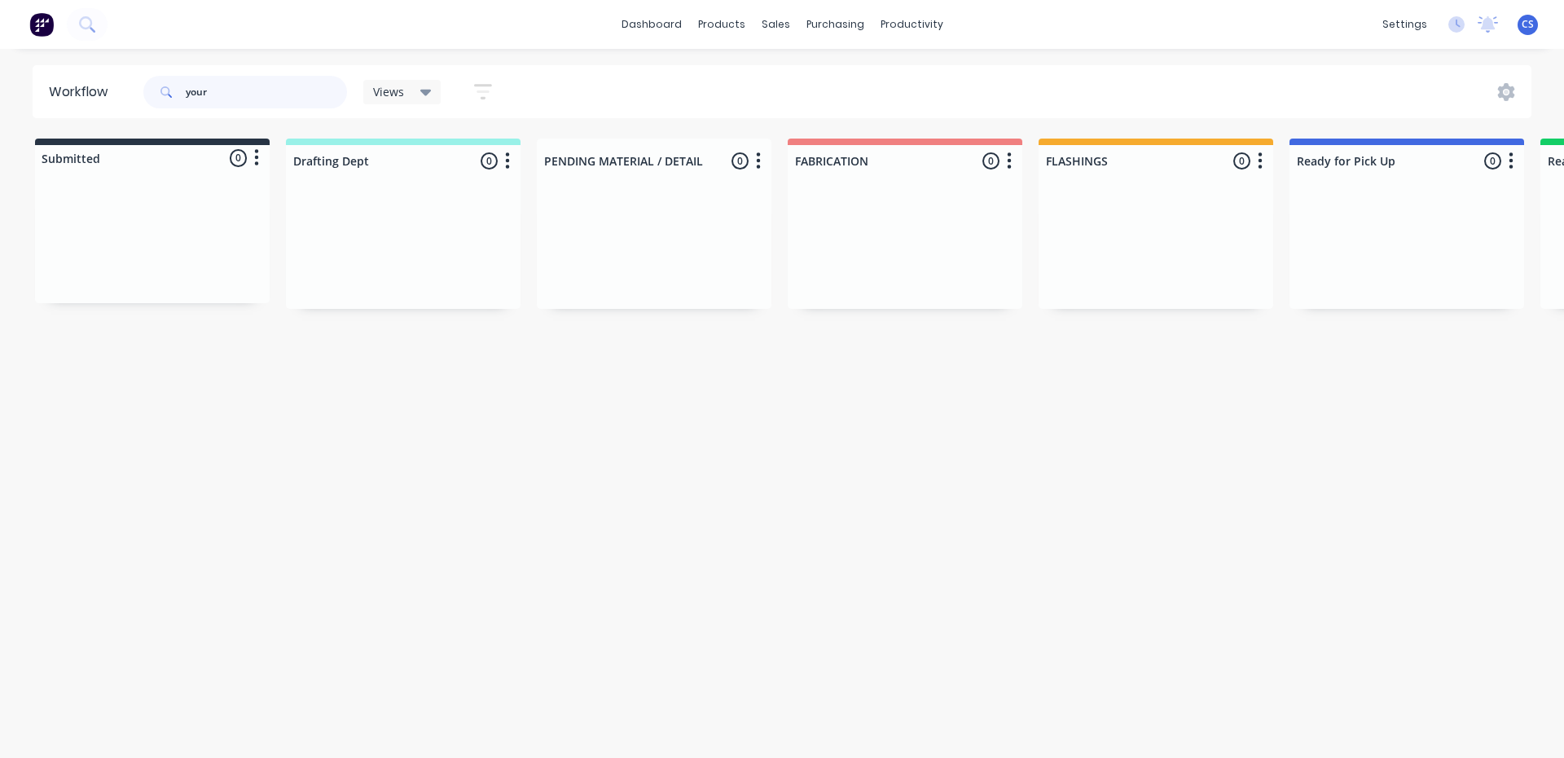
drag, startPoint x: 266, startPoint y: 97, endPoint x: 165, endPoint y: 96, distance: 101.0
click at [165, 96] on div "your" at bounding box center [245, 92] width 204 height 33
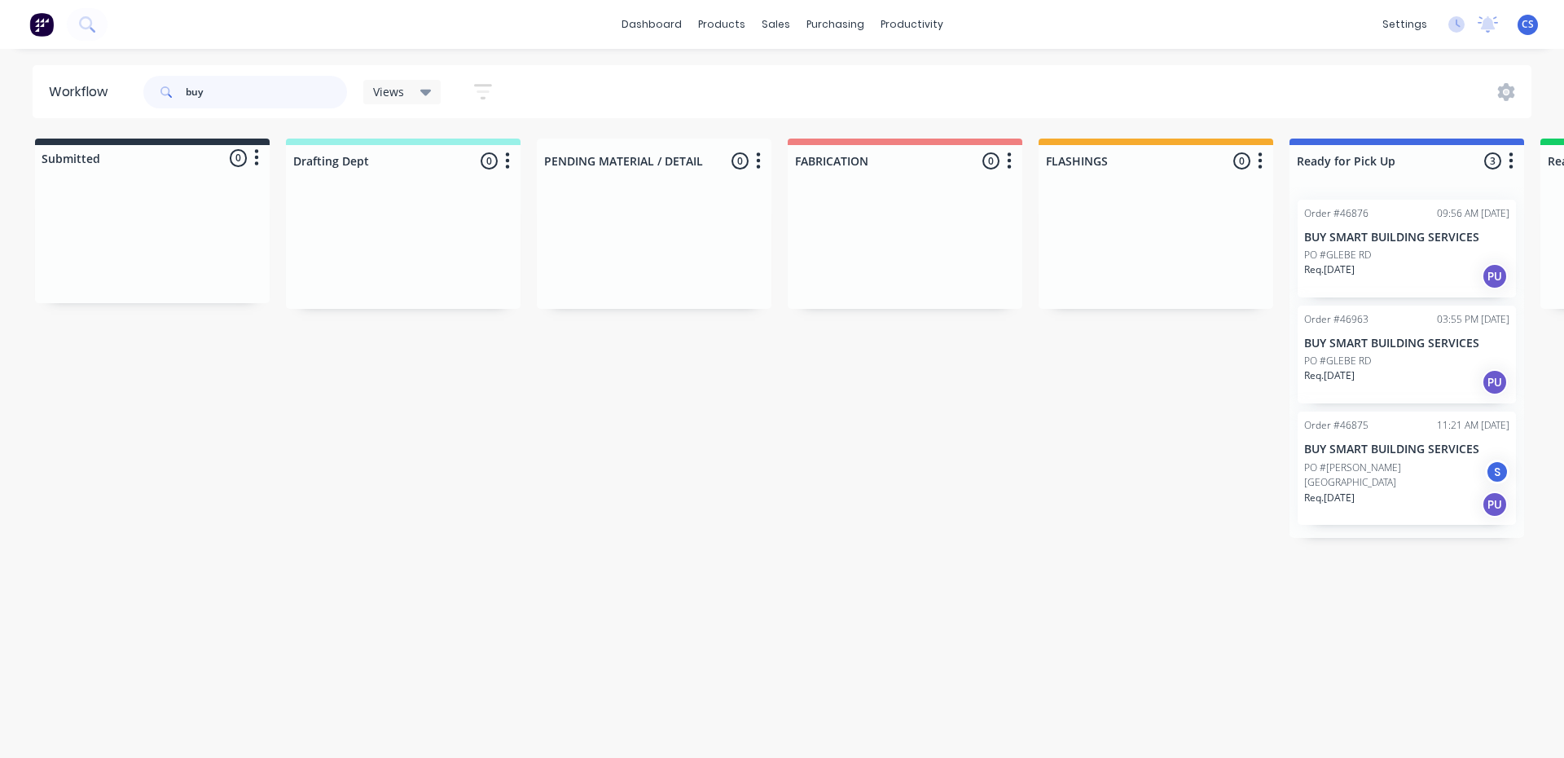
type input "buy"
click at [1389, 507] on div "Req. [DATE] PU" at bounding box center [1406, 504] width 205 height 28
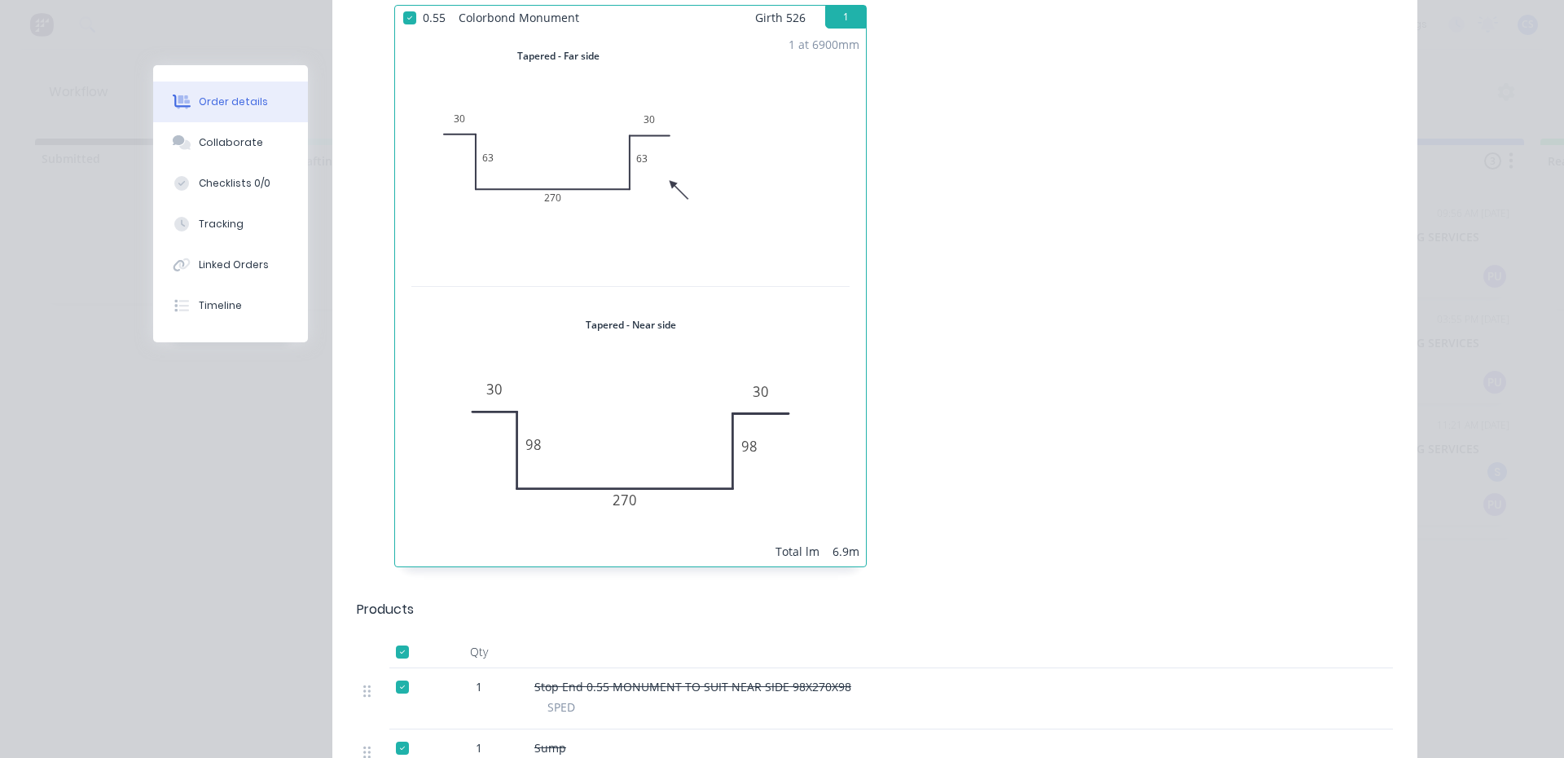
scroll to position [310, 0]
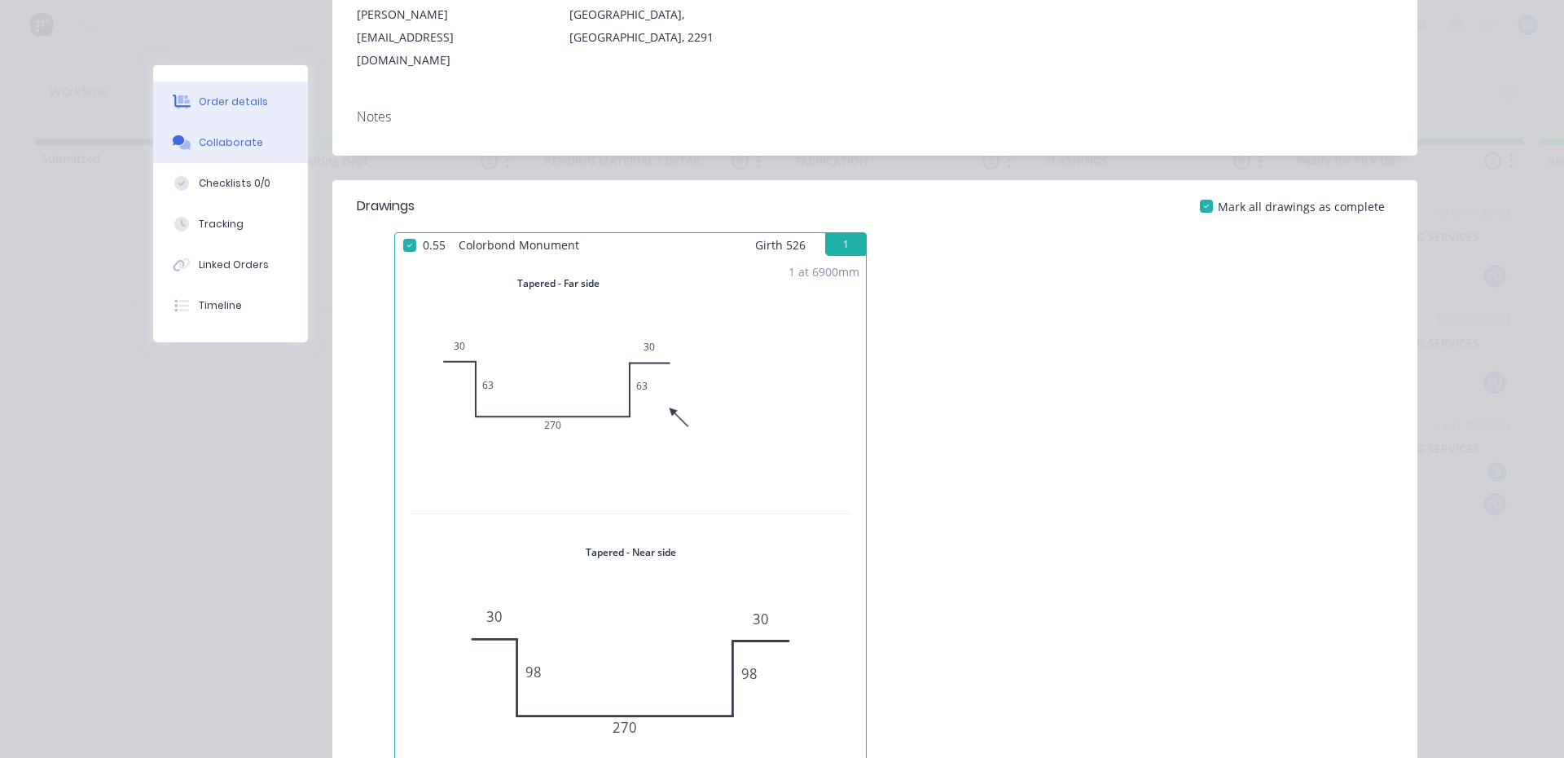
click at [226, 137] on div "Collaborate" at bounding box center [231, 142] width 64 height 15
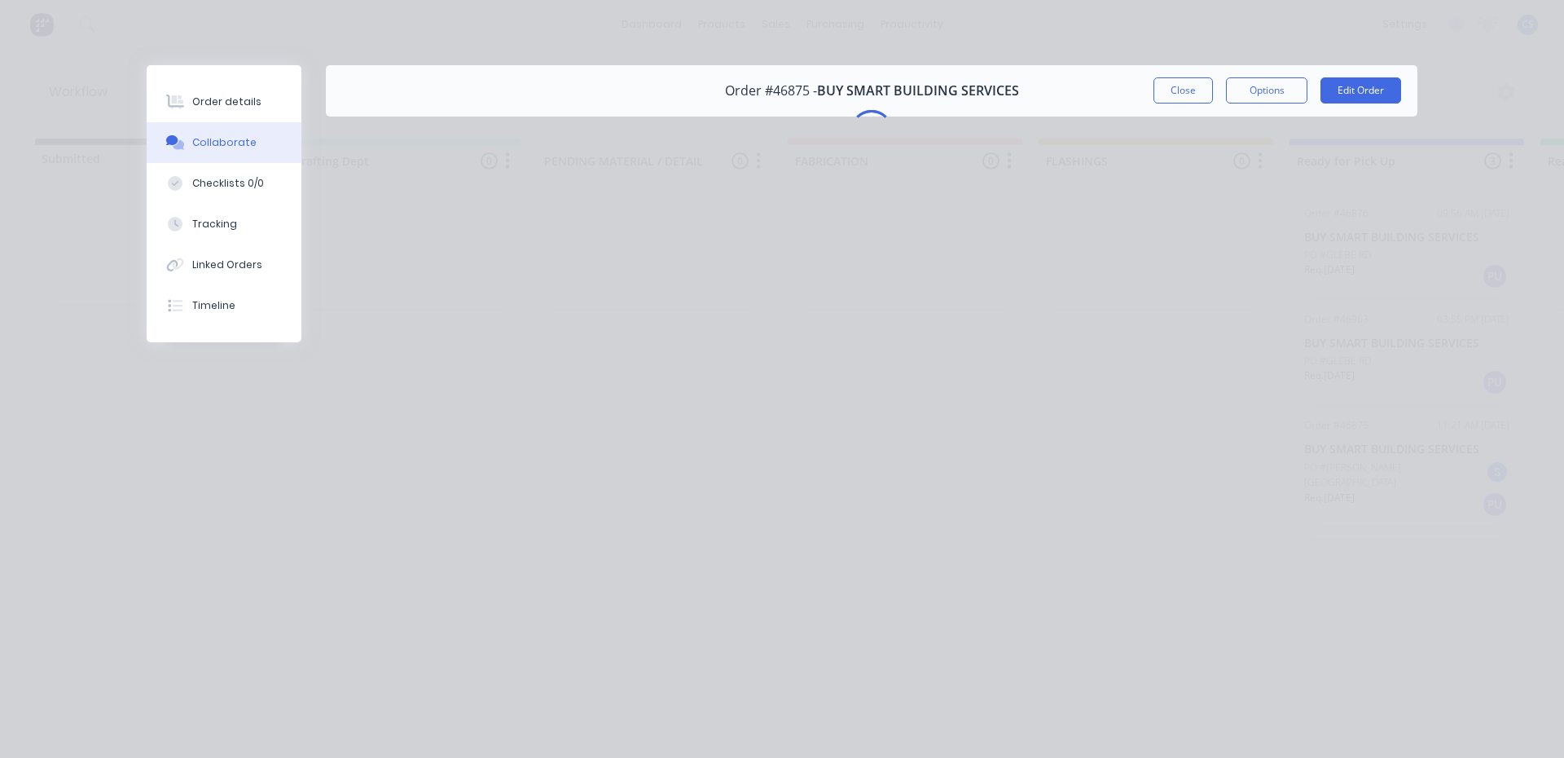
scroll to position [0, 0]
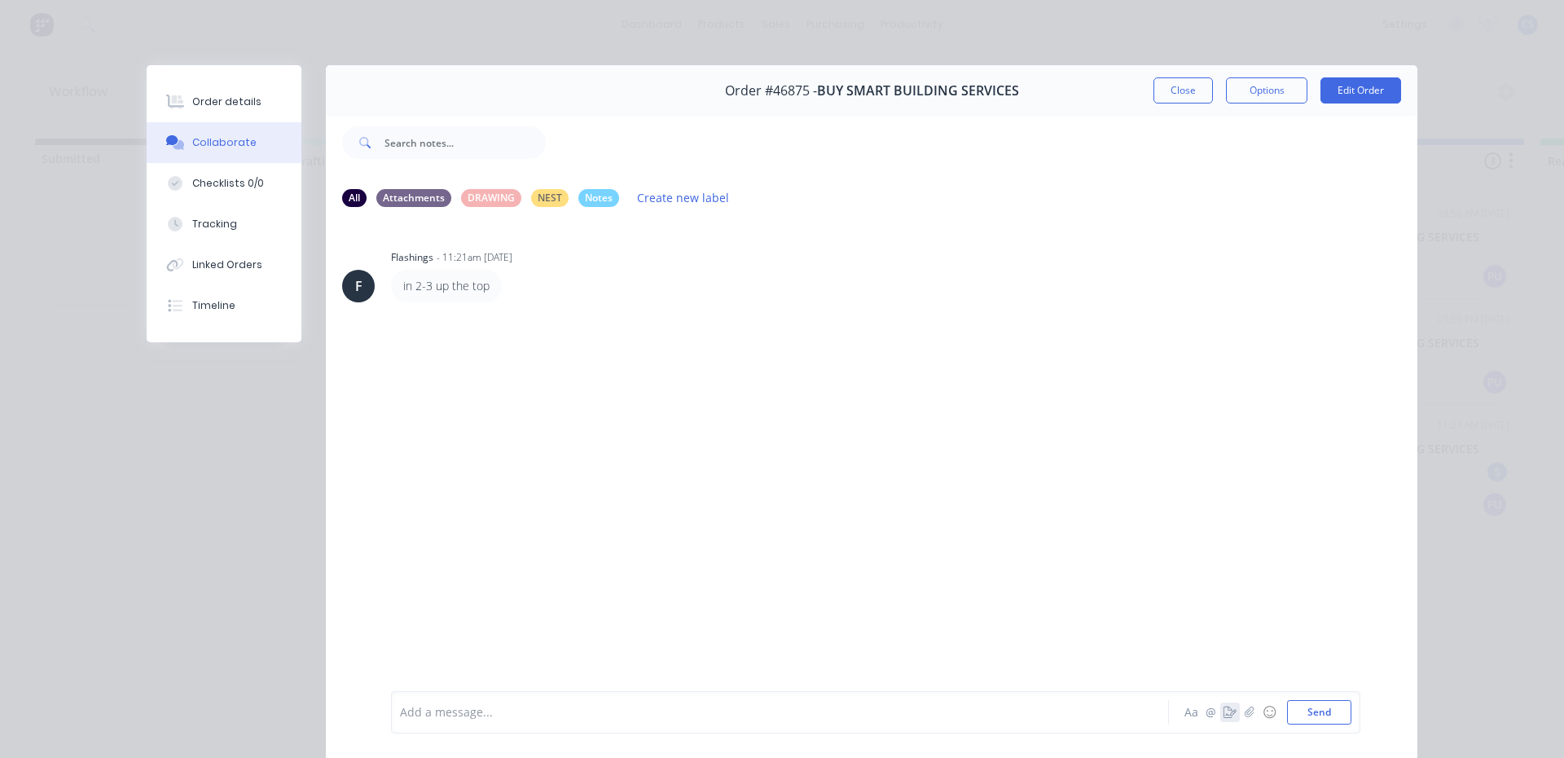
click at [1224, 710] on icon "button" at bounding box center [1230, 711] width 13 height 11
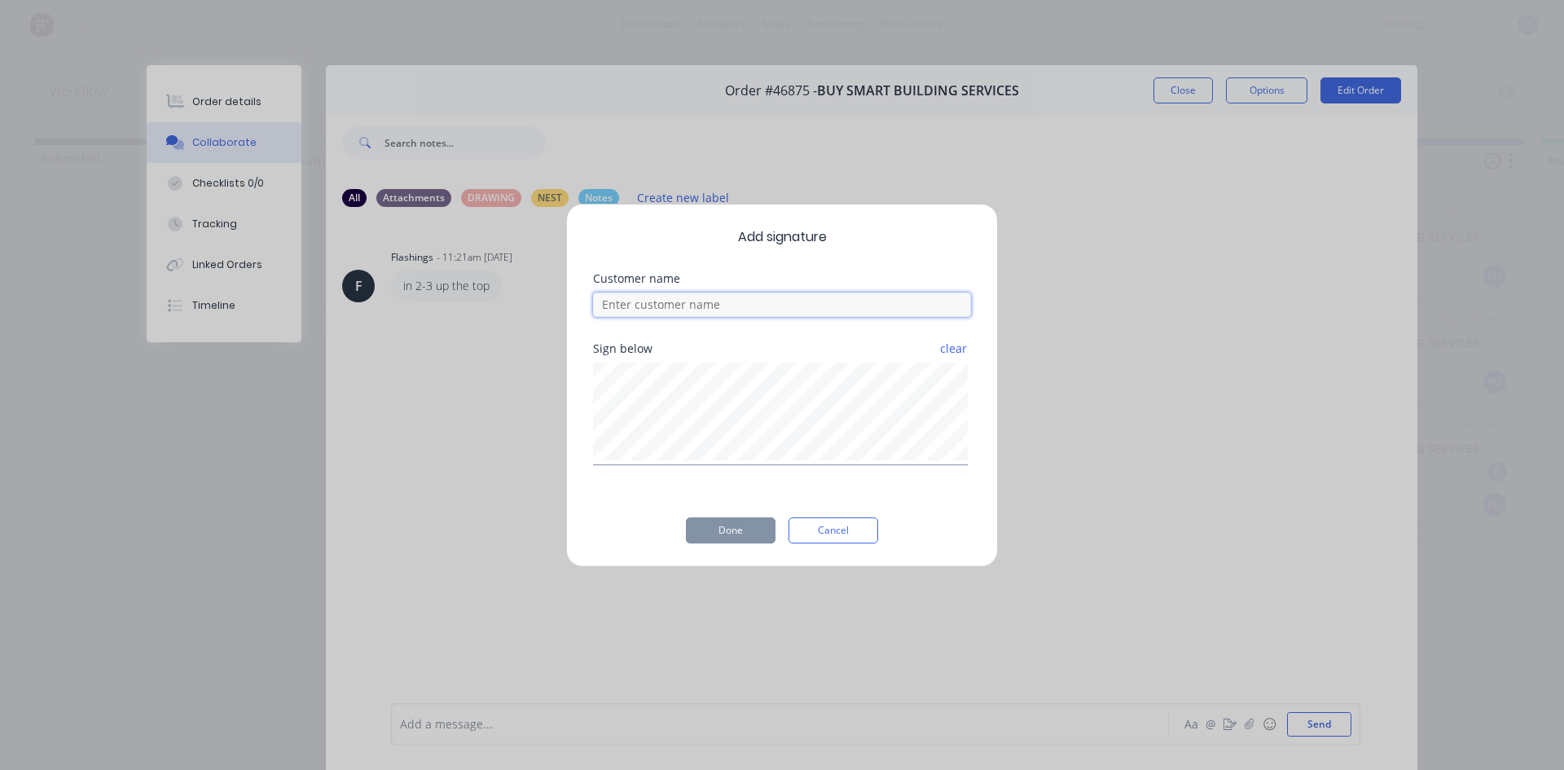
click at [680, 308] on input at bounding box center [782, 304] width 378 height 24
type input "[PERSON_NAME]"
click at [699, 524] on button "Done" at bounding box center [731, 530] width 90 height 26
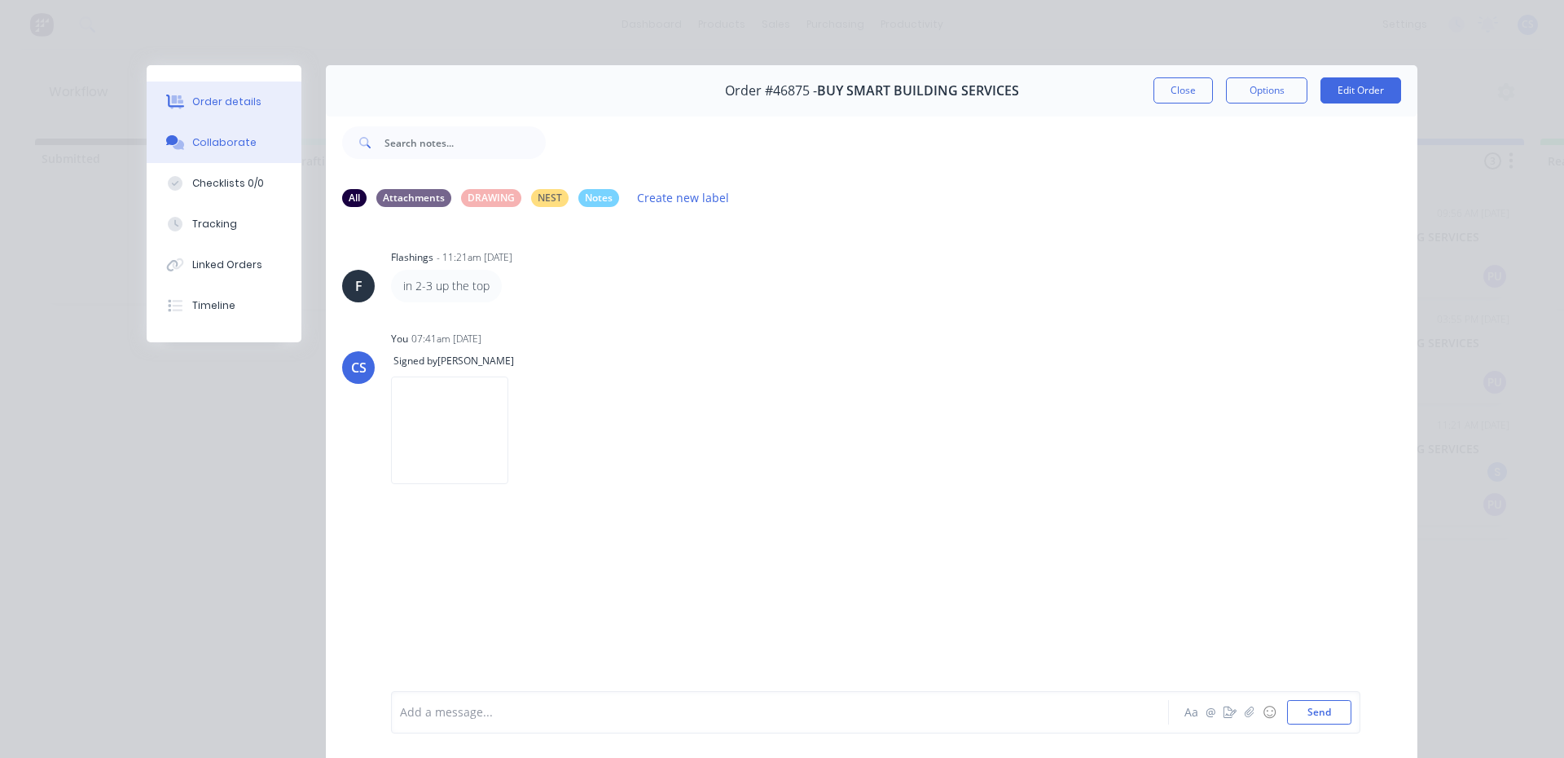
click at [235, 106] on div "Order details" at bounding box center [226, 102] width 69 height 15
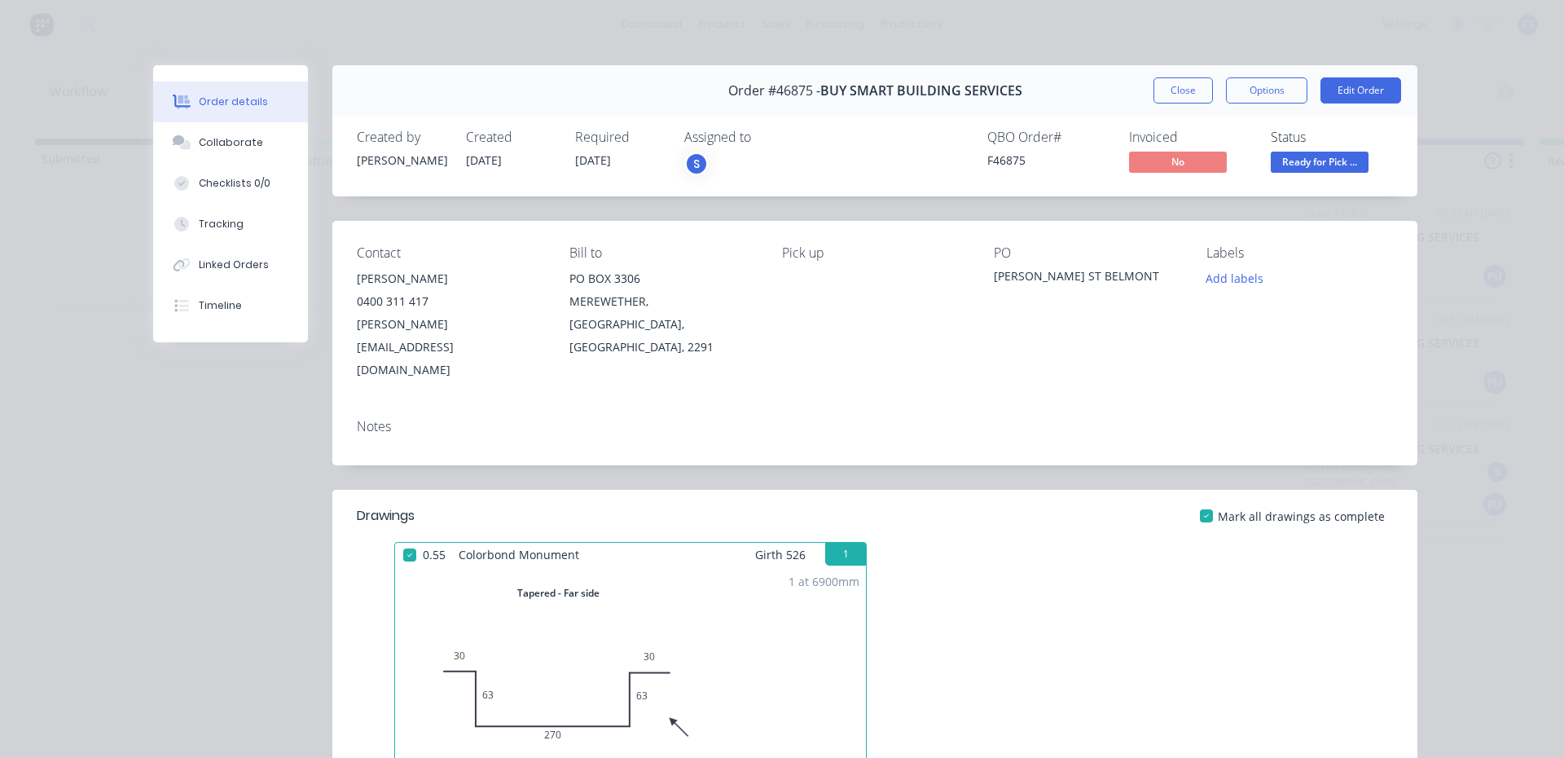
click at [1317, 161] on span "Ready for Pick ..." at bounding box center [1320, 162] width 98 height 20
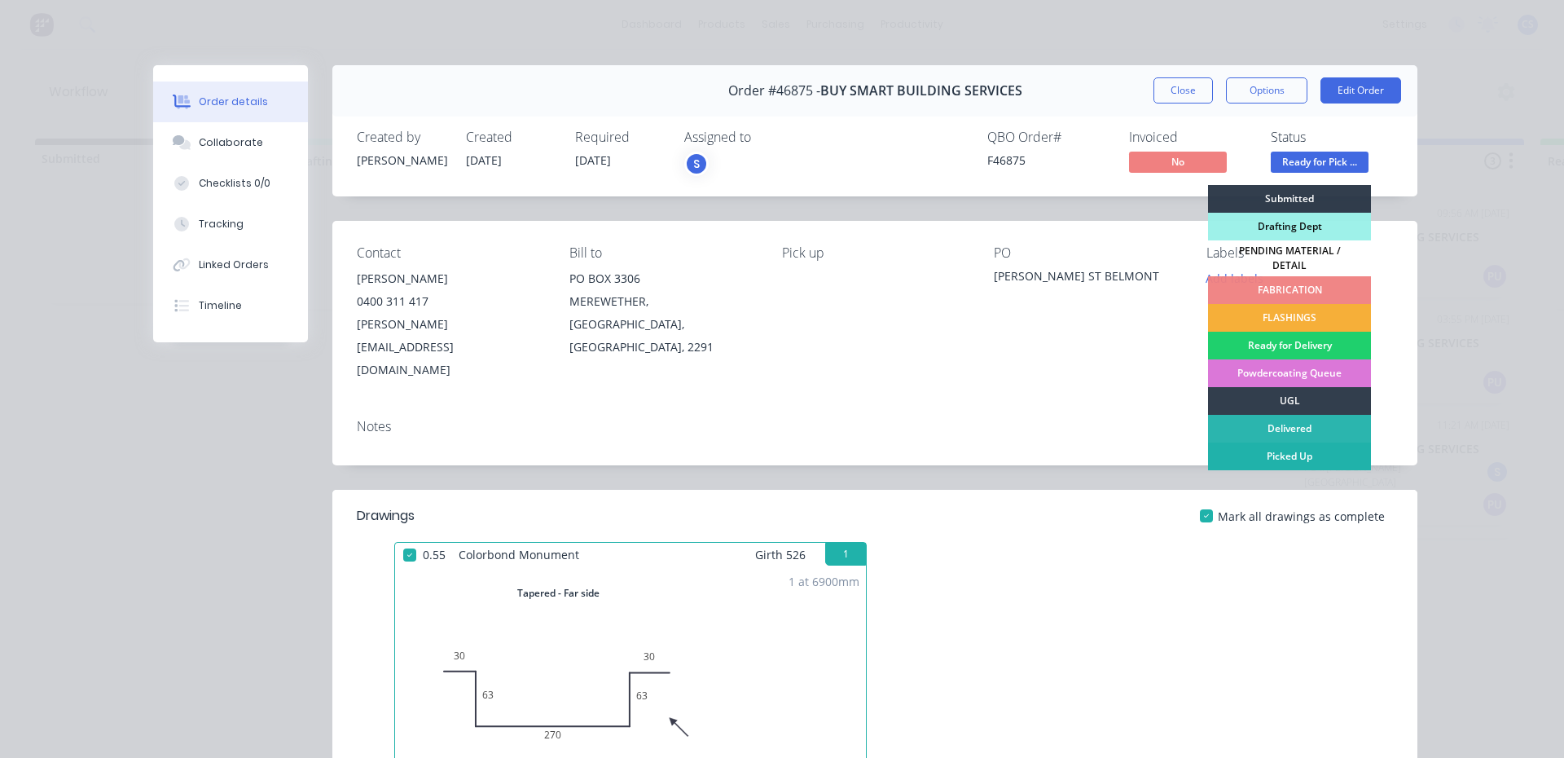
click at [1305, 442] on div "Picked Up" at bounding box center [1289, 456] width 163 height 28
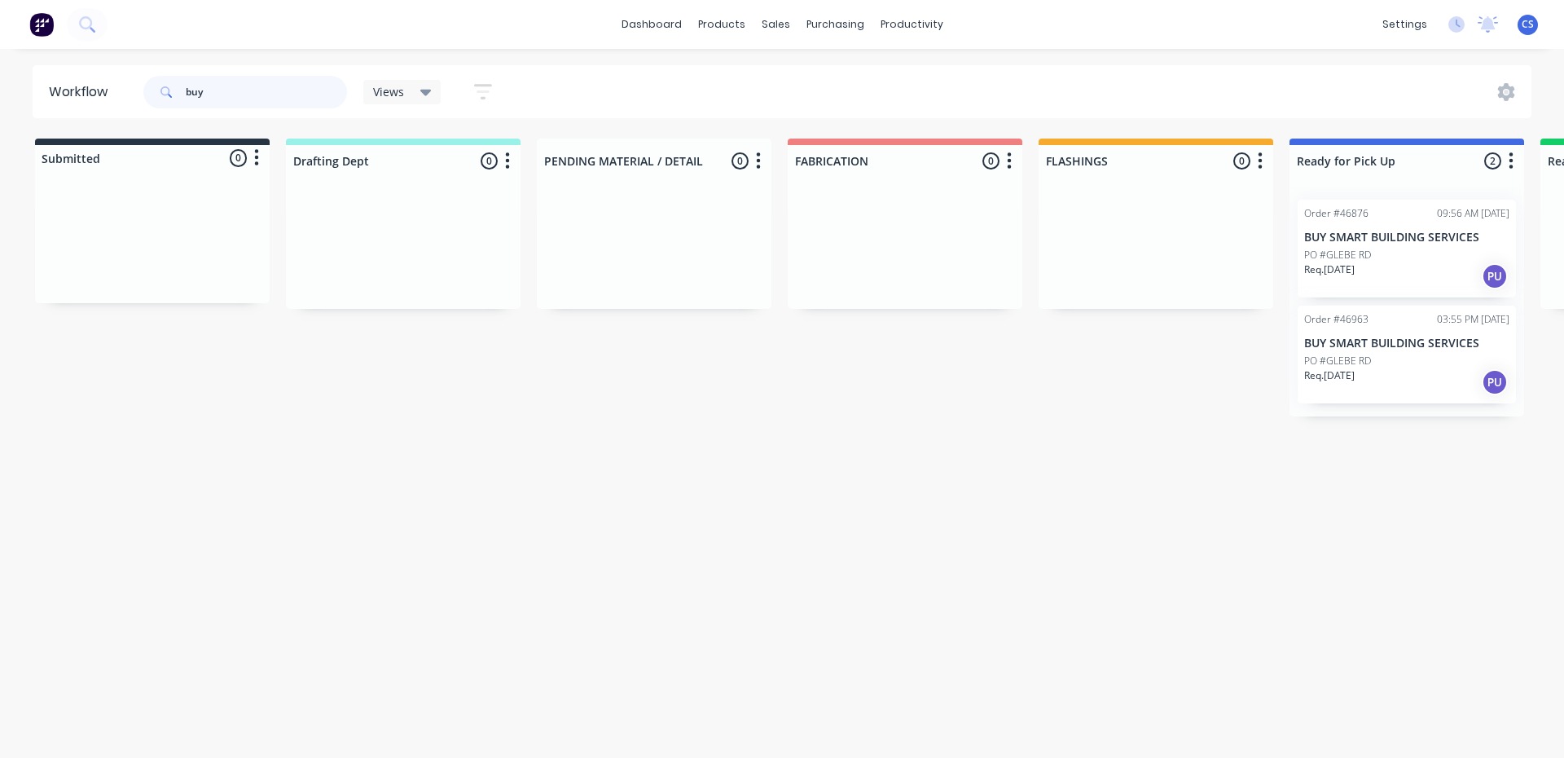
drag, startPoint x: 248, startPoint y: 95, endPoint x: 151, endPoint y: 90, distance: 97.1
click at [151, 90] on div "buy" at bounding box center [245, 92] width 204 height 33
type input "sjh"
click at [1367, 274] on div "Req. [DATE] PU" at bounding box center [1406, 276] width 205 height 28
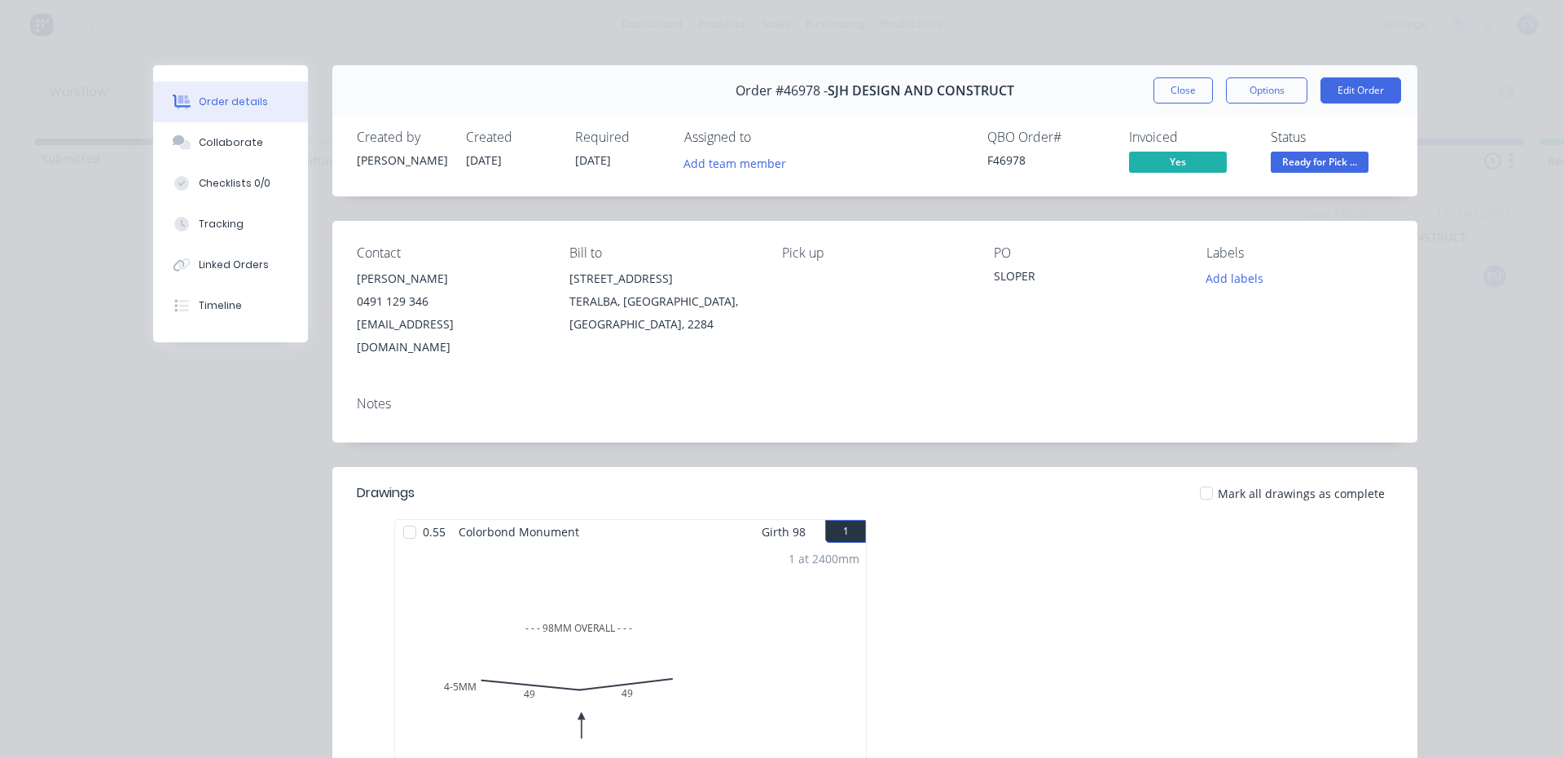
scroll to position [334, 0]
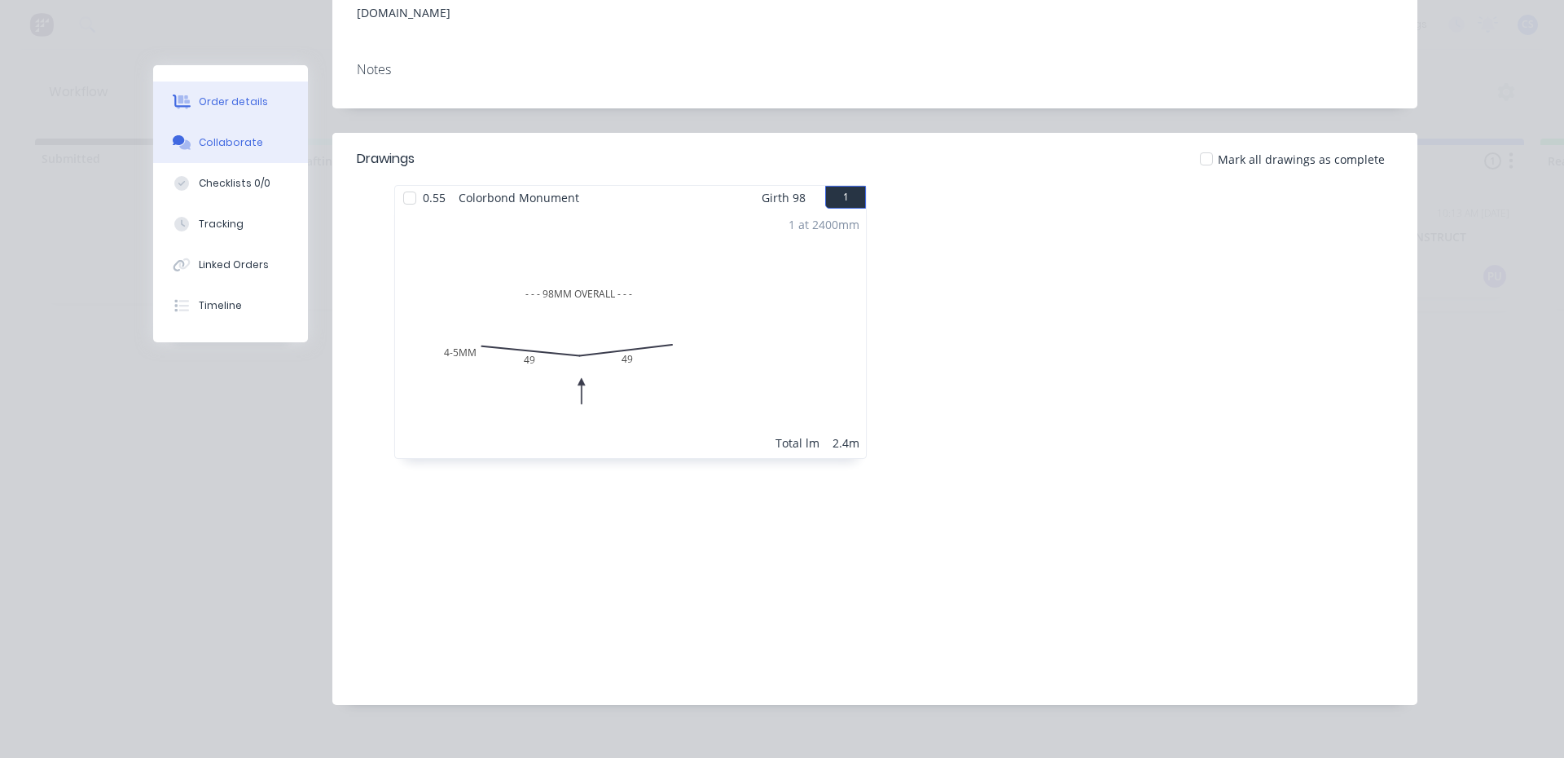
click at [225, 147] on div "Collaborate" at bounding box center [231, 142] width 64 height 15
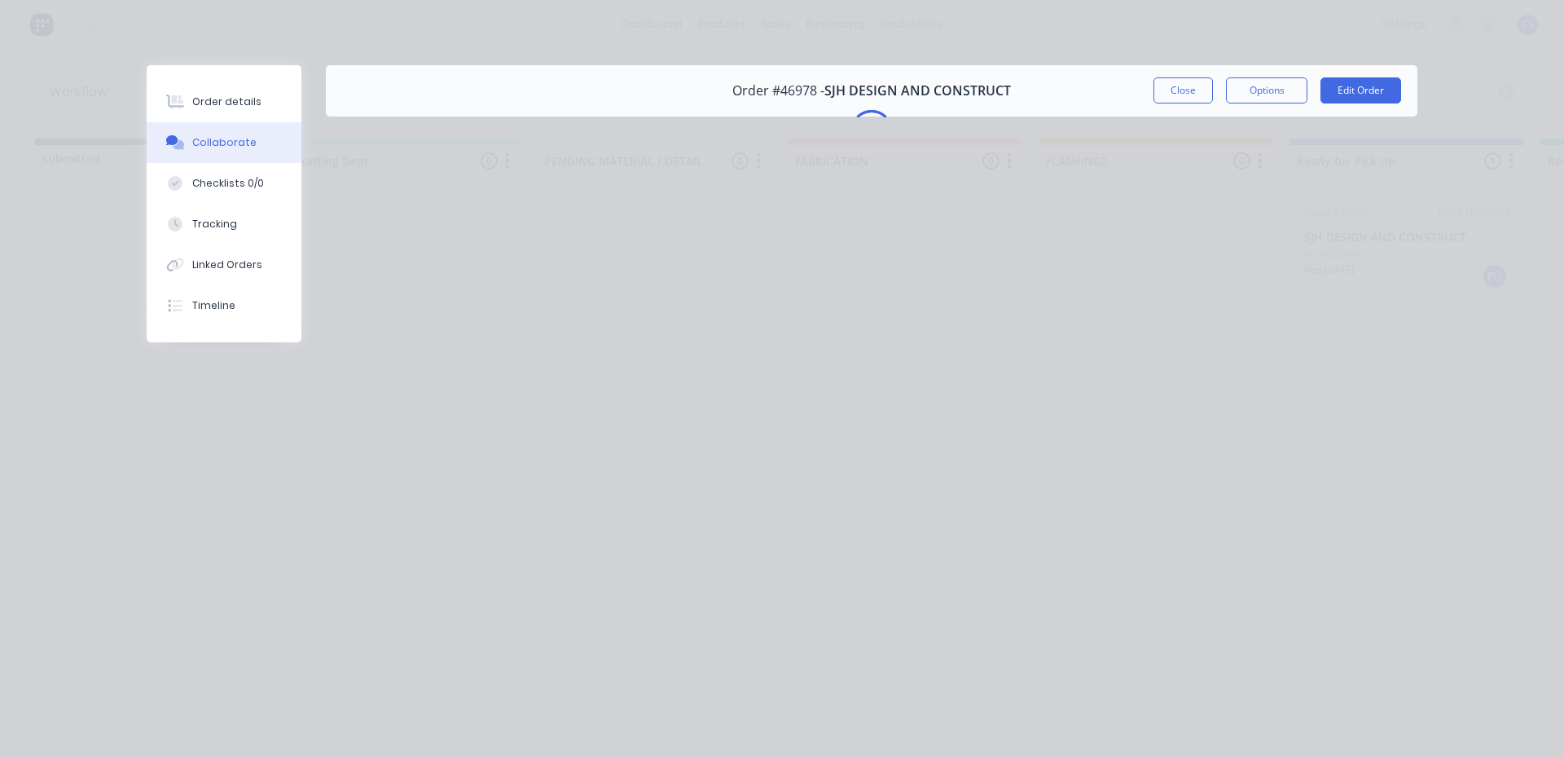
scroll to position [0, 0]
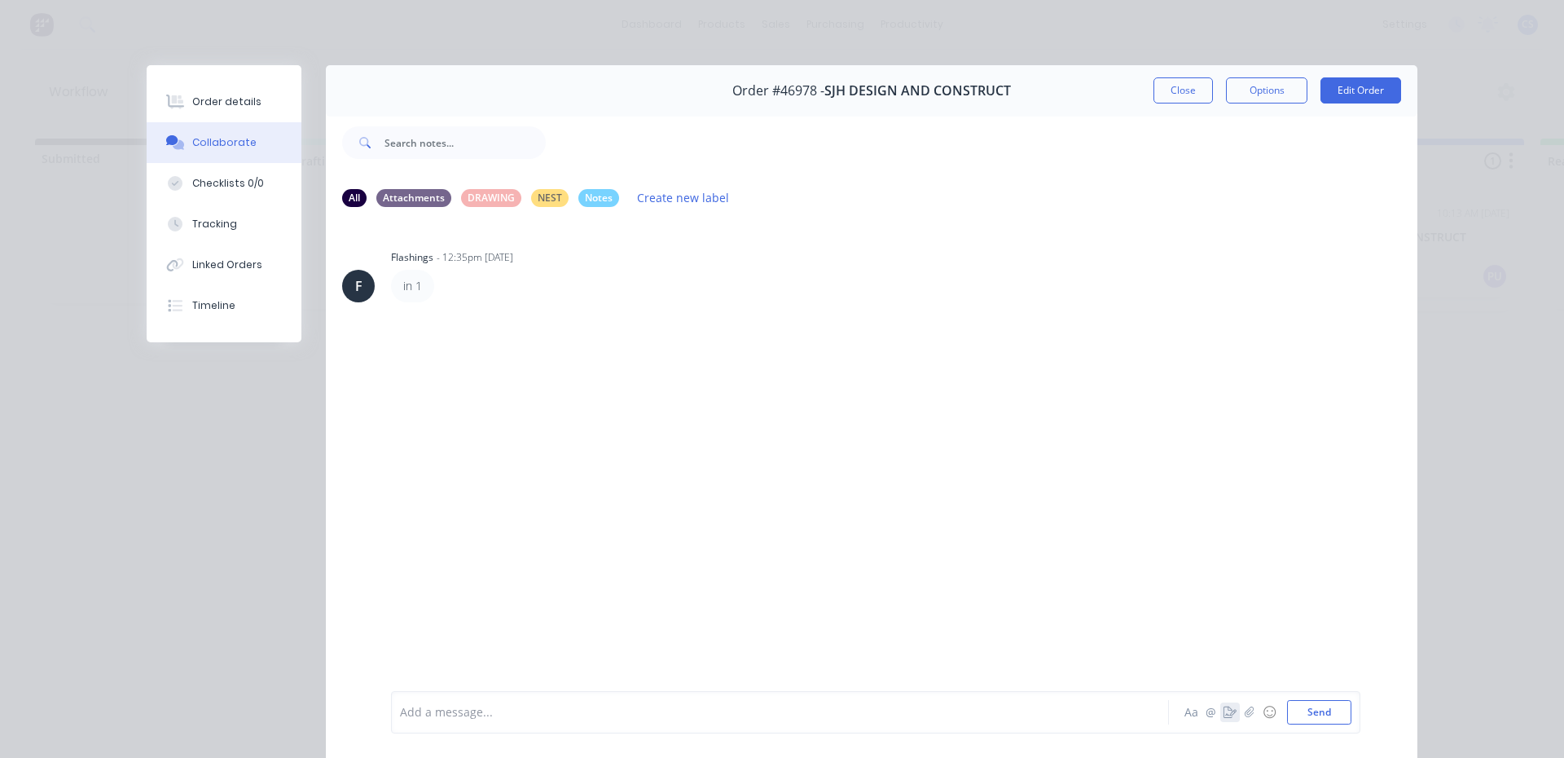
click at [1224, 714] on icon "button" at bounding box center [1230, 711] width 13 height 11
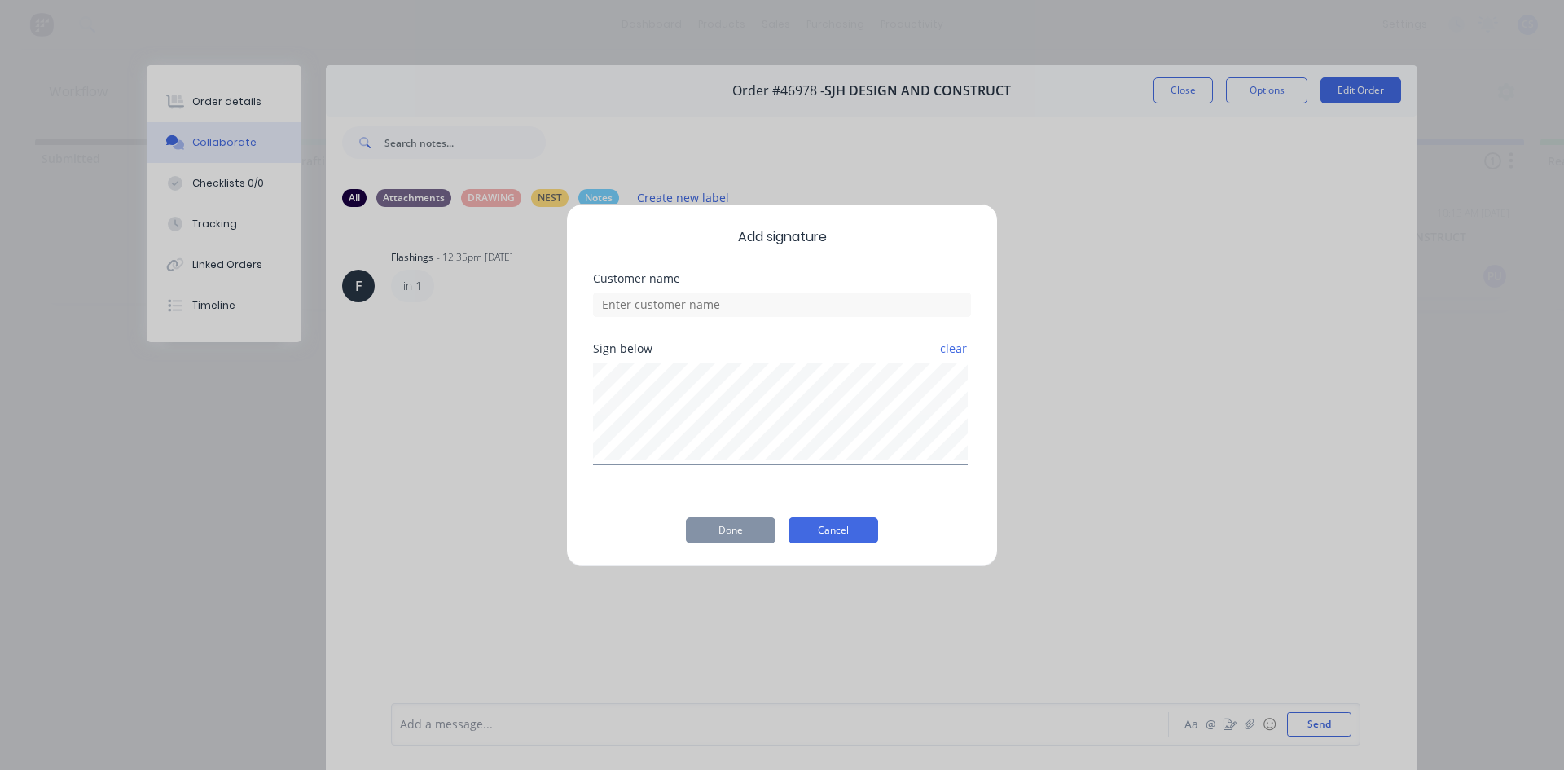
click at [832, 523] on button "Cancel" at bounding box center [834, 530] width 90 height 26
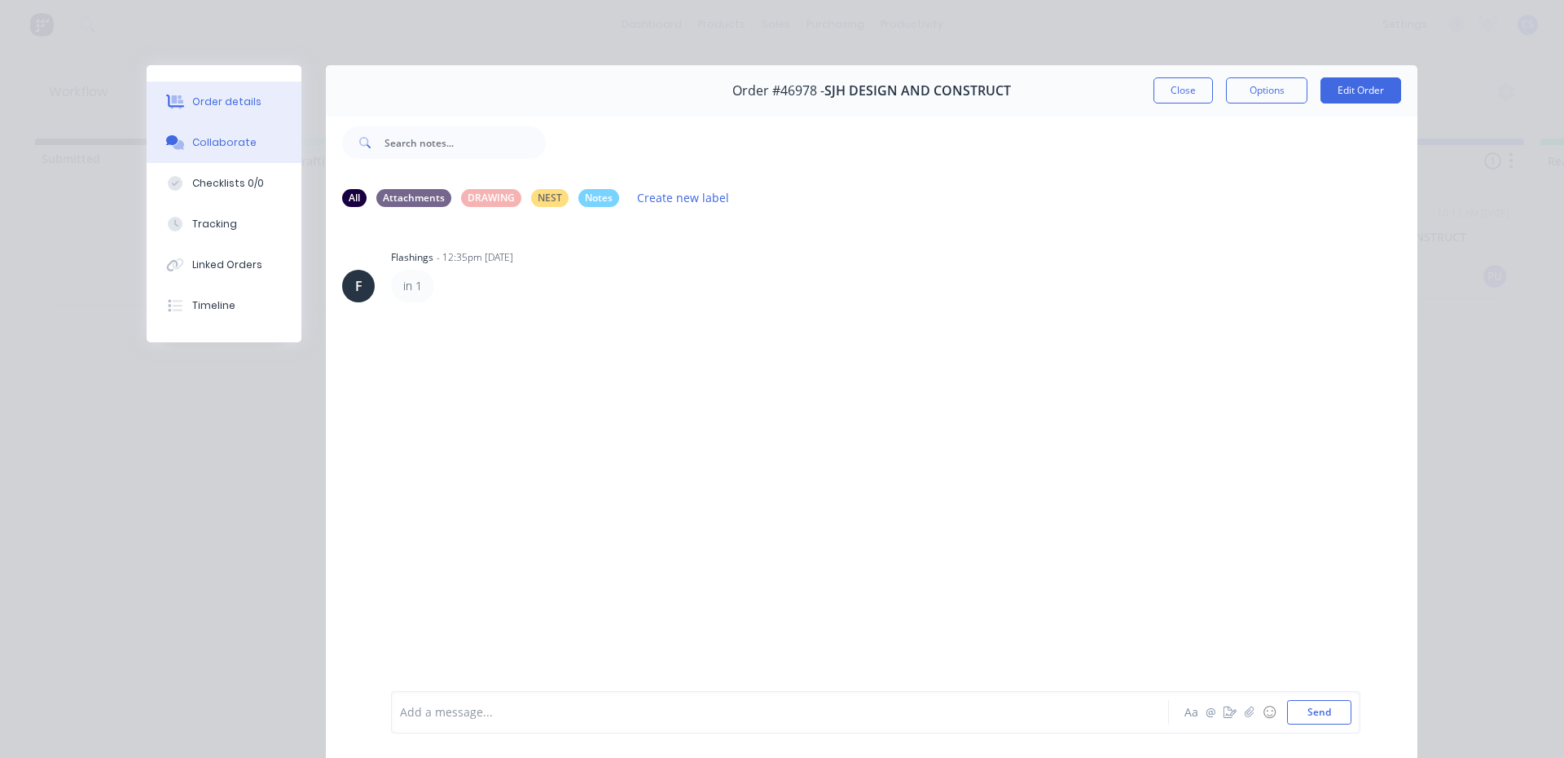
click at [233, 102] on div "Order details" at bounding box center [226, 102] width 69 height 15
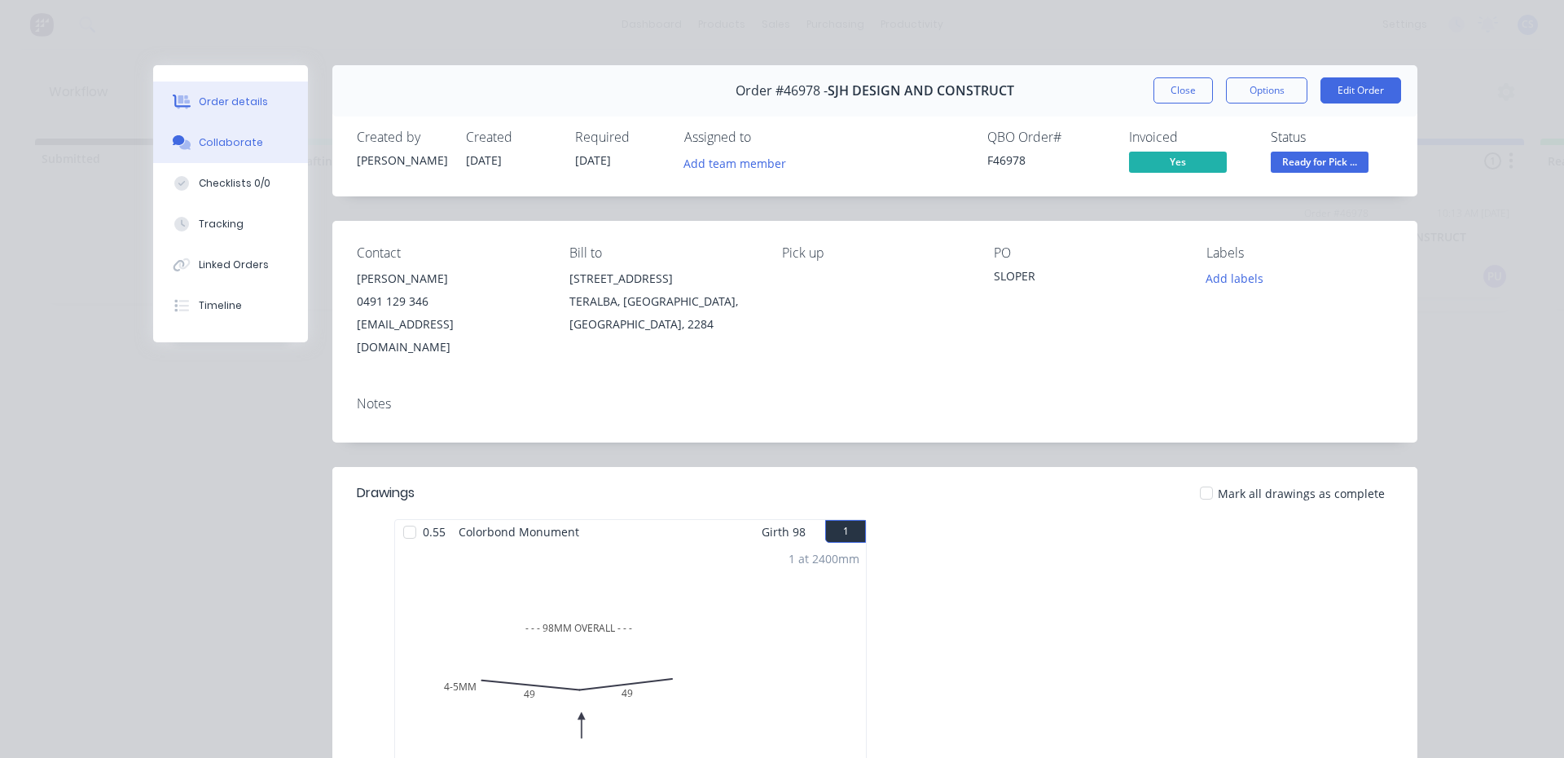
click at [265, 143] on button "Collaborate" at bounding box center [230, 142] width 155 height 41
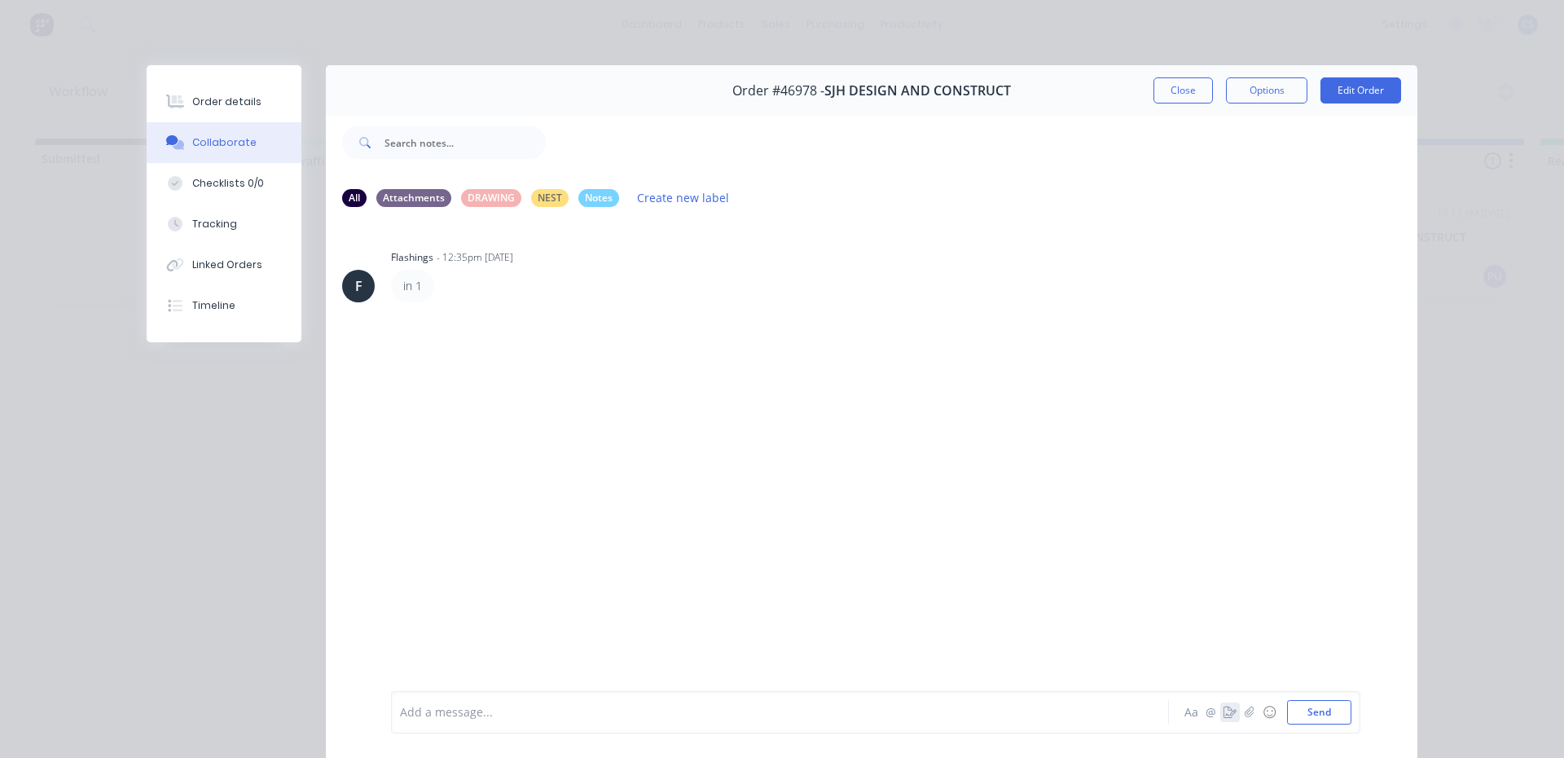
click at [1227, 712] on icon "button" at bounding box center [1230, 711] width 13 height 11
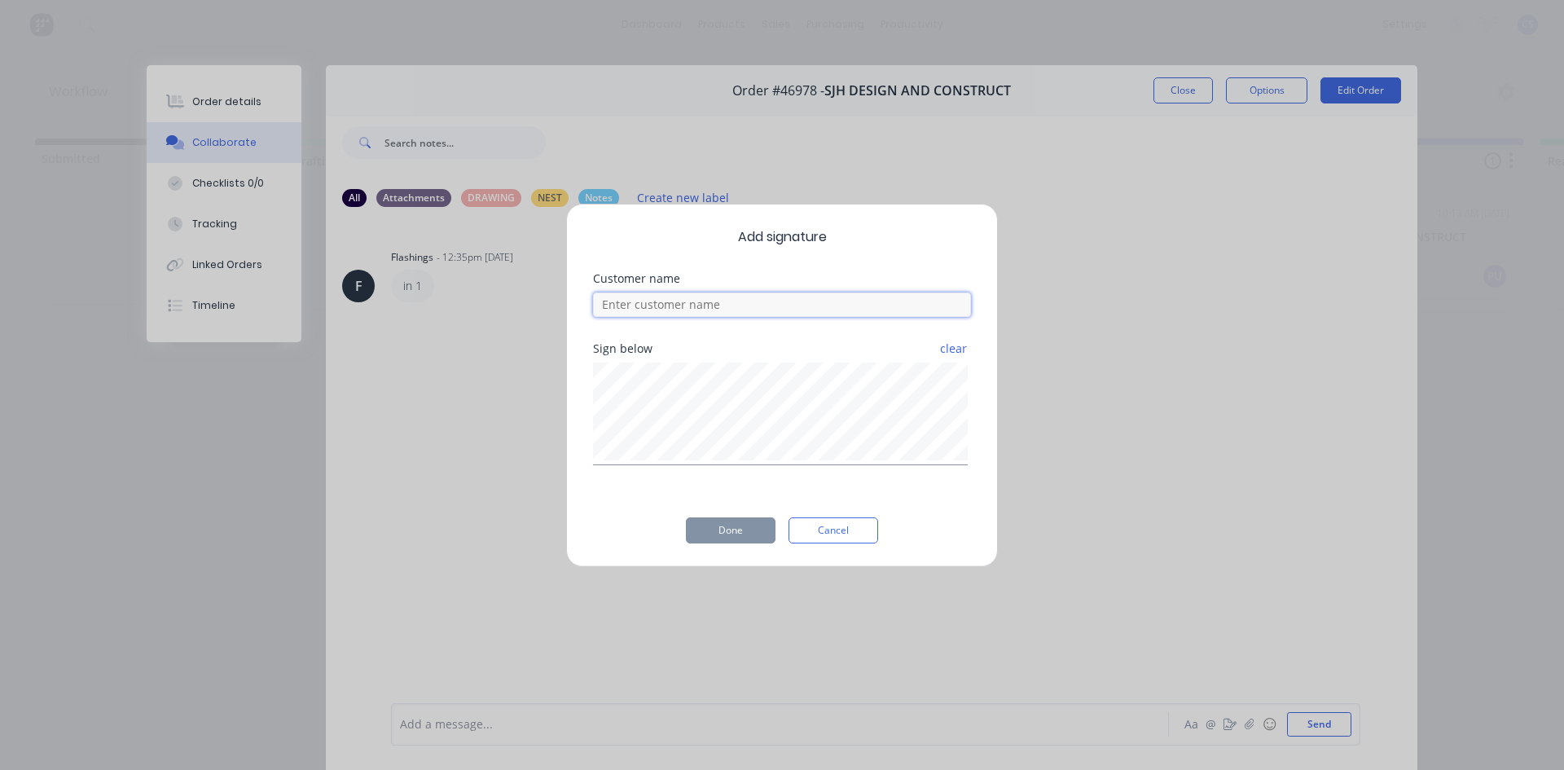
click at [776, 314] on input at bounding box center [782, 304] width 378 height 24
type input "[PERSON_NAME]"
click at [697, 541] on button "Done" at bounding box center [731, 530] width 90 height 26
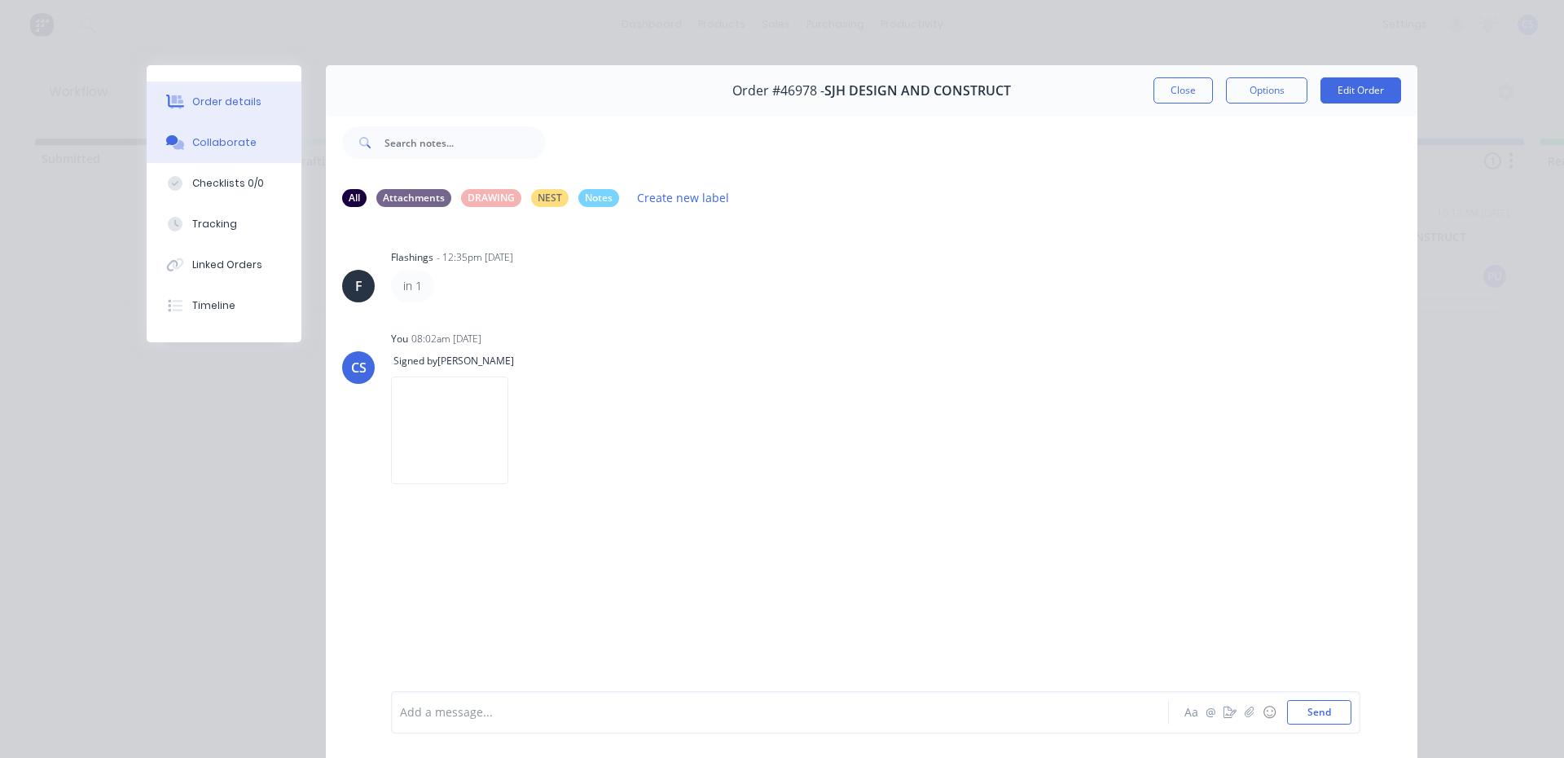
click at [262, 108] on button "Order details" at bounding box center [224, 101] width 155 height 41
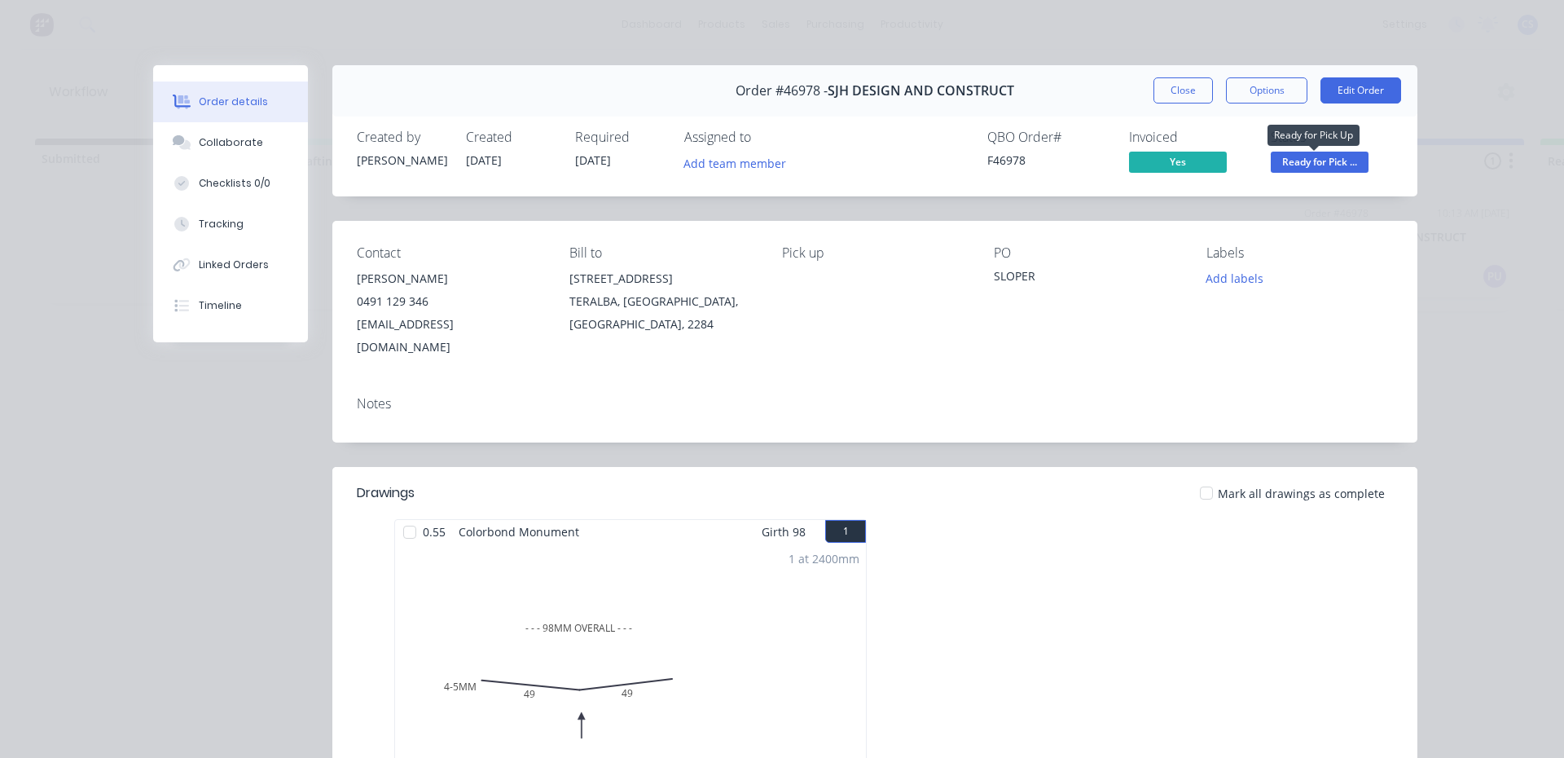
click at [1340, 155] on span "Ready for Pick ..." at bounding box center [1320, 162] width 98 height 20
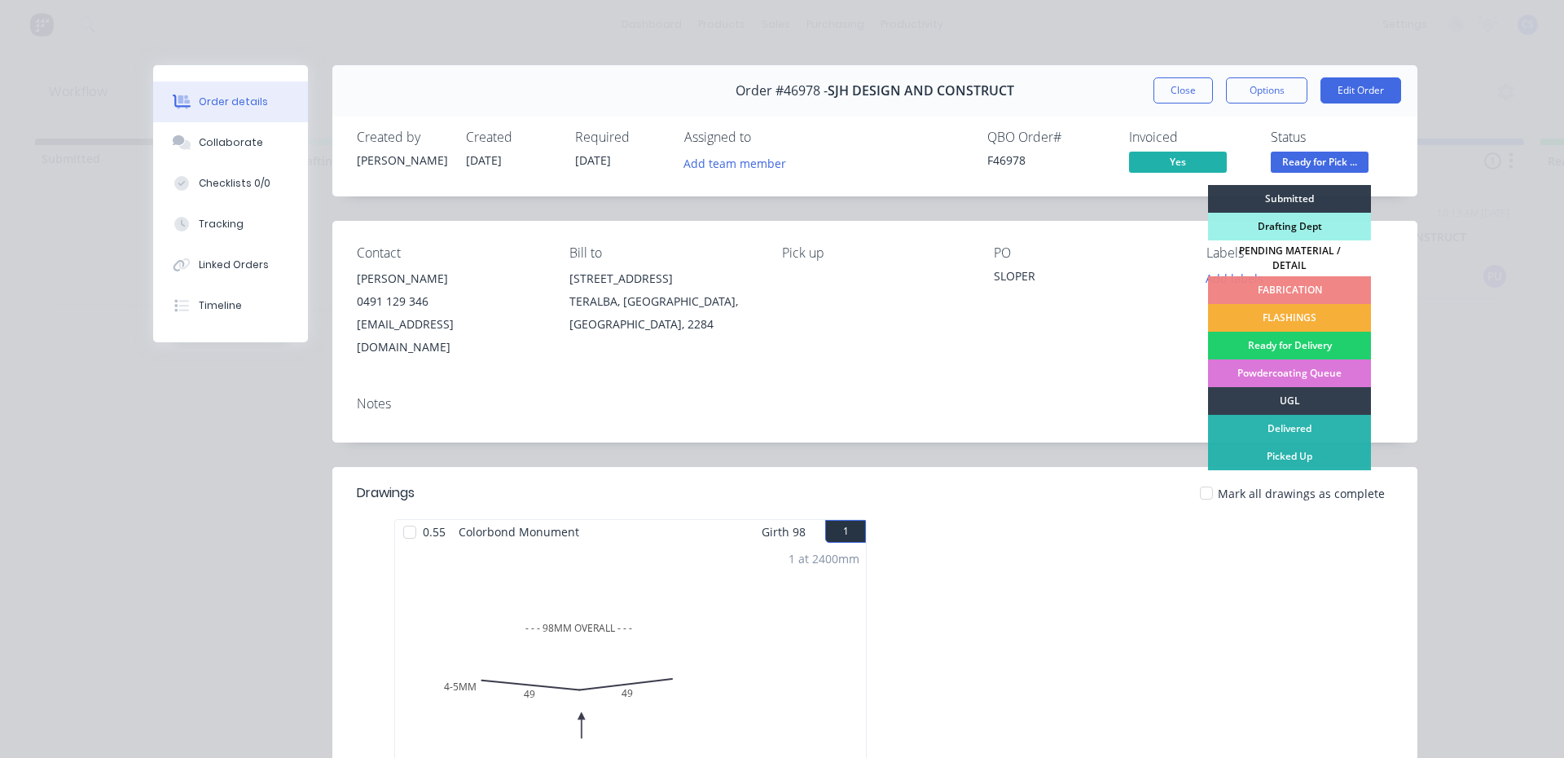
drag, startPoint x: 1310, startPoint y: 459, endPoint x: 1300, endPoint y: 453, distance: 11.3
click at [1309, 458] on div "Picked Up" at bounding box center [1289, 456] width 163 height 28
